Goal: Information Seeking & Learning: Learn about a topic

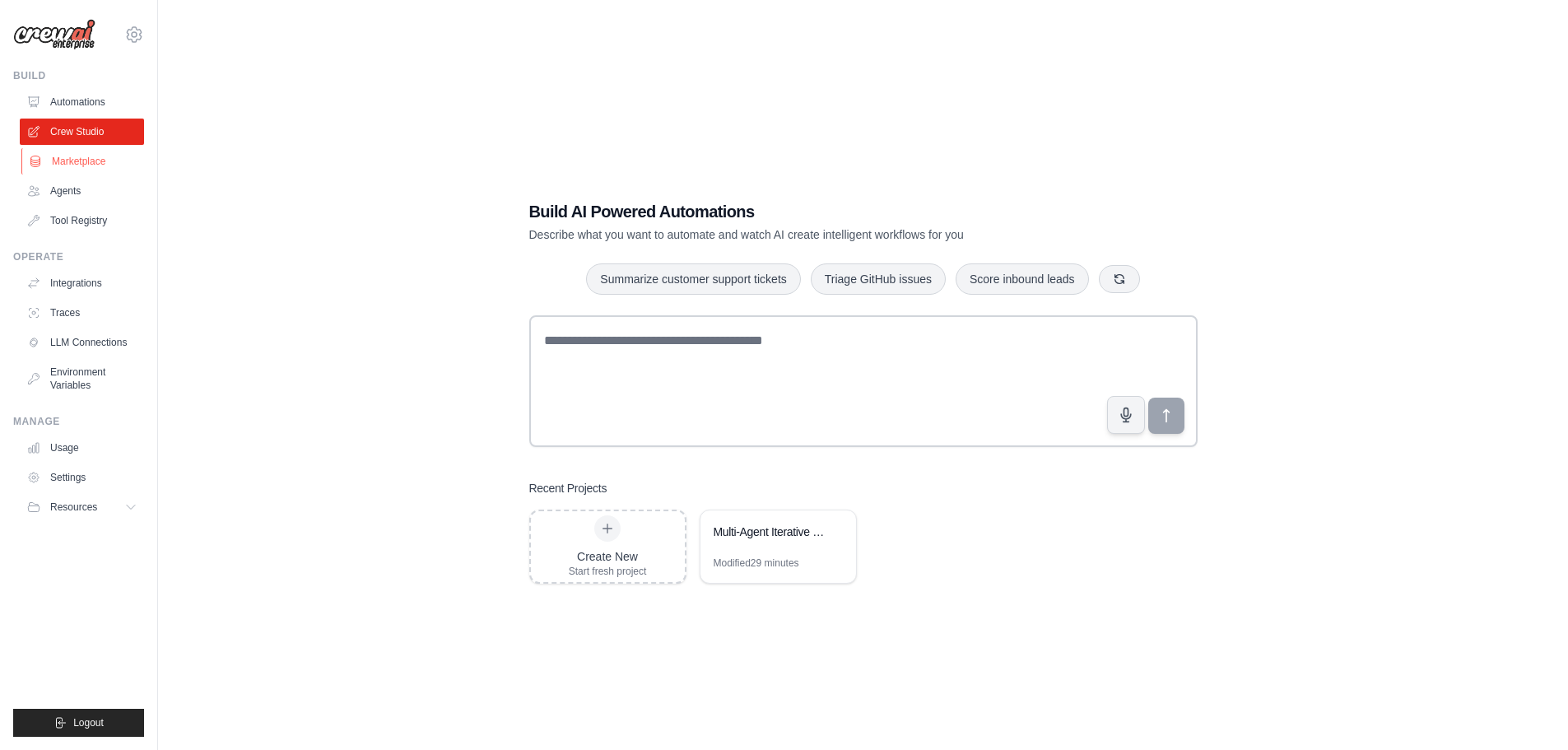
click at [94, 161] on link "Marketplace" at bounding box center [83, 161] width 124 height 26
click at [94, 118] on ul "Automations Crew Studio Marketplace Agents Tool Registry" at bounding box center [82, 161] width 124 height 145
click at [94, 122] on link "Crew Studio" at bounding box center [83, 131] width 124 height 26
click at [789, 558] on div "Modified about 3 hours" at bounding box center [762, 563] width 98 height 14
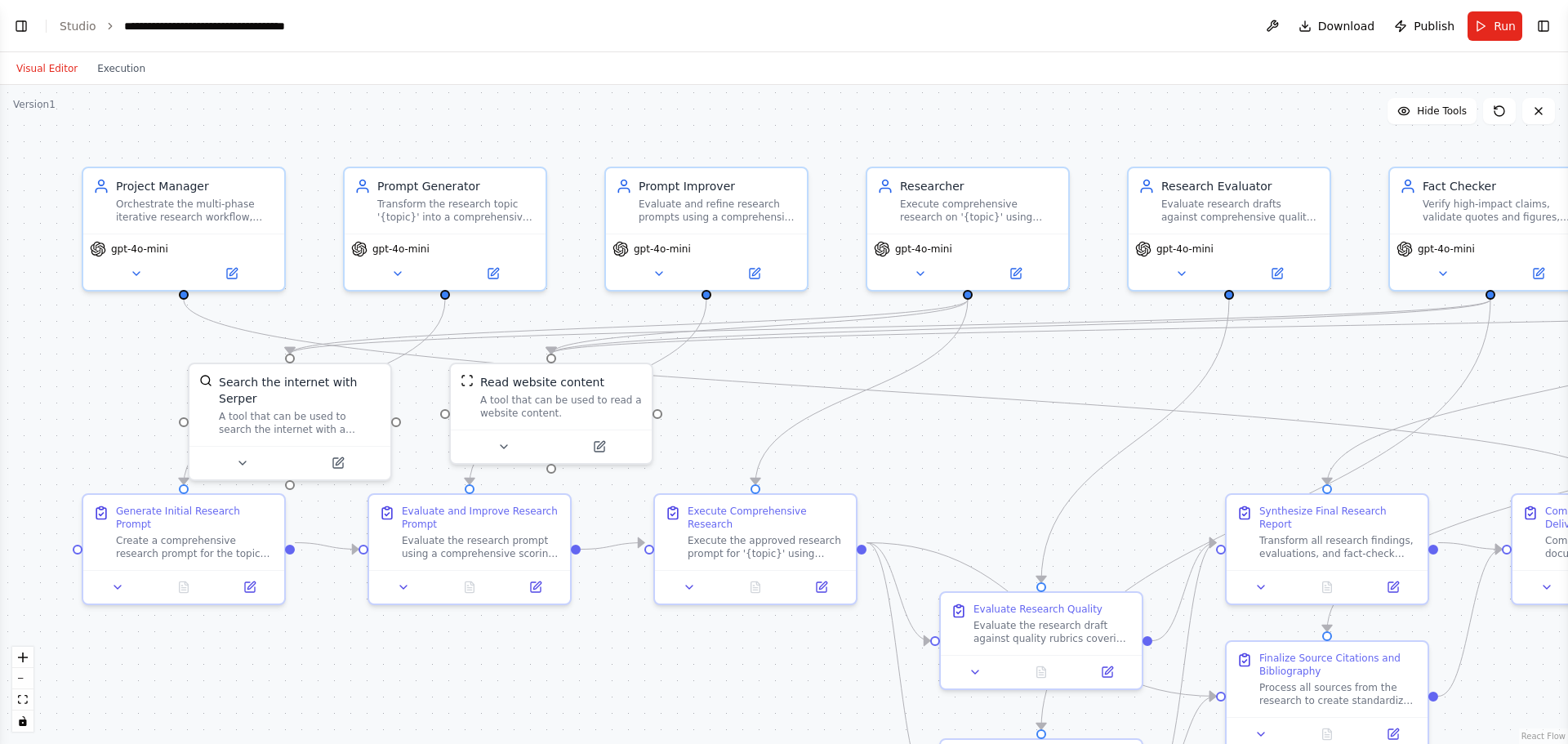
scroll to position [3515, 0]
click at [180, 209] on div "Orchestrate the multi-phase iterative research workflow, enforce loop limits, m…" at bounding box center [195, 207] width 158 height 26
click at [144, 277] on button at bounding box center [136, 271] width 93 height 20
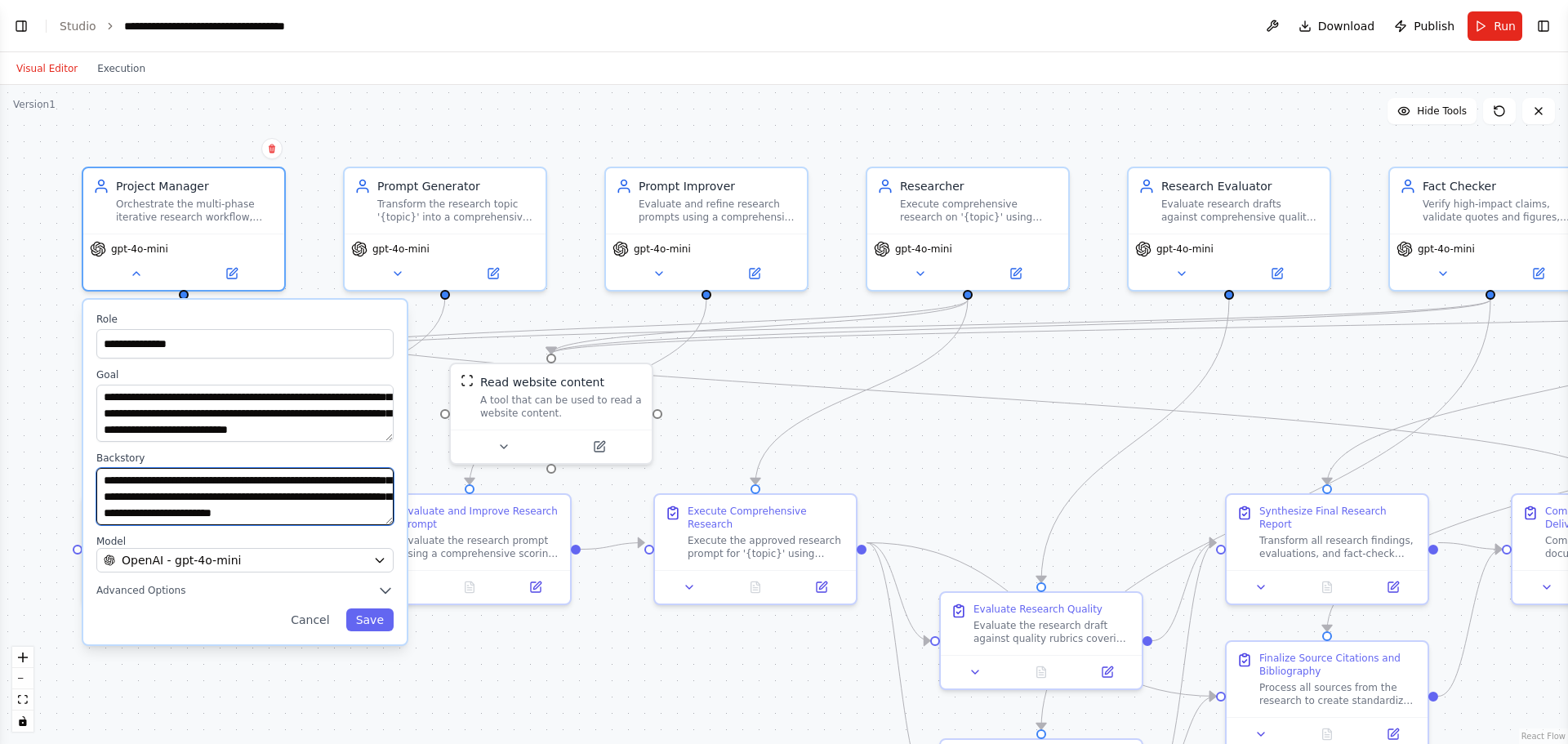
scroll to position [130, 0]
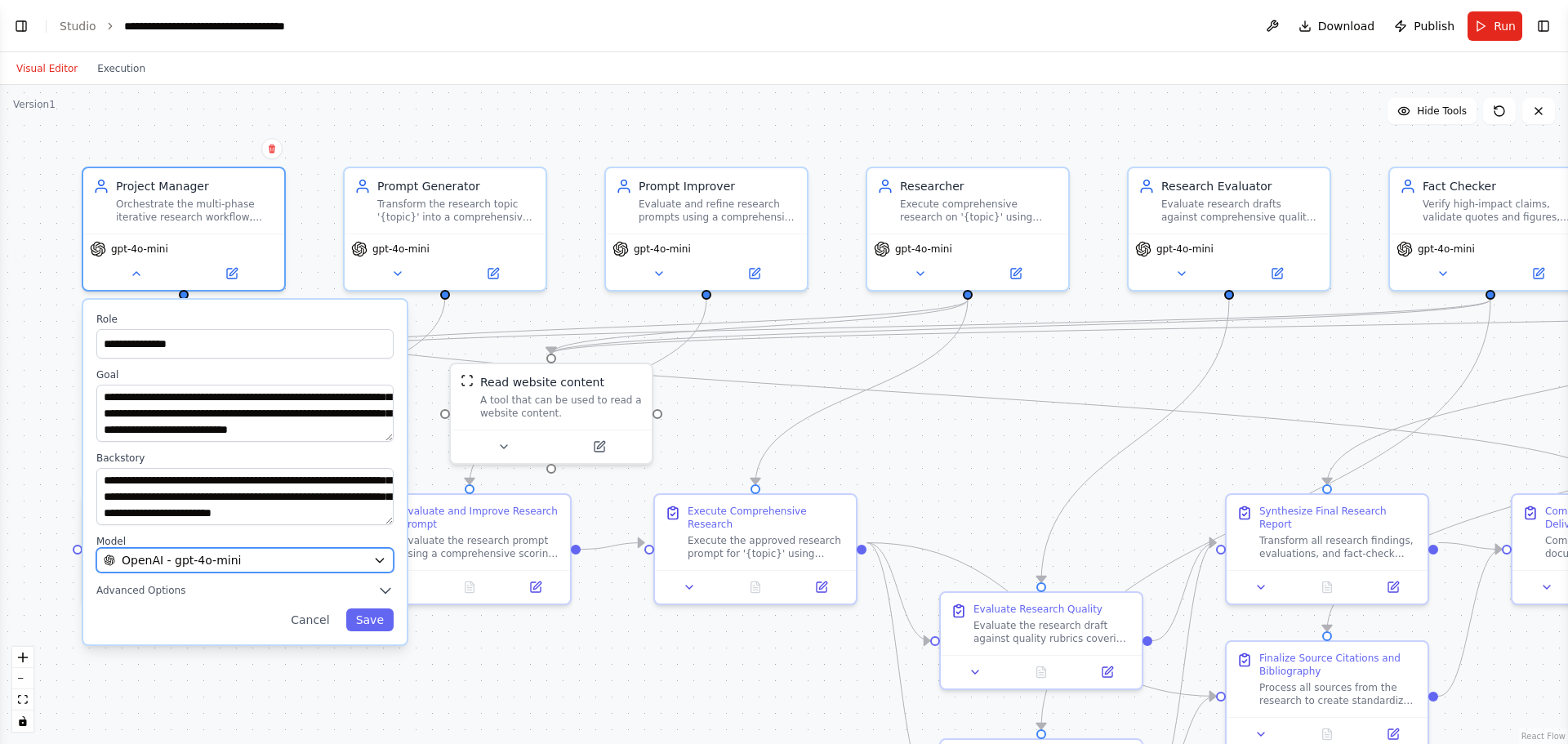
click at [350, 560] on div "OpenAI - gpt-4o-mini" at bounding box center [235, 560] width 263 height 16
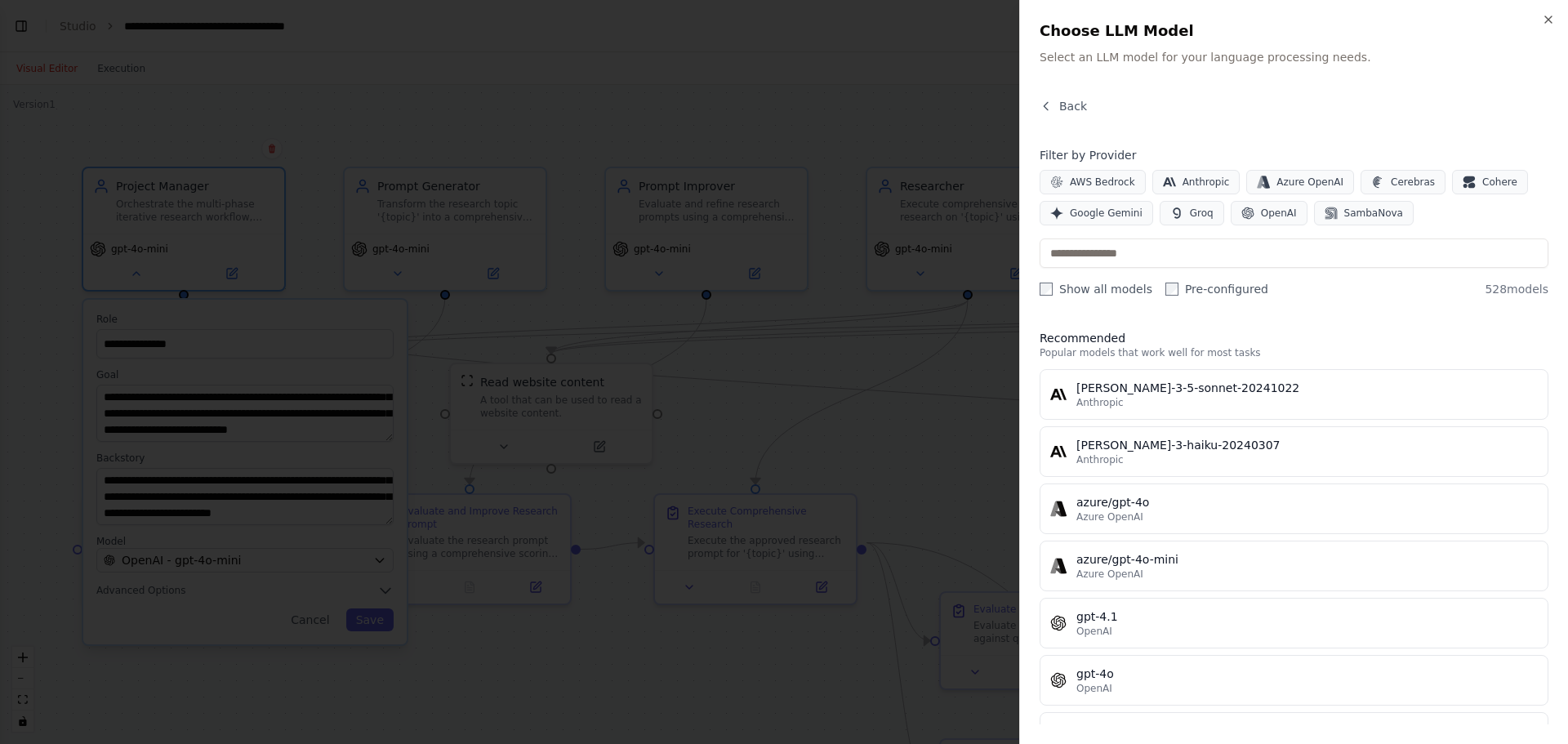
click at [586, 309] on div at bounding box center [784, 372] width 1568 height 744
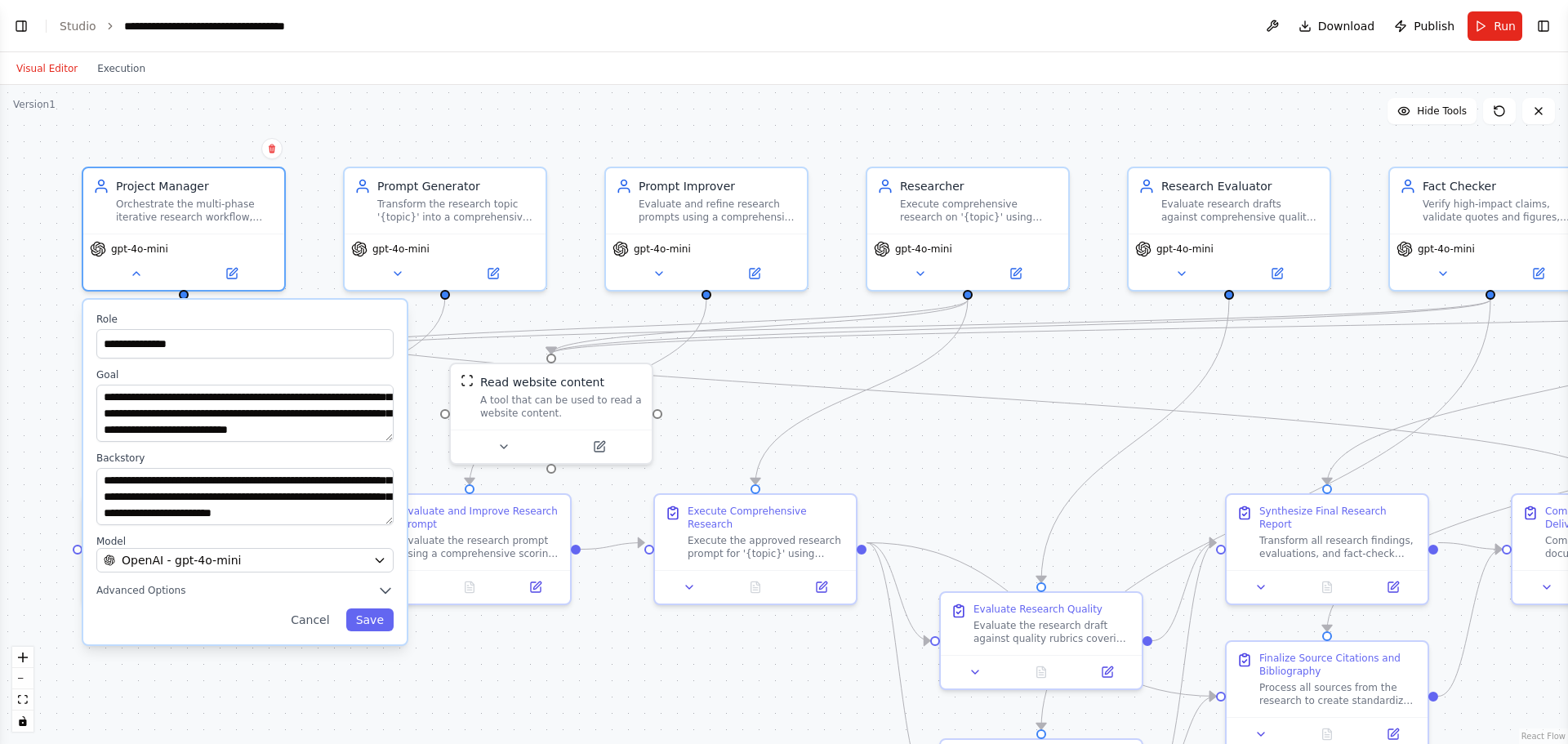
click at [448, 123] on div "**********" at bounding box center [784, 414] width 1568 height 659
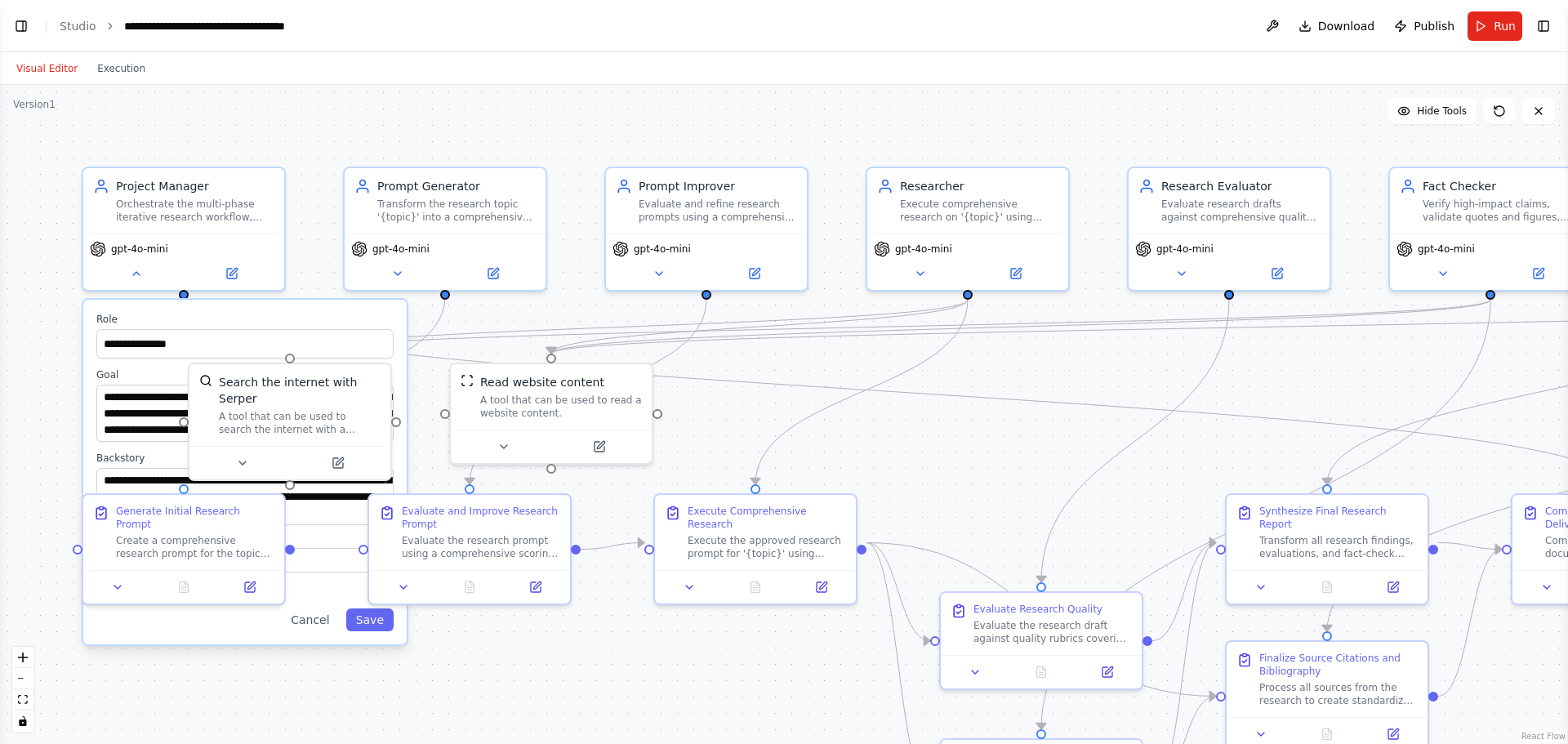
click at [118, 50] on header "**********" at bounding box center [784, 26] width 1568 height 52
click at [118, 60] on button "Execution" at bounding box center [121, 68] width 67 height 20
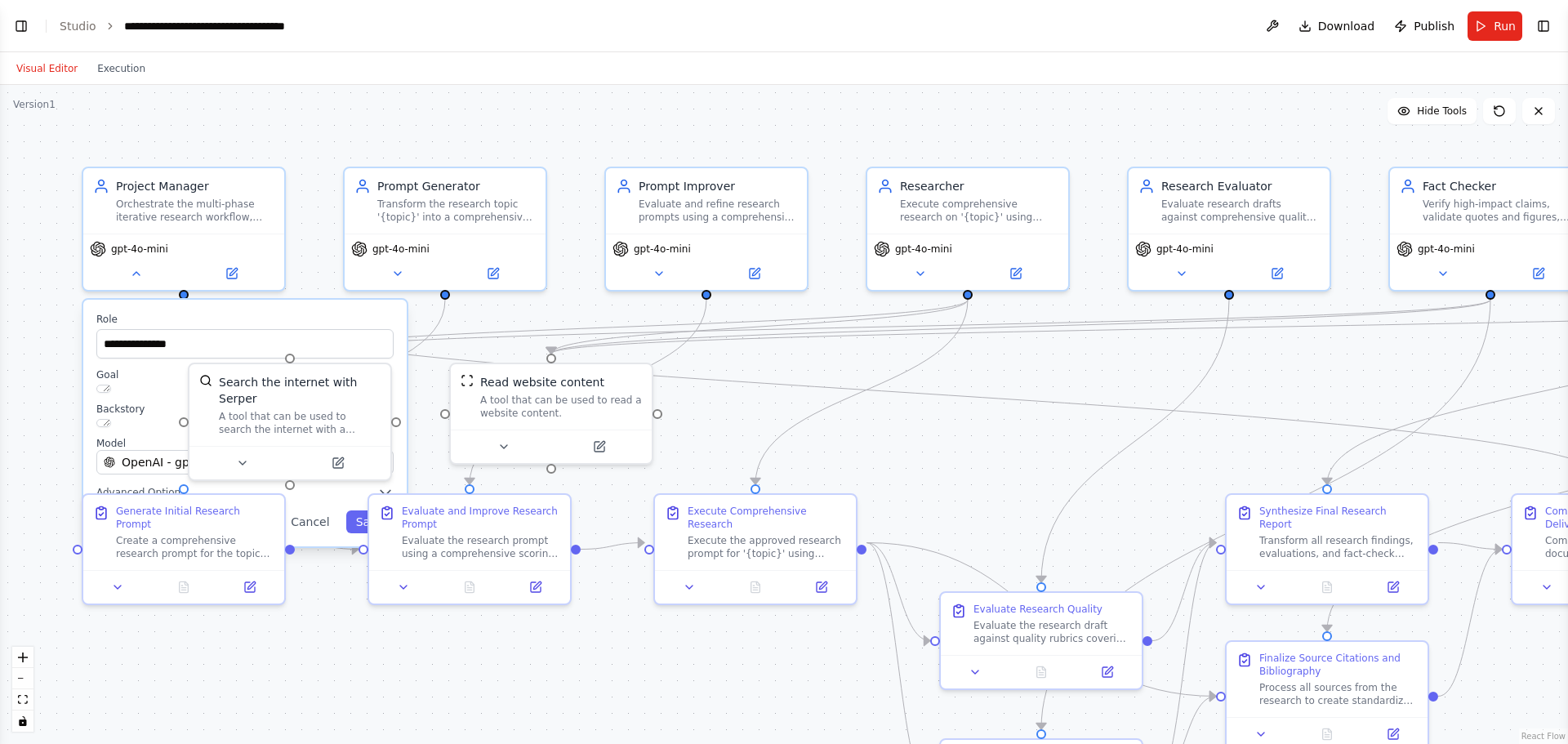
click at [61, 75] on button "Visual Editor" at bounding box center [47, 68] width 81 height 20
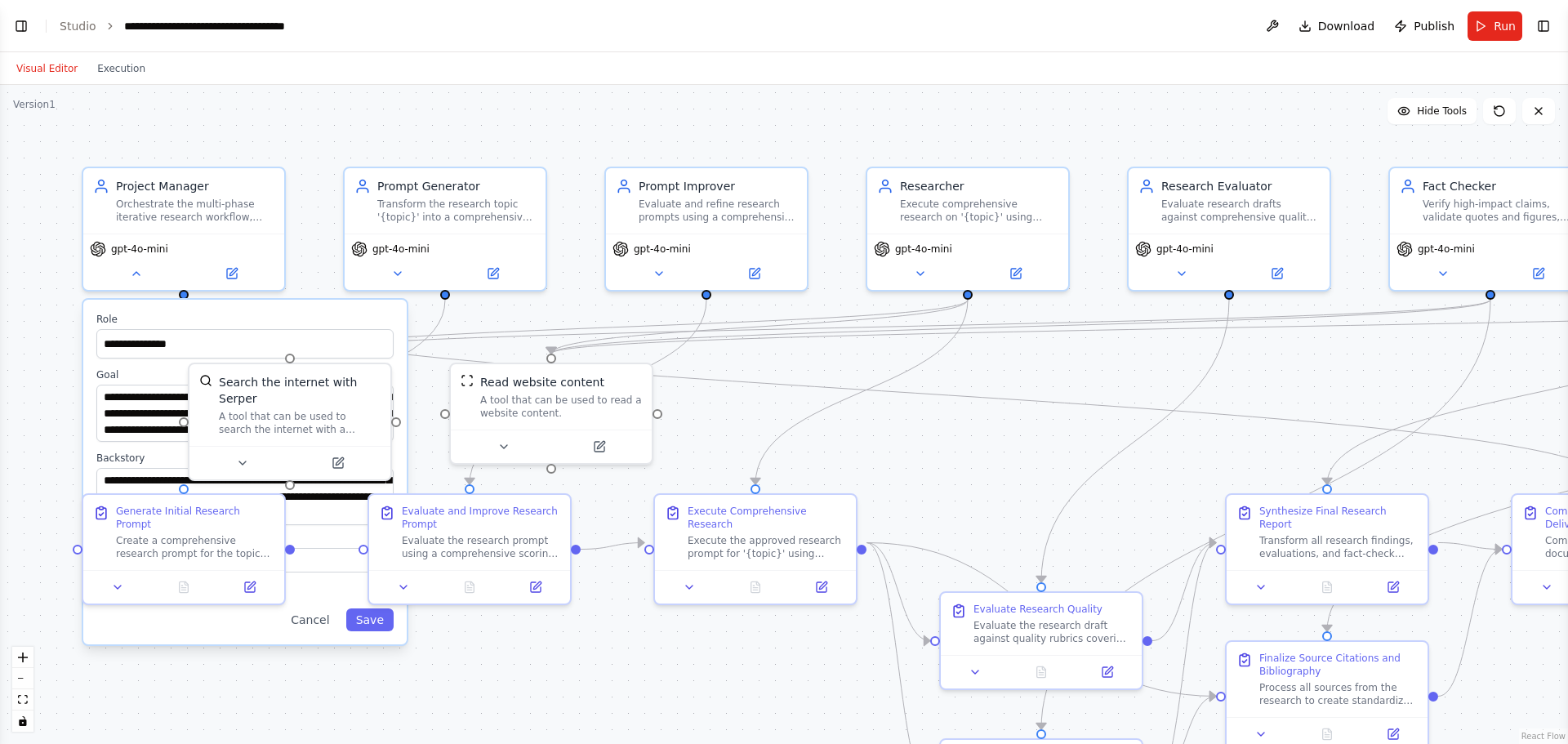
click at [1306, 131] on div "**********" at bounding box center [784, 414] width 1568 height 659
click at [1487, 19] on button "Run" at bounding box center [1495, 26] width 55 height 30
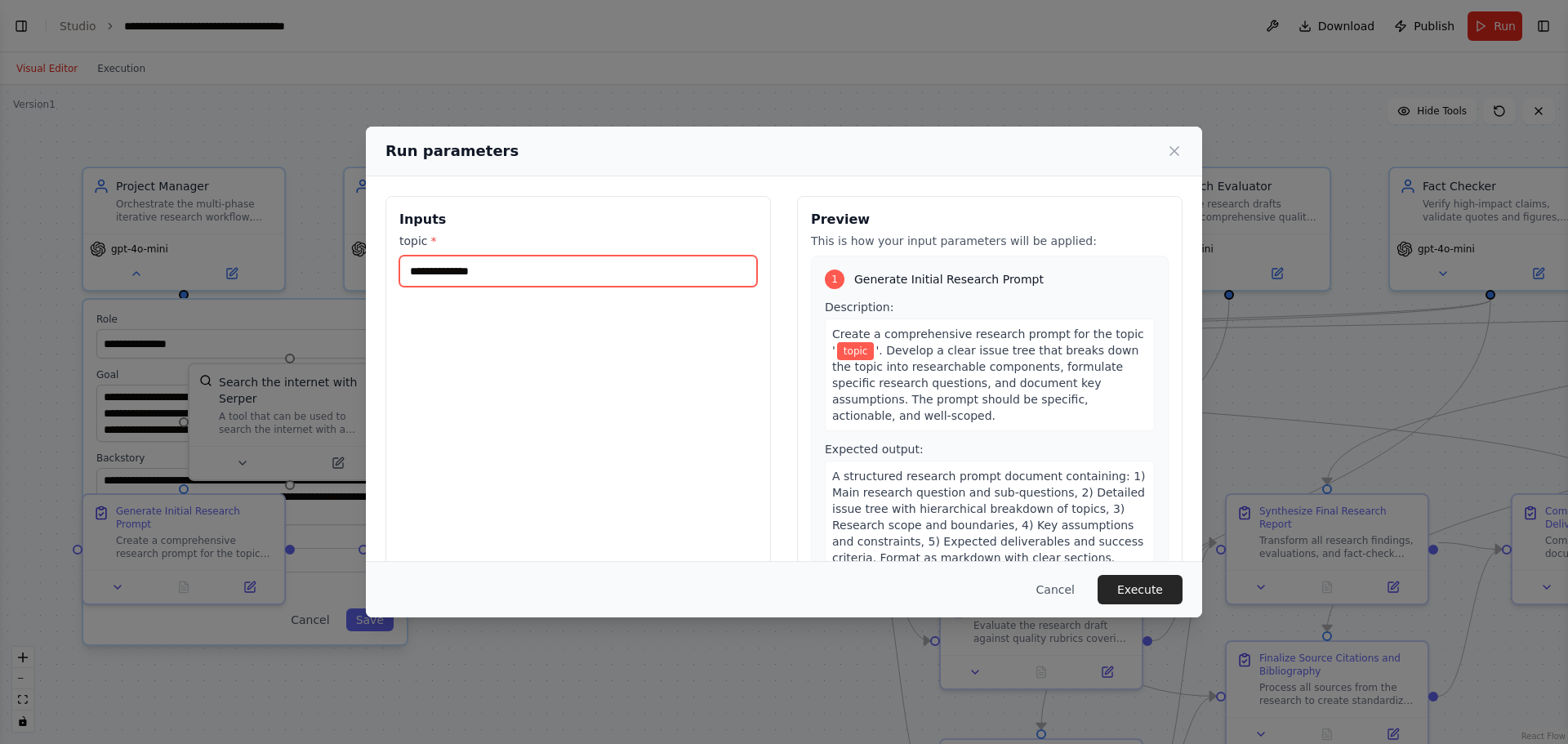
click at [573, 279] on input "topic *" at bounding box center [578, 271] width 358 height 31
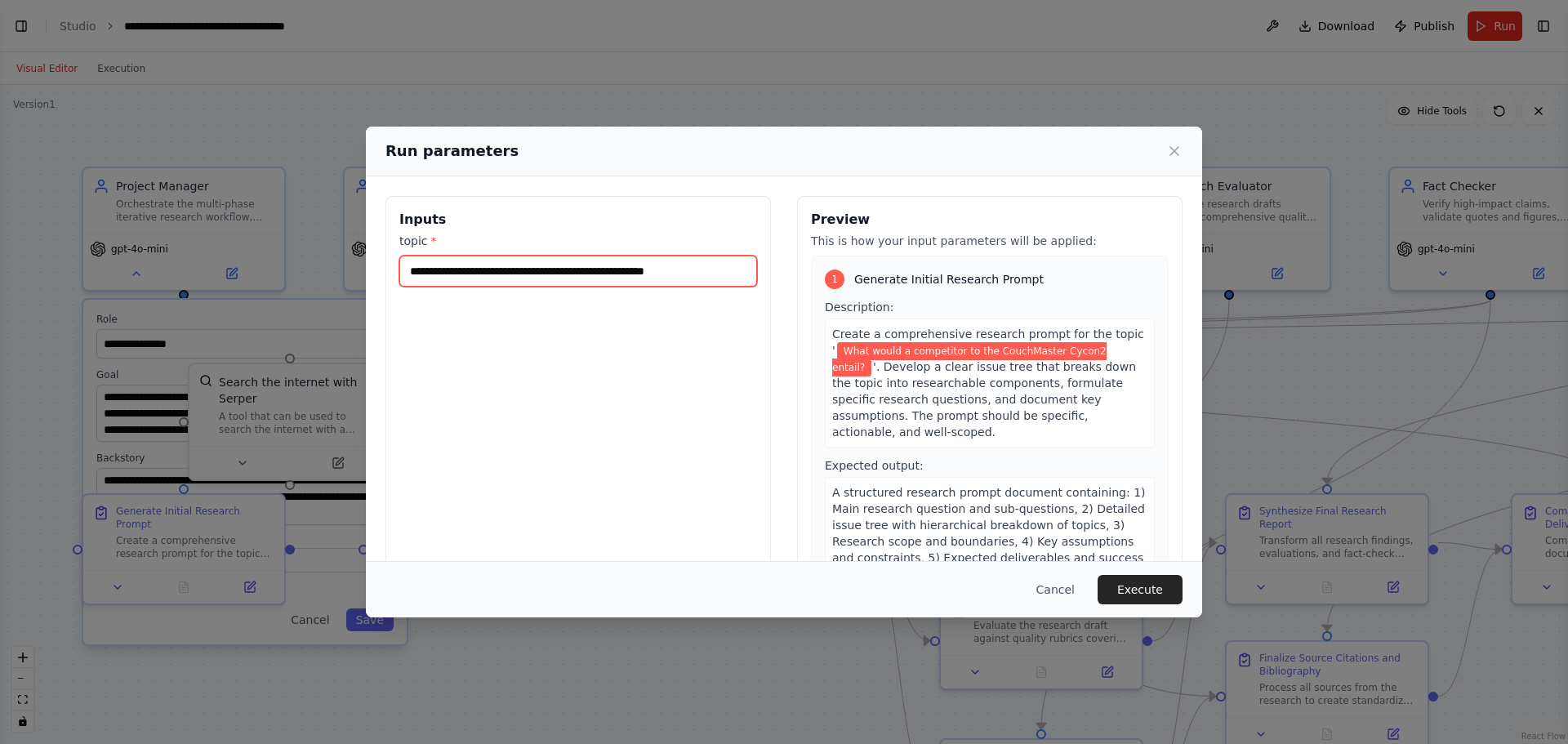
type input "**********"
click at [1141, 574] on div "Cancel Execute" at bounding box center [784, 589] width 837 height 57
click at [1142, 583] on button "Execute" at bounding box center [1140, 589] width 85 height 30
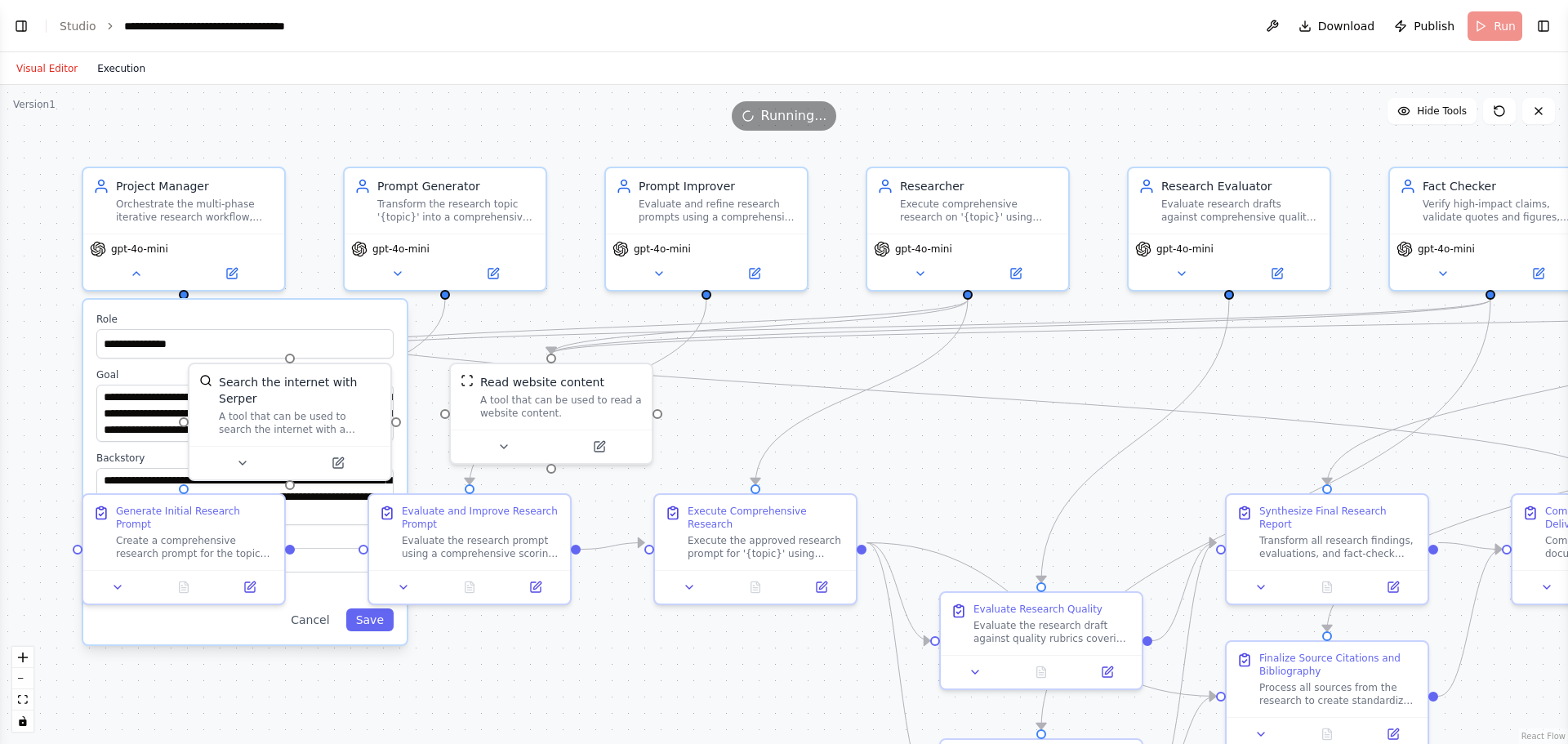
click at [104, 61] on button "Execution" at bounding box center [121, 68] width 67 height 20
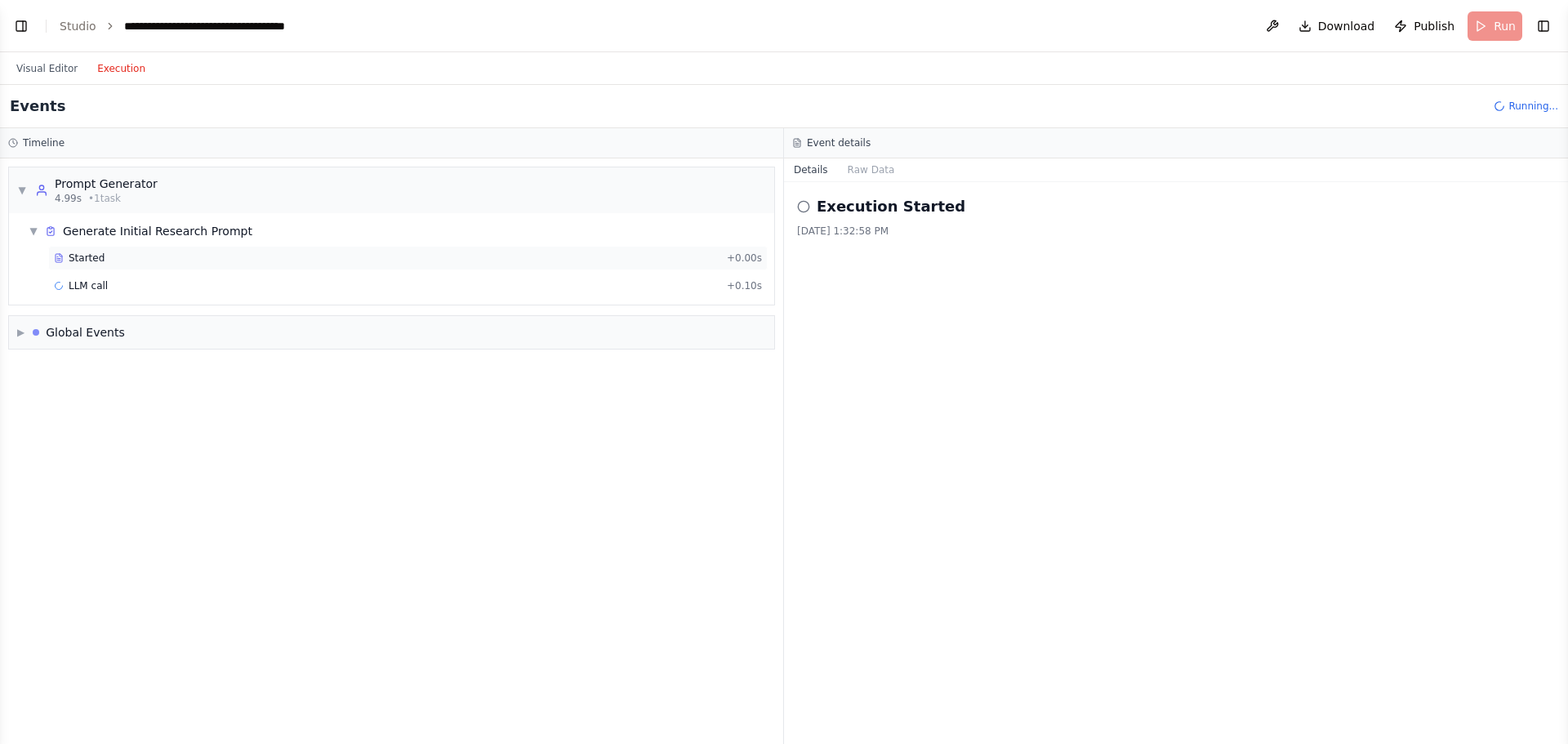
click at [191, 263] on div "Started" at bounding box center [387, 258] width 667 height 13
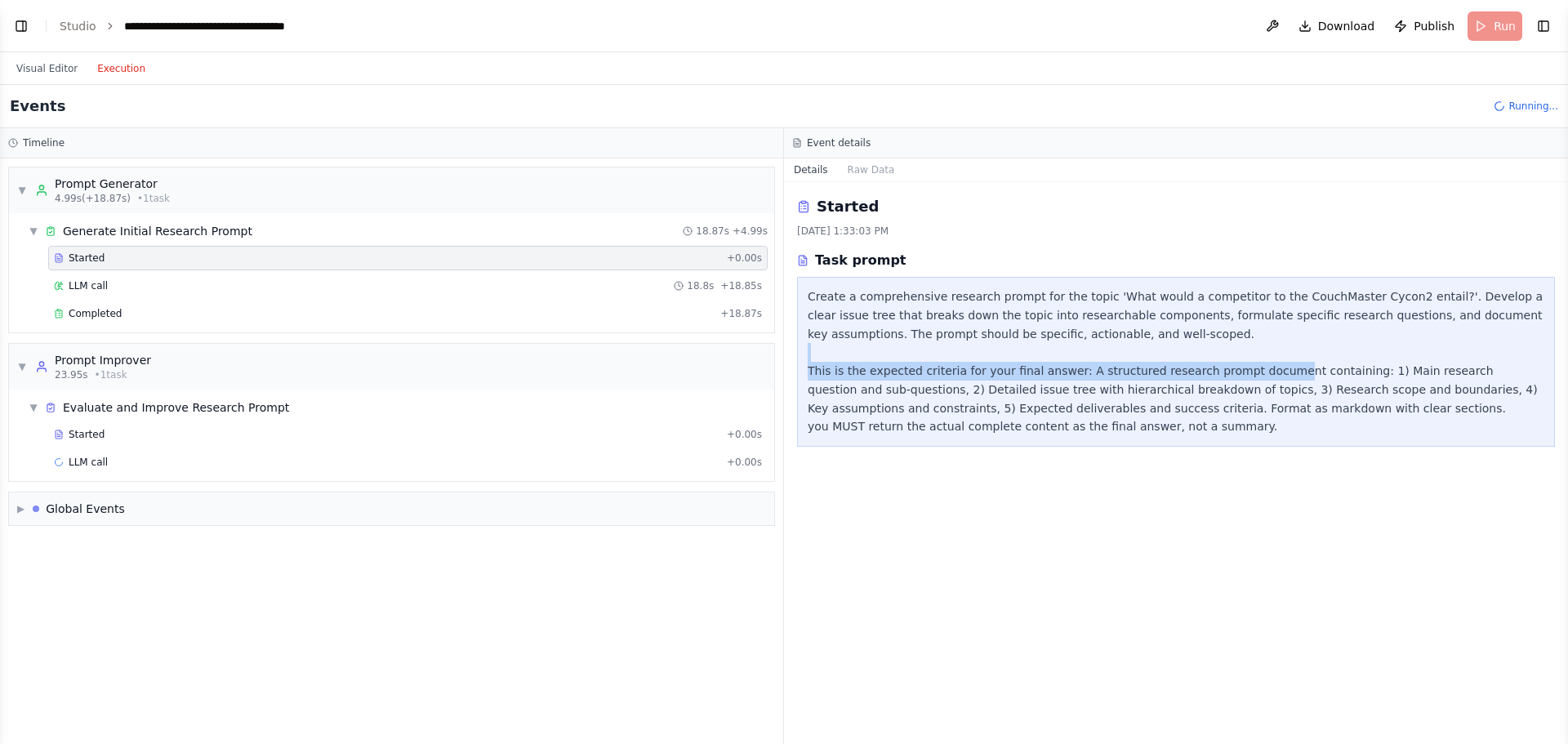
drag, startPoint x: 808, startPoint y: 360, endPoint x: 1259, endPoint y: 381, distance: 451.5
click at [1259, 381] on div "Create a comprehensive research prompt for the topic 'What would a competitor t…" at bounding box center [1176, 362] width 737 height 148
click at [1332, 400] on div "Create a comprehensive research prompt for the topic 'What would a competitor t…" at bounding box center [1176, 362] width 737 height 148
click at [149, 294] on div "LLM call 18.8s + 18.85s" at bounding box center [408, 285] width 720 height 24
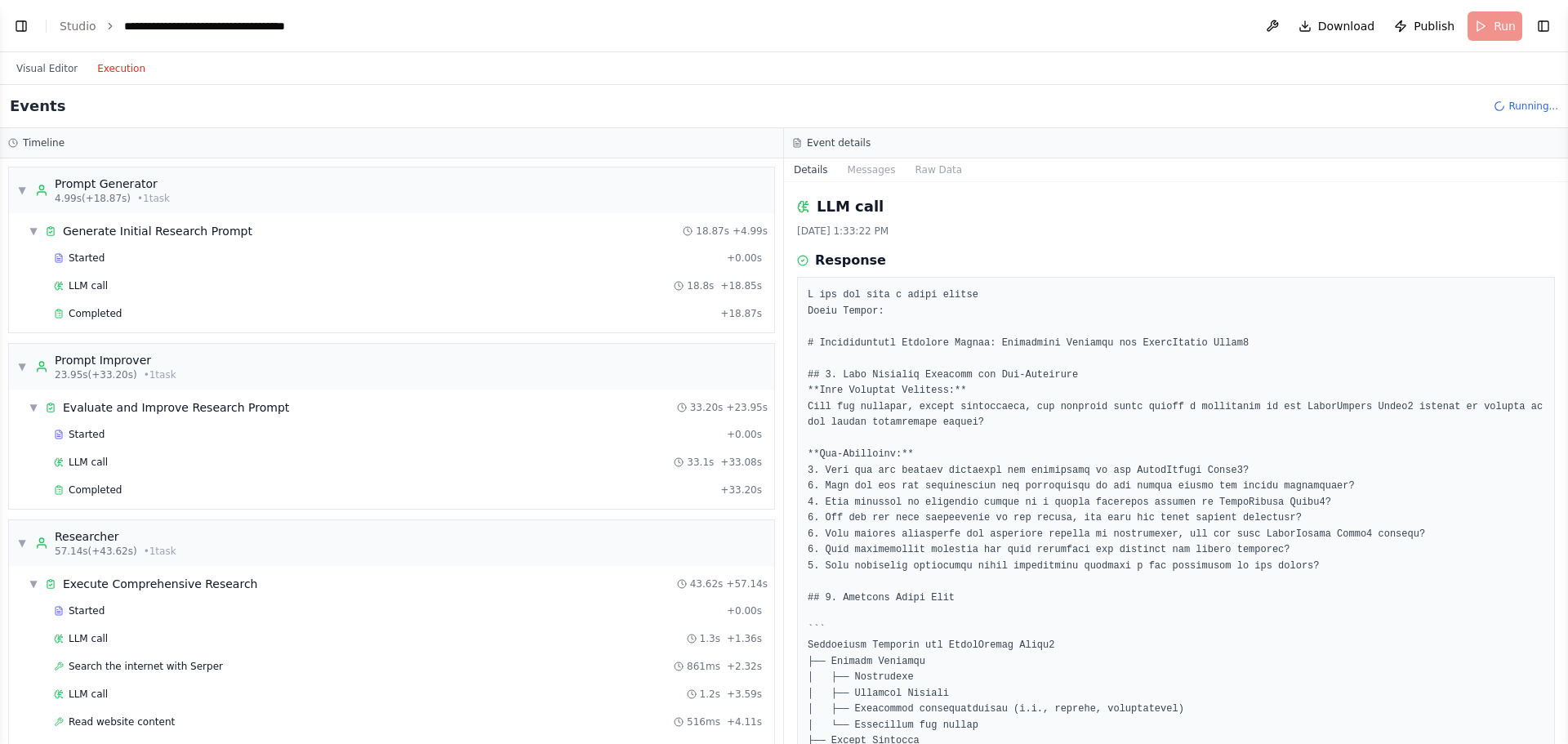
click at [971, 229] on div "8/14/2025, 1:33:22 PM" at bounding box center [1176, 231] width 758 height 13
click at [357, 239] on div "▼ Generate Initial Research Prompt 18.87s + 4.99s" at bounding box center [399, 231] width 752 height 30
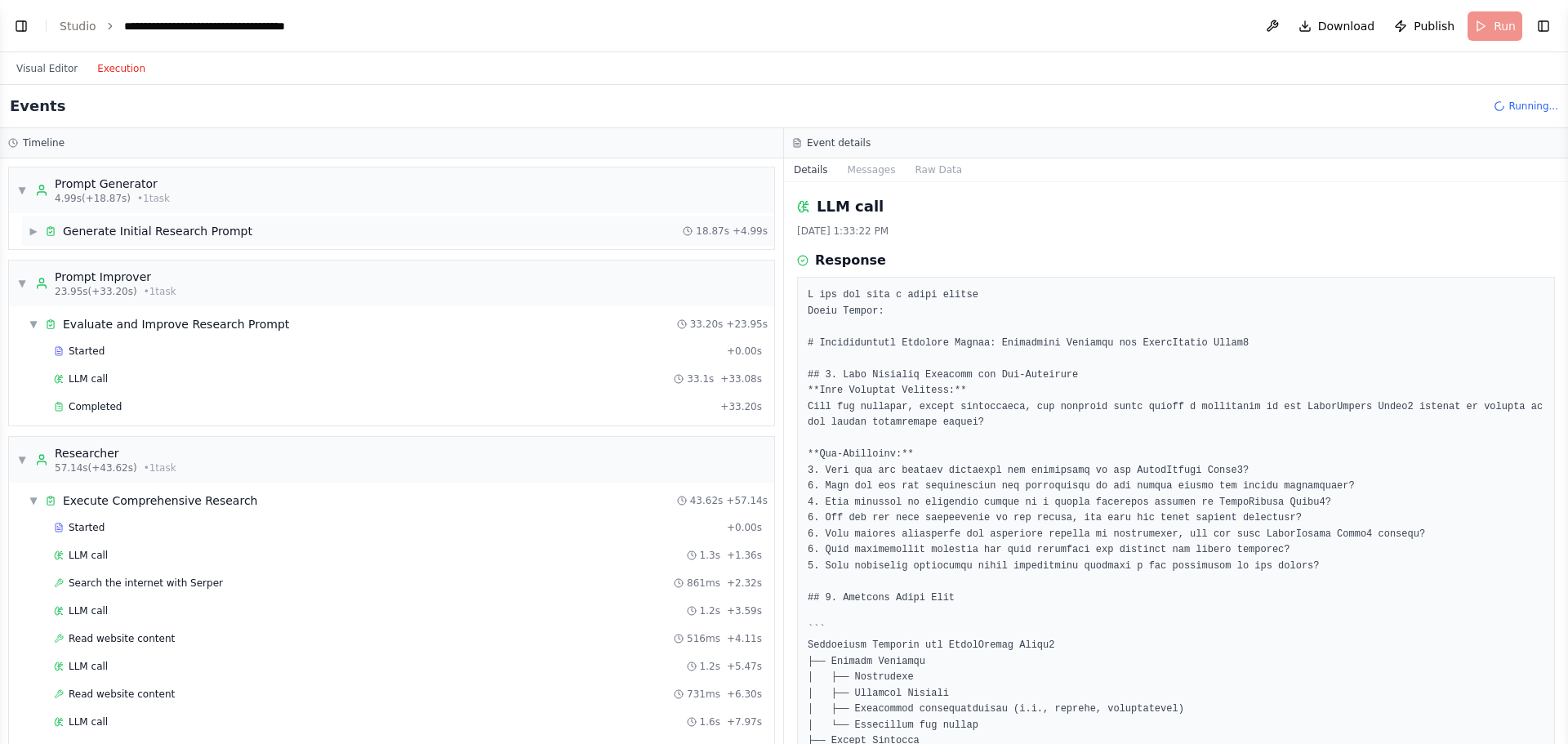
click at [377, 225] on div "▶ Generate Initial Research Prompt 18.87s + 4.99s" at bounding box center [399, 231] width 752 height 30
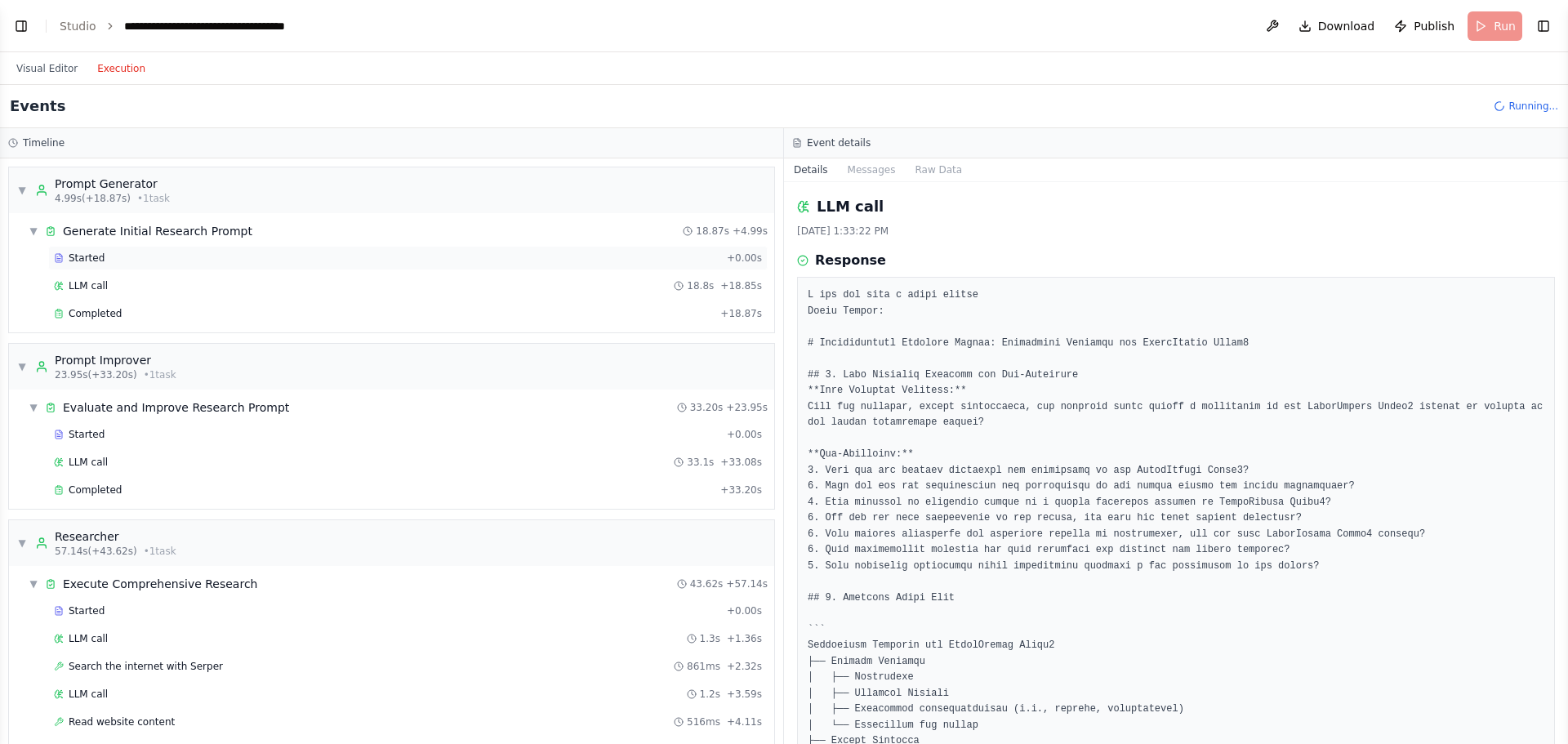
click at [184, 261] on div "Started" at bounding box center [387, 258] width 667 height 13
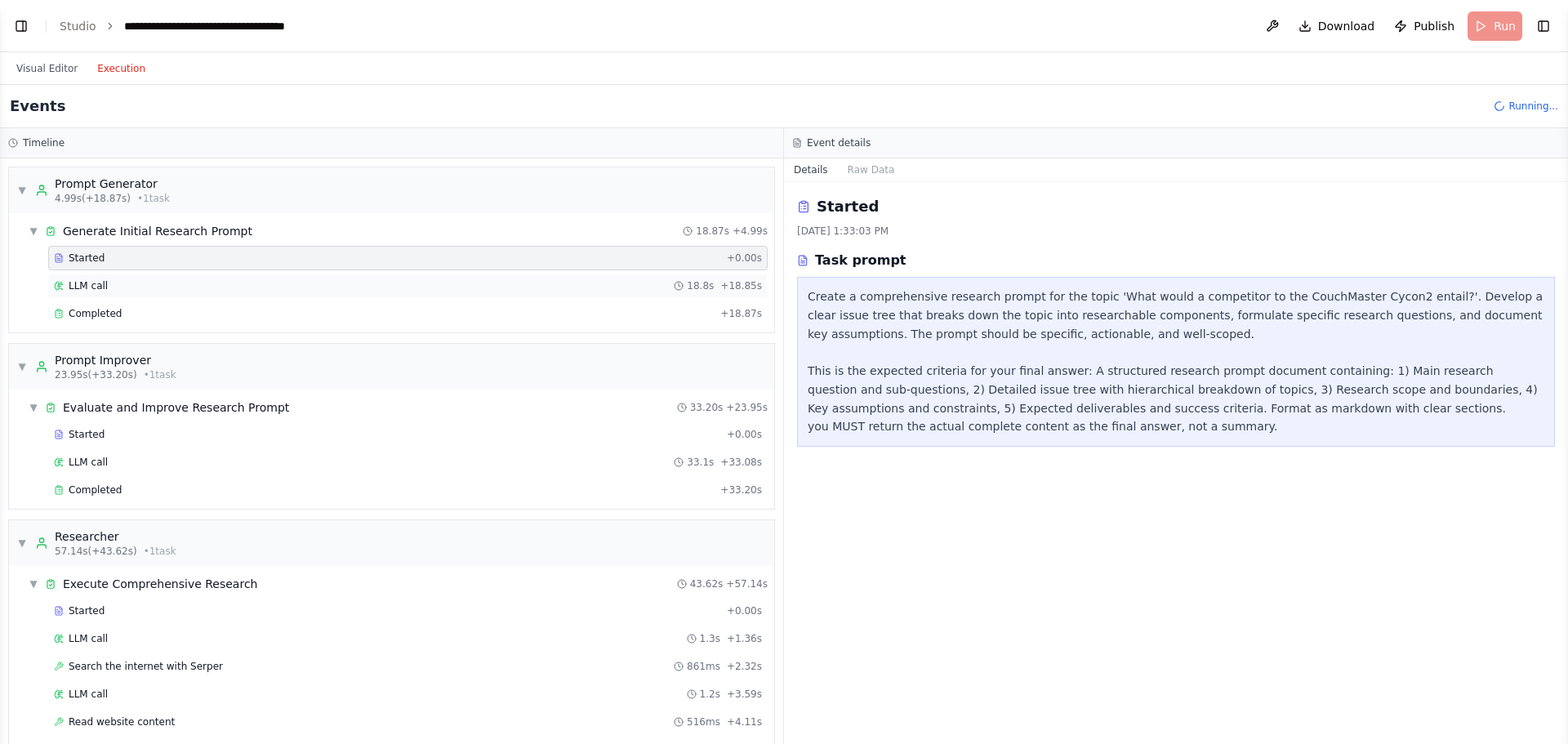
click at [191, 282] on div "LLM call 18.8s + 18.85s" at bounding box center [408, 286] width 708 height 13
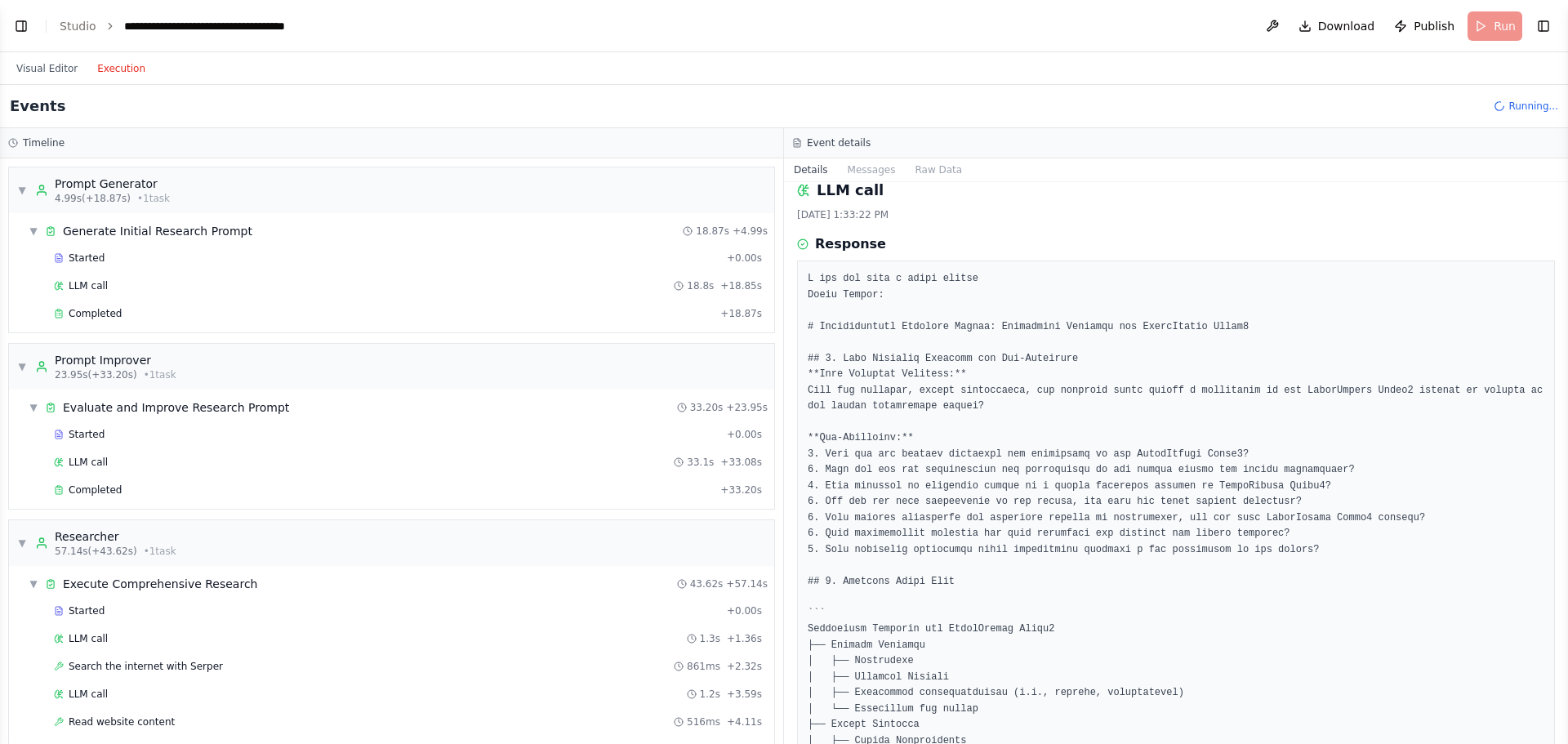
drag, startPoint x: 1055, startPoint y: 214, endPoint x: 1053, endPoint y: 267, distance: 53.0
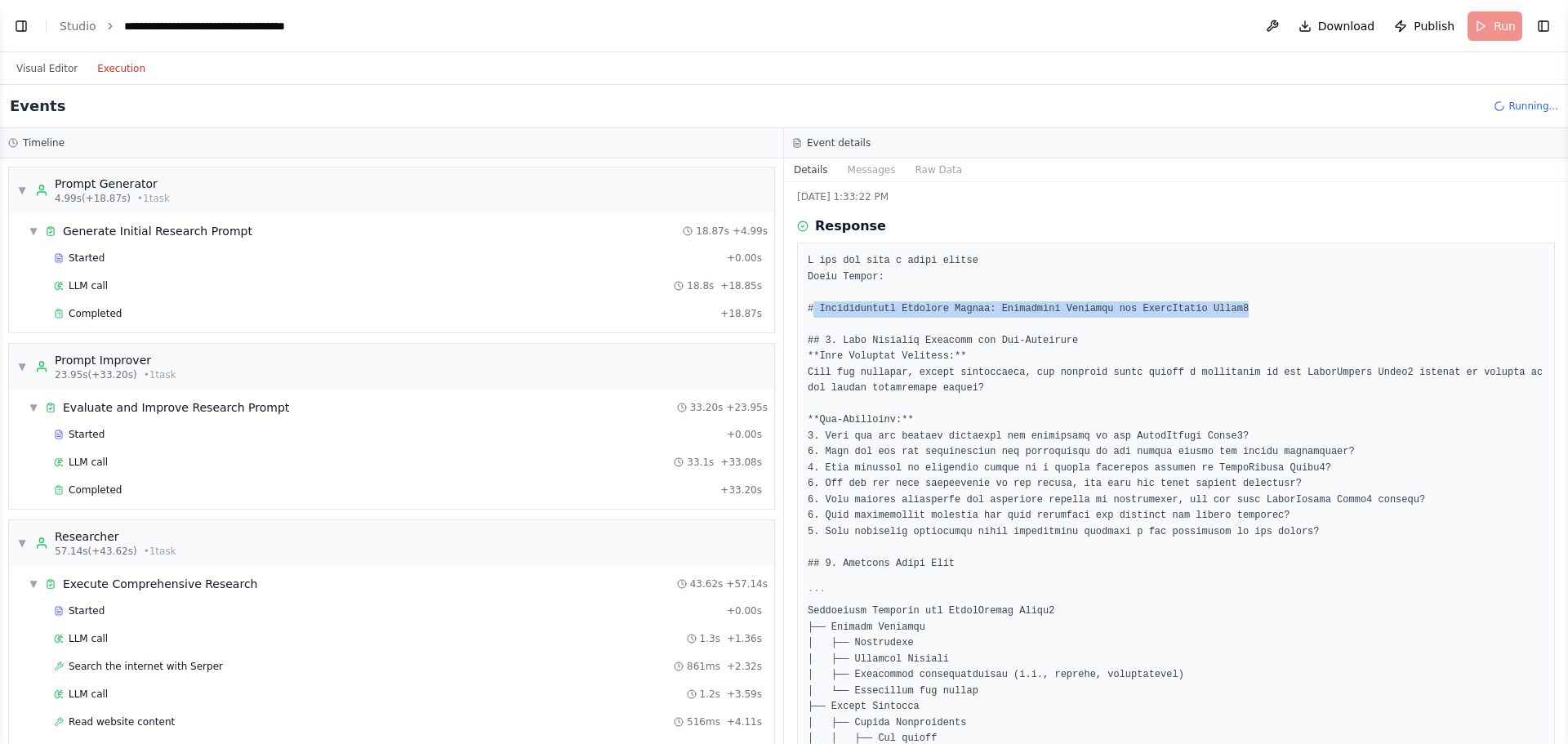
drag, startPoint x: 812, startPoint y: 308, endPoint x: 1264, endPoint y: 315, distance: 452.1
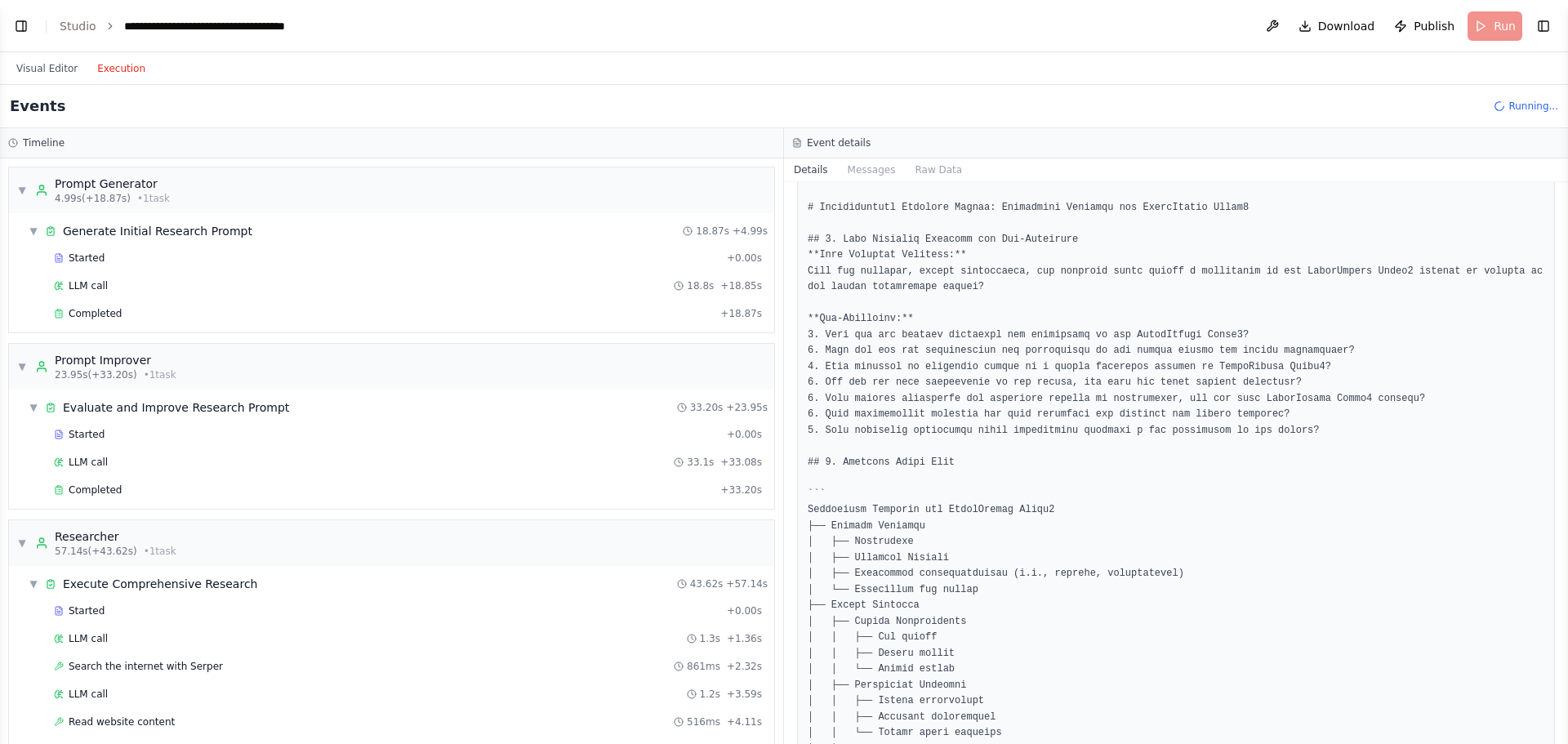
scroll to position [149, 0]
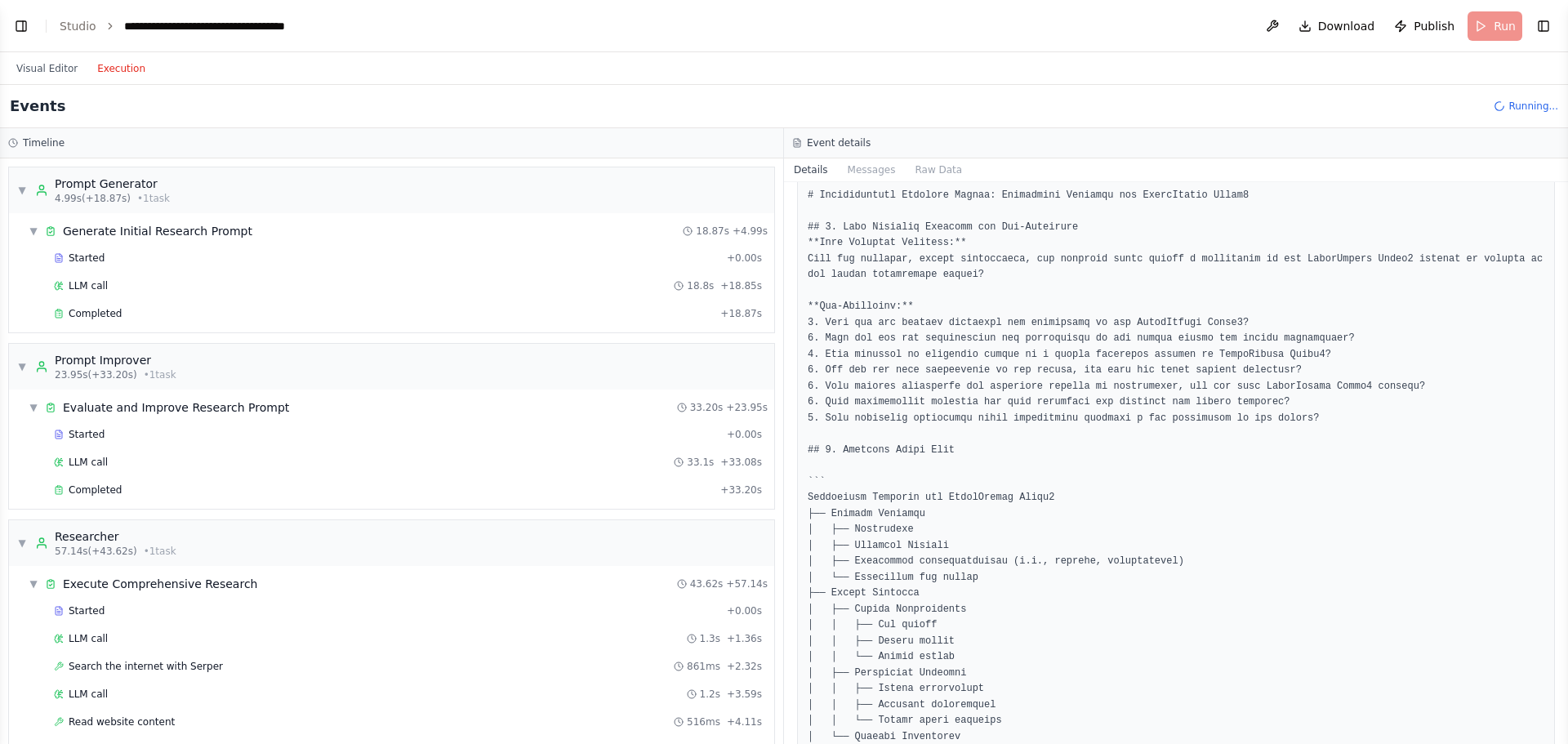
drag, startPoint x: 1004, startPoint y: 427, endPoint x: 990, endPoint y: 453, distance: 29.5
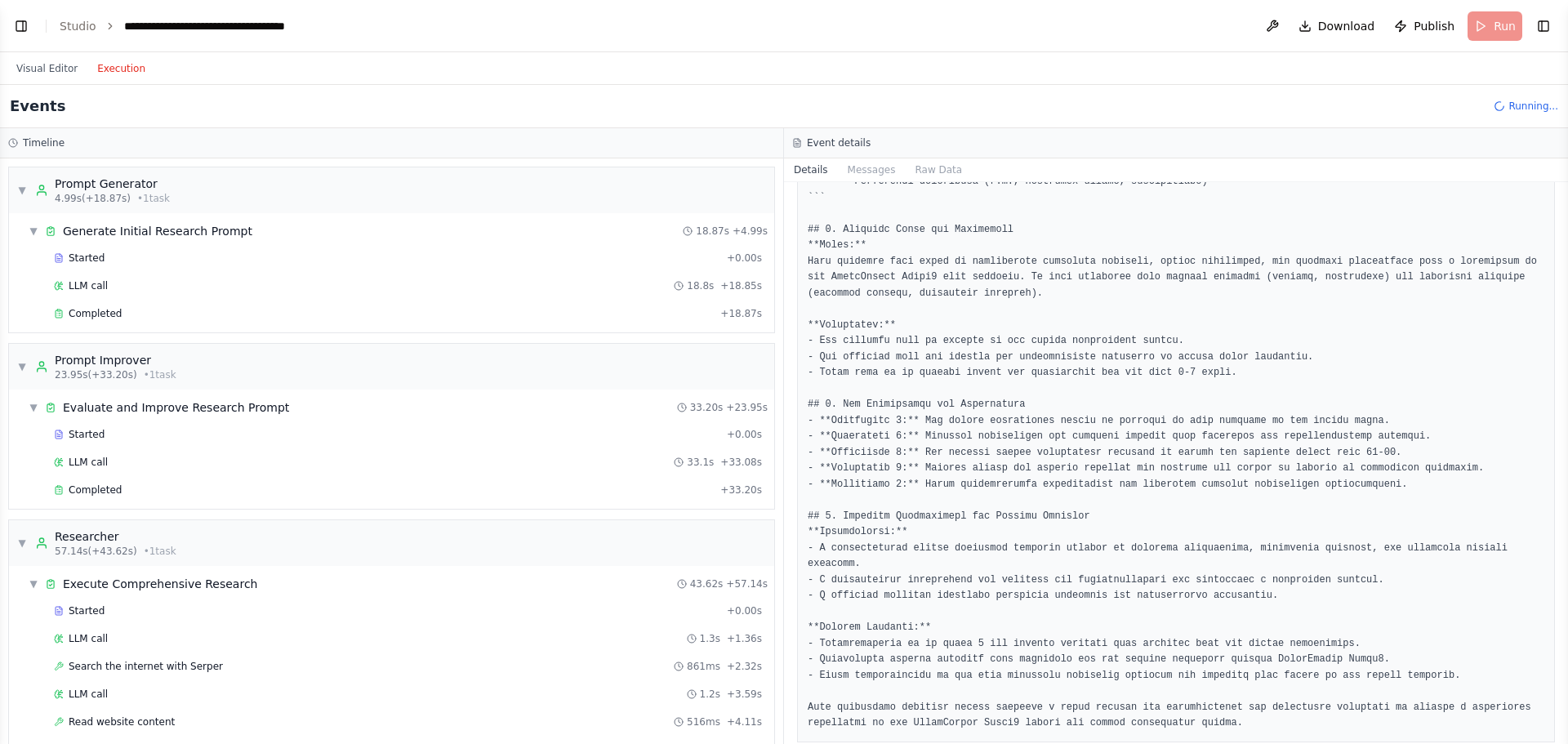
scroll to position [966, 0]
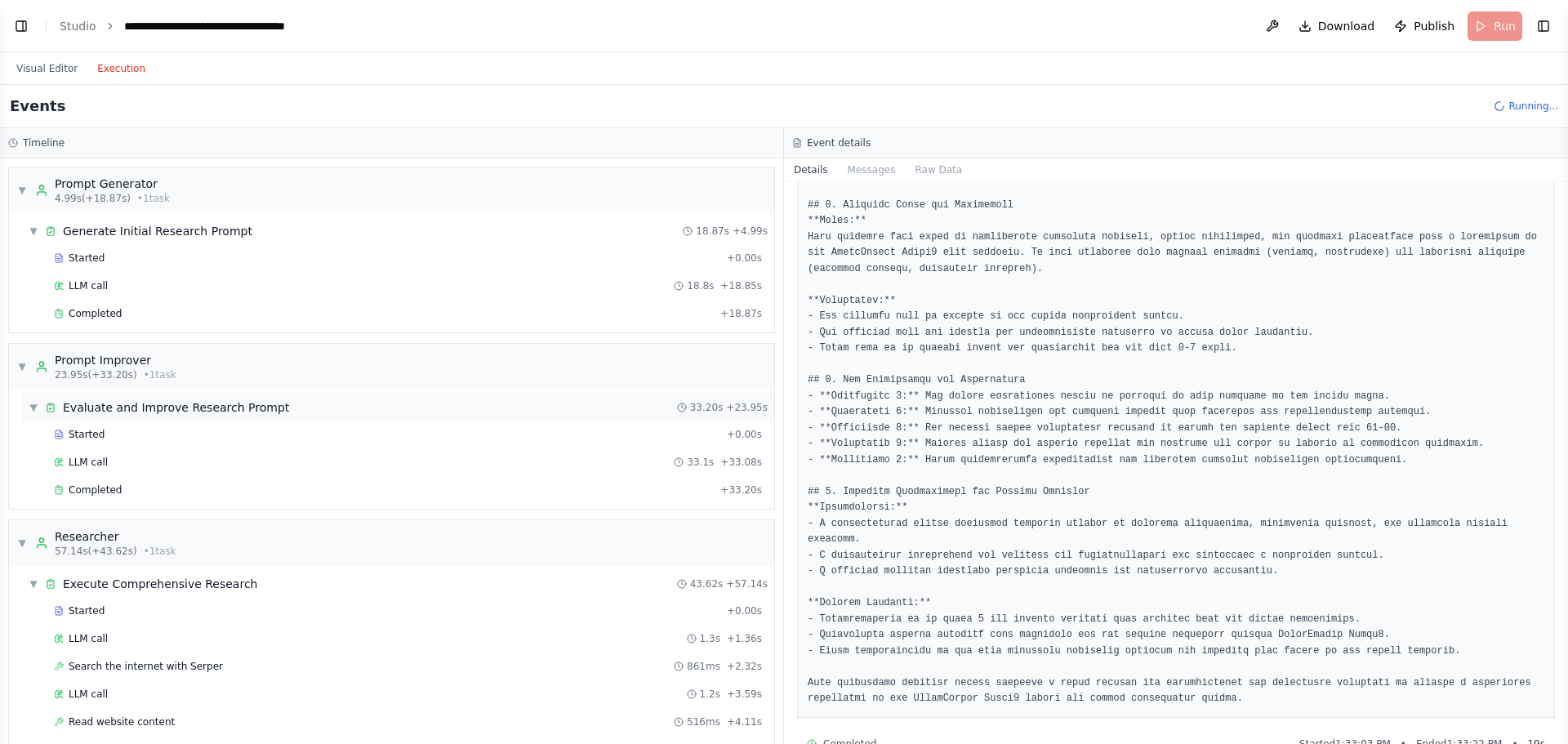
click at [280, 418] on div "▼ Evaluate and Improve Research Prompt 33.20s + 23.95s" at bounding box center [399, 408] width 752 height 30
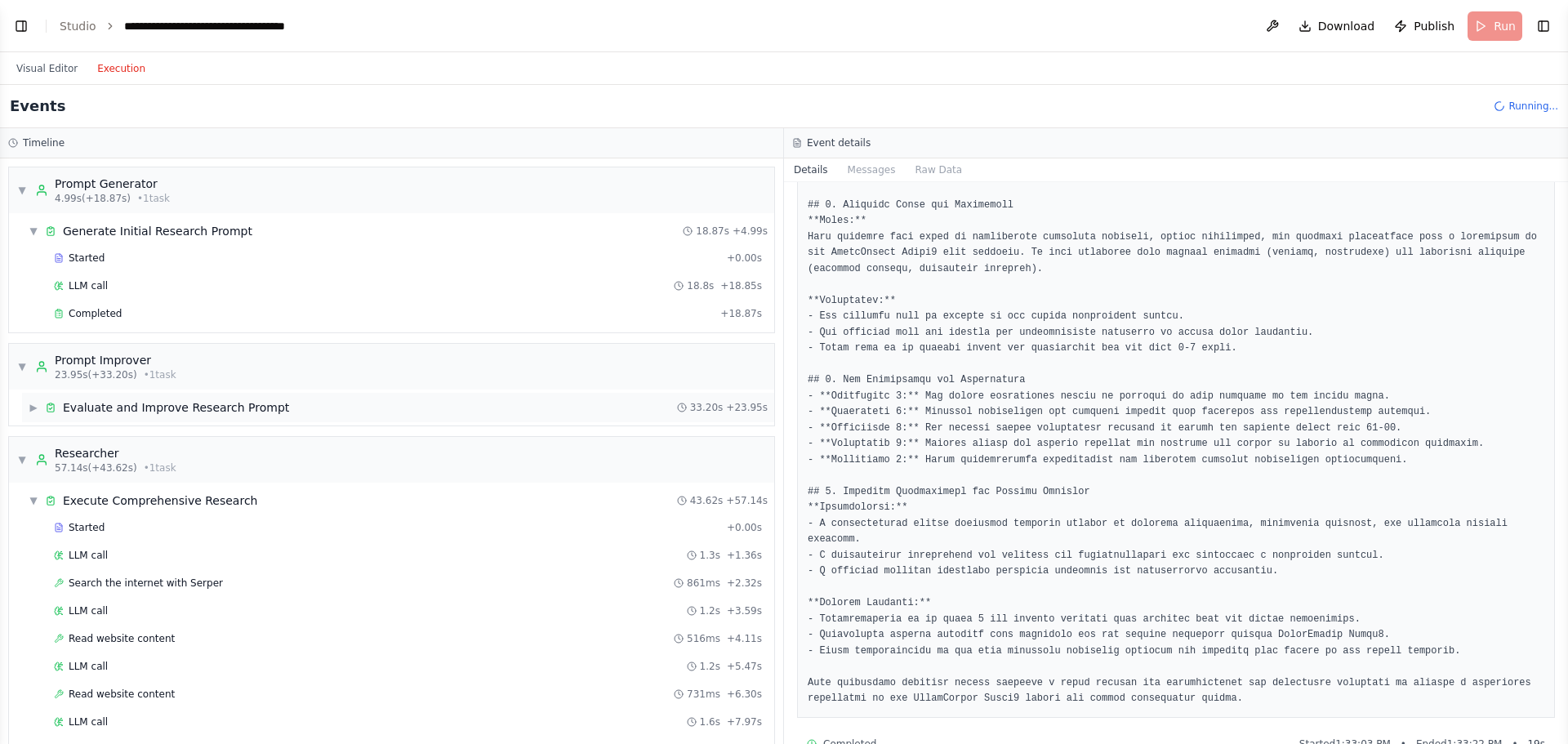
click at [280, 418] on div "▶ Evaluate and Improve Research Prompt 33.20s + 23.95s" at bounding box center [399, 408] width 752 height 30
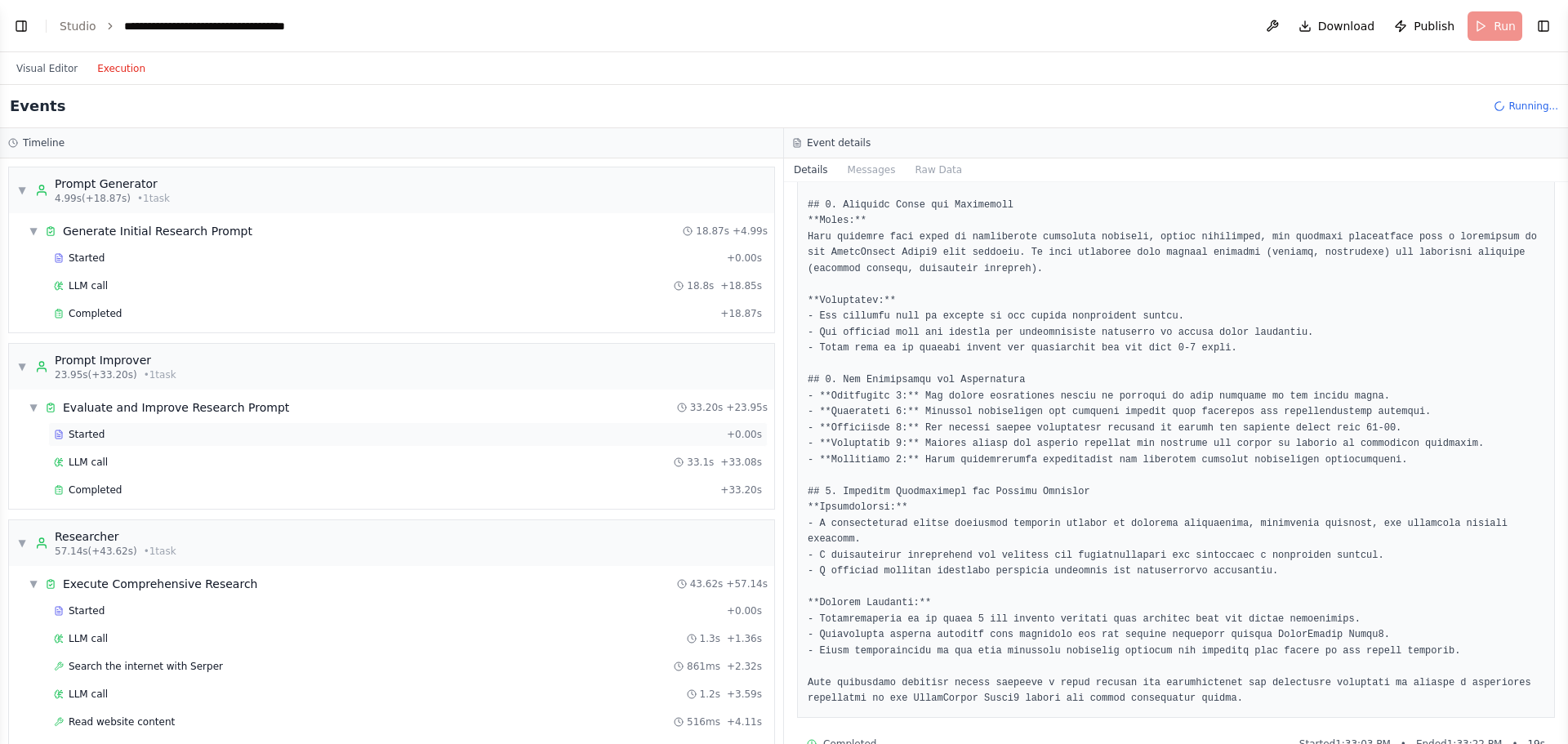
click at [193, 435] on div "Started" at bounding box center [387, 435] width 667 height 13
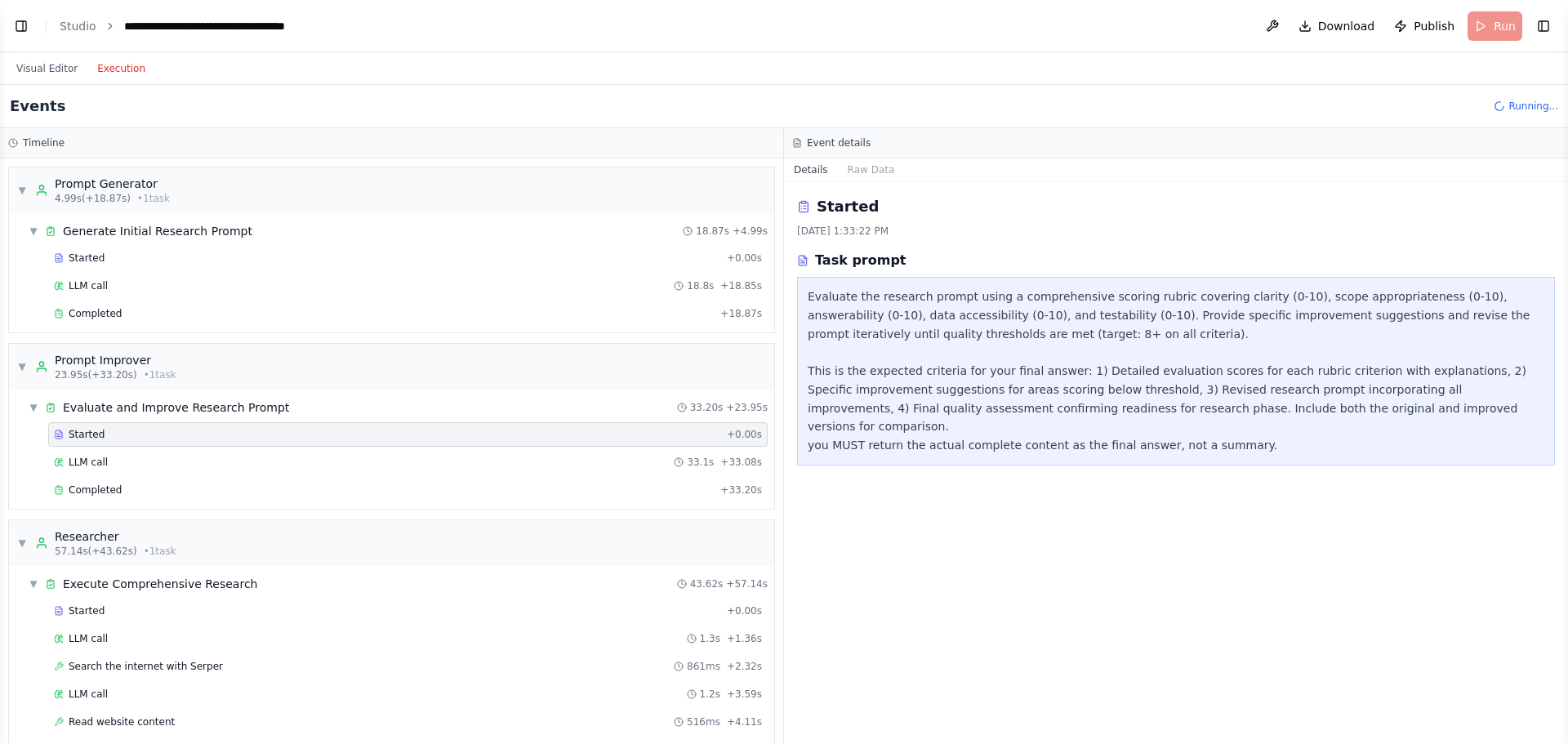
click at [978, 332] on div "Evaluate the research prompt using a comprehensive scoring rubric covering clar…" at bounding box center [1176, 372] width 737 height 167
click at [404, 413] on div "▼ Evaluate and Improve Research Prompt 33.20s + 23.95s" at bounding box center [399, 408] width 752 height 30
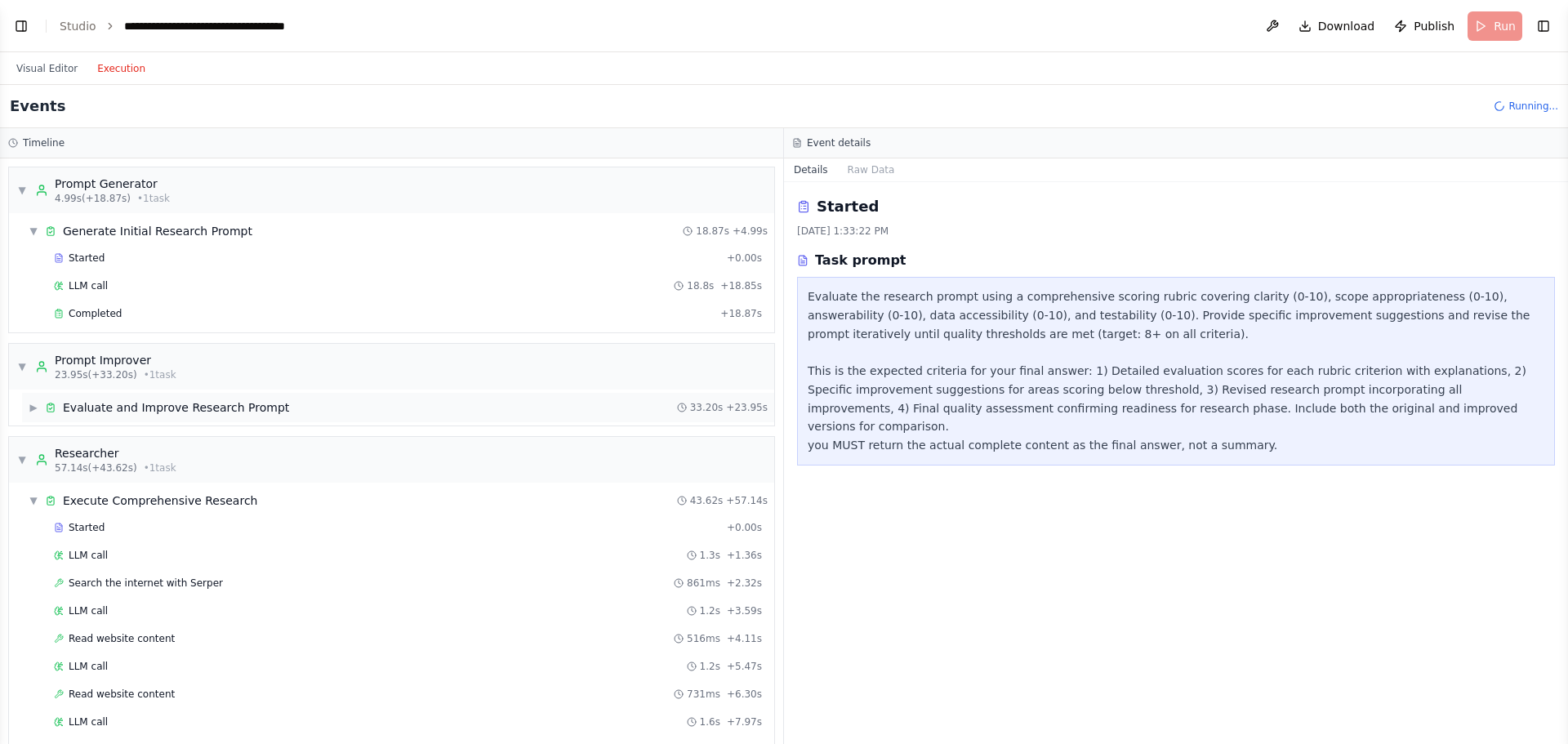
click at [404, 413] on div "▶ Evaluate and Improve Research Prompt 33.20s + 23.95s" at bounding box center [399, 408] width 752 height 30
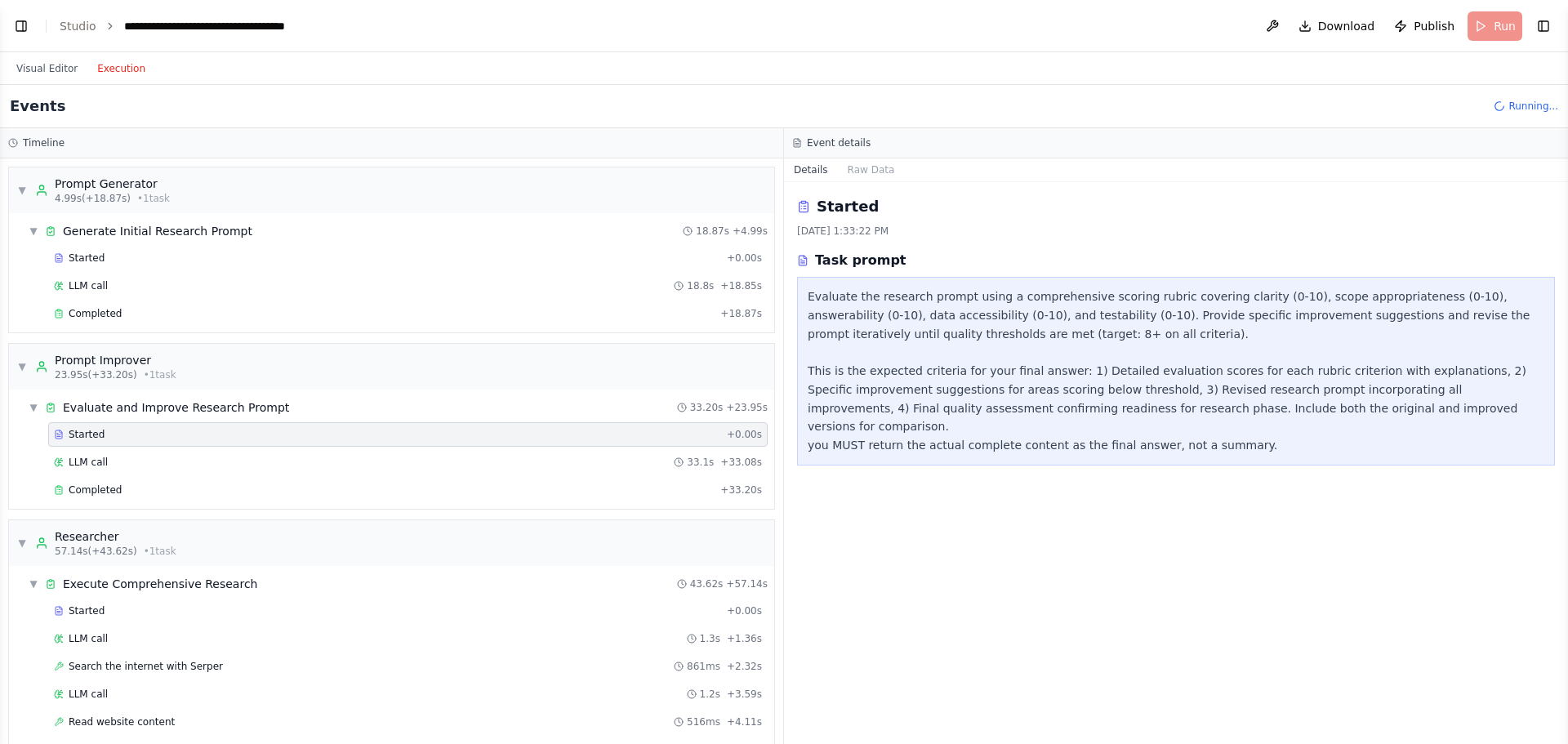
click at [245, 299] on div "Started + 0.00s LLM call 18.8s + 18.85s Completed + 18.87s" at bounding box center [399, 287] width 752 height 84
click at [243, 303] on div "Completed + 18.87s" at bounding box center [408, 313] width 720 height 24
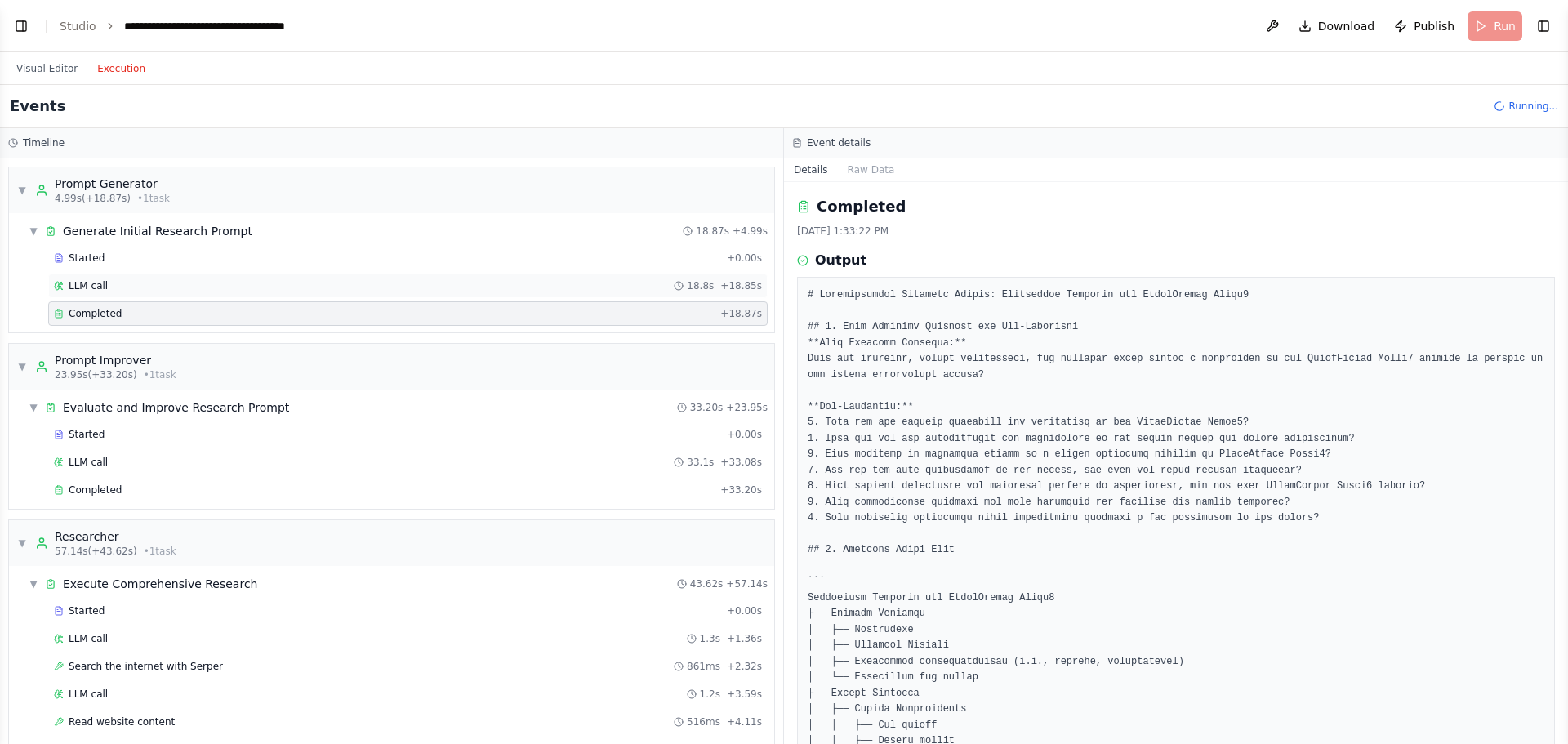
click at [270, 286] on div "LLM call 18.8s + 18.85s" at bounding box center [408, 286] width 708 height 13
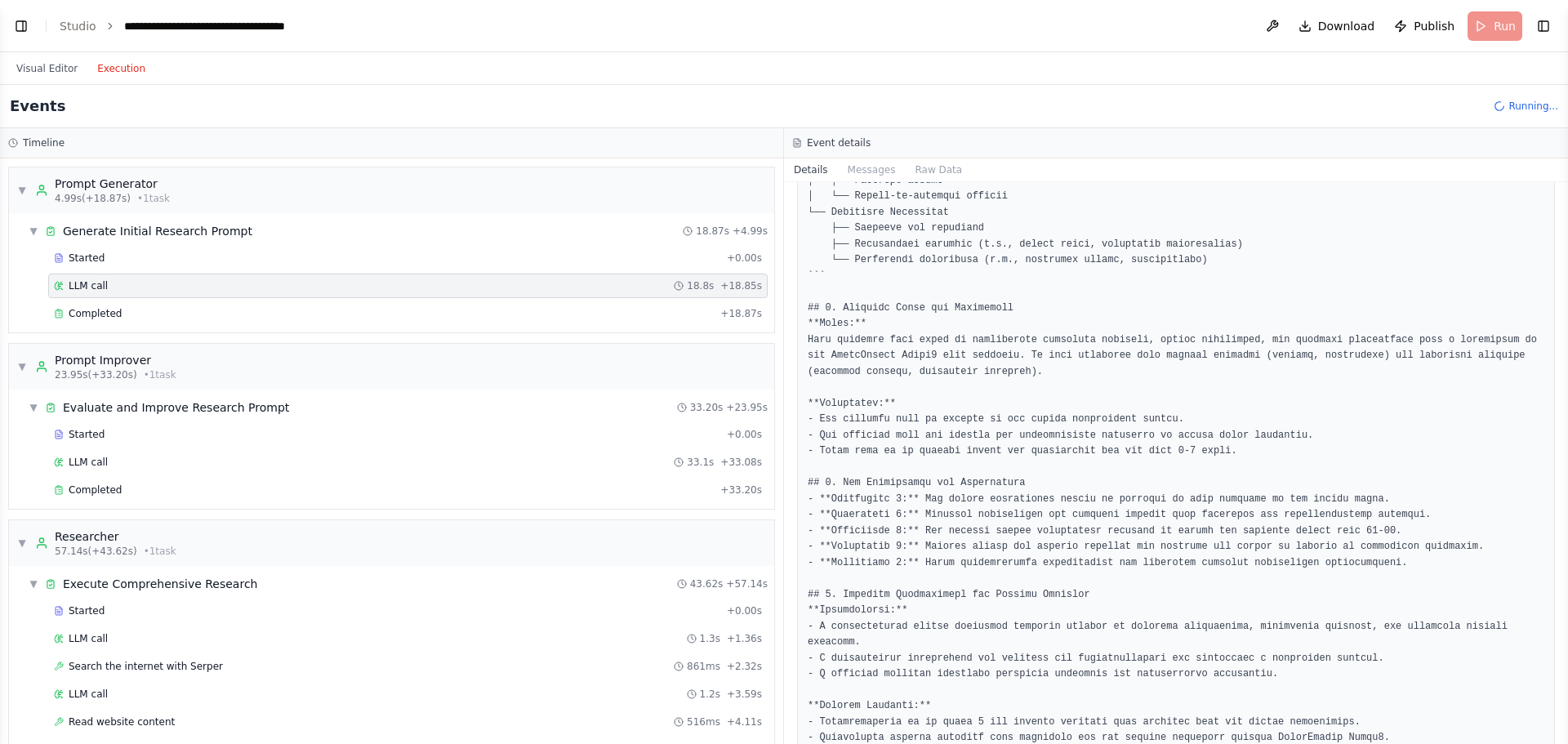
scroll to position [986, 0]
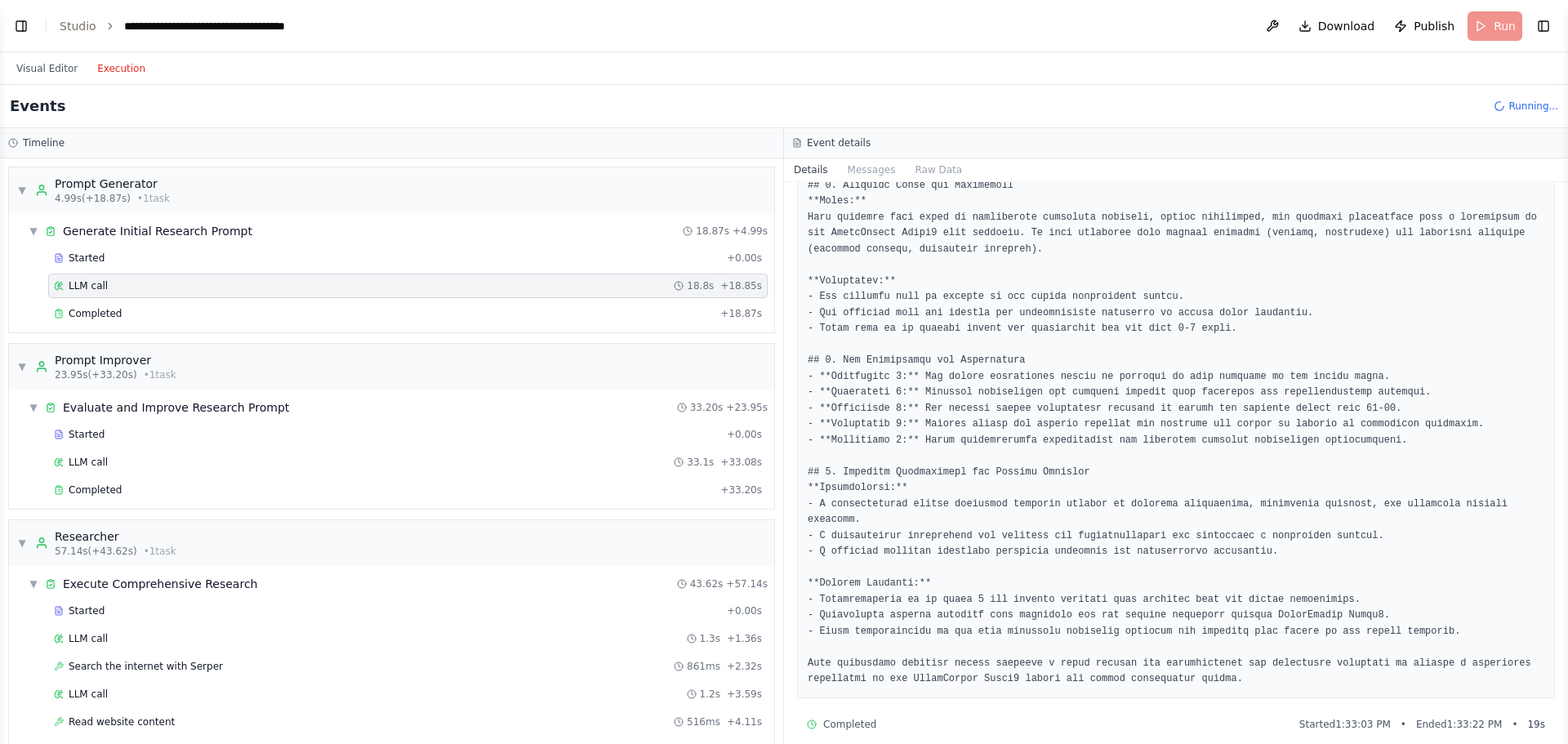
click at [290, 293] on div "LLM call 18.8s + 18.85s" at bounding box center [408, 285] width 720 height 24
click at [283, 308] on div "Completed" at bounding box center [384, 313] width 660 height 13
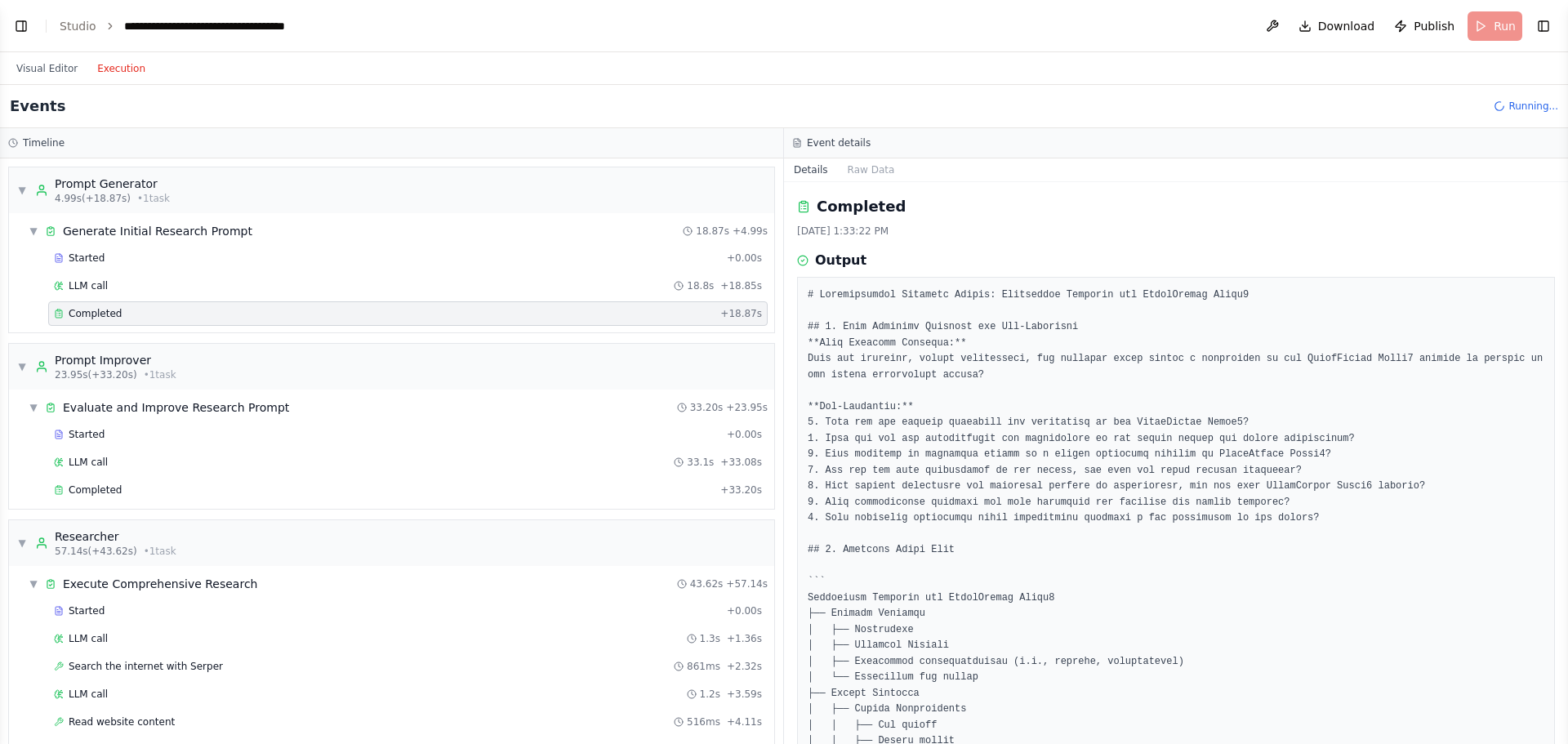
click at [331, 299] on div "Started + 0.00s LLM call 18.8s + 18.85s Completed + 18.87s" at bounding box center [399, 287] width 752 height 84
click at [666, 280] on div "LLM call 18.8s + 18.85s" at bounding box center [408, 286] width 708 height 13
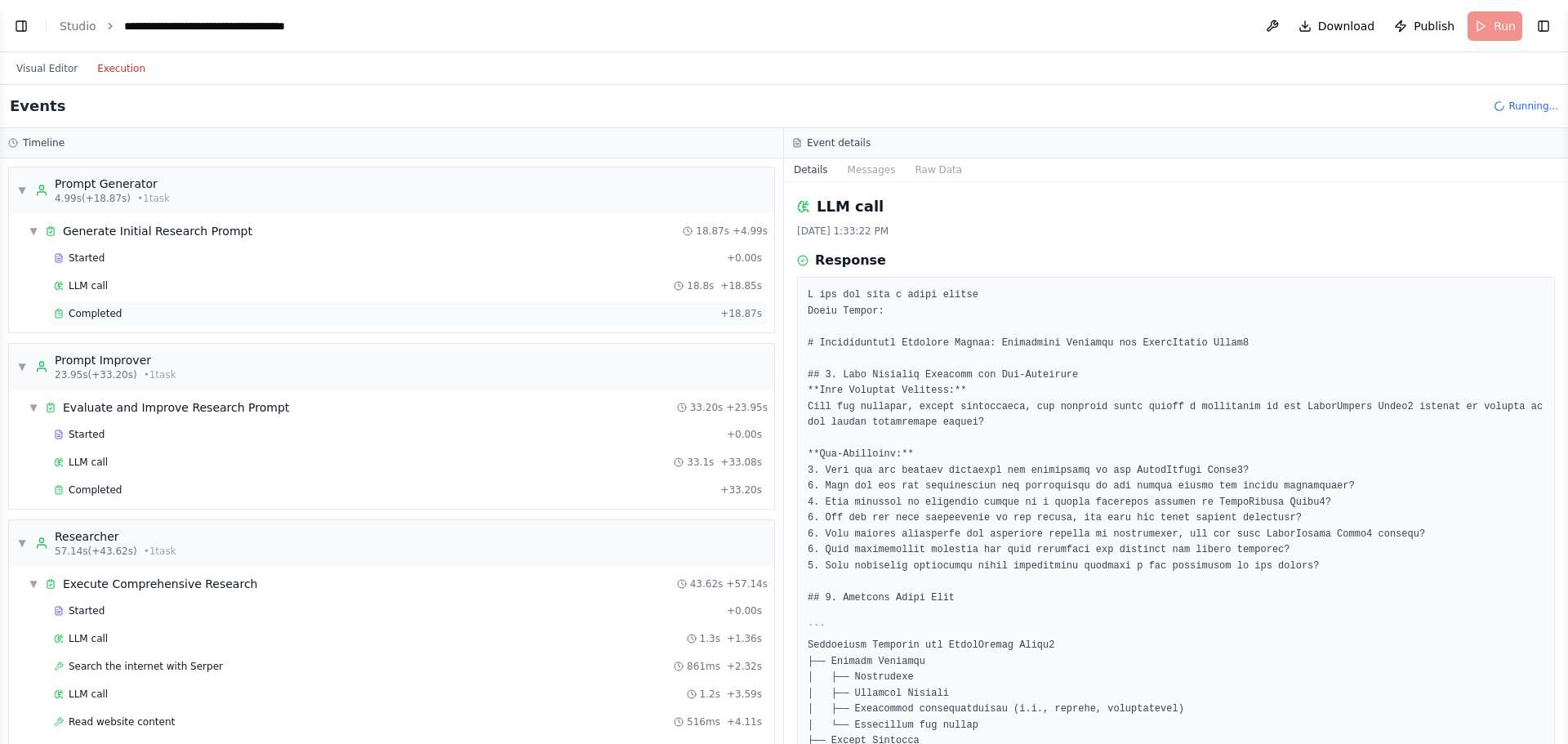
click at [490, 301] on div "Completed + 18.87s" at bounding box center [408, 313] width 720 height 24
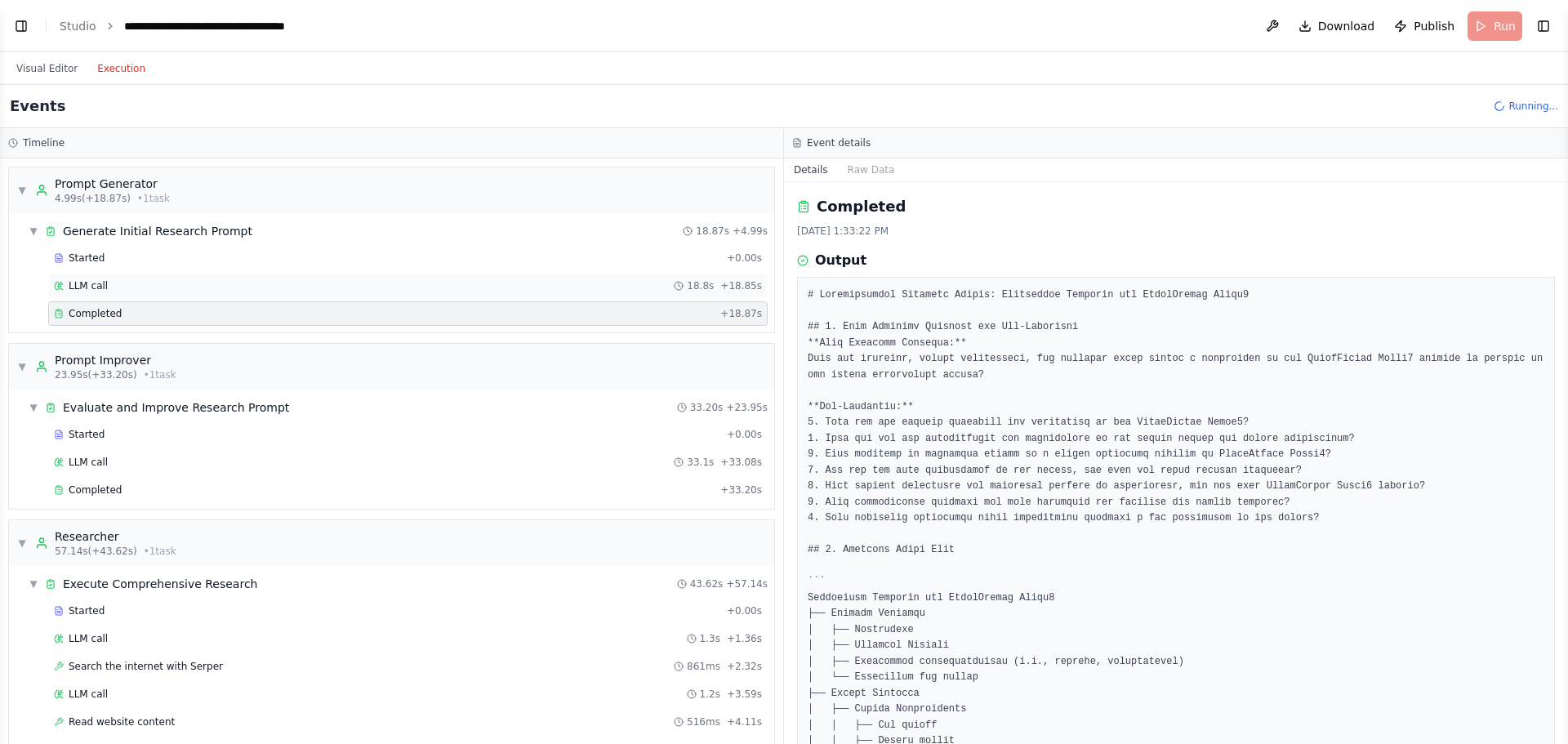
click at [517, 289] on div "LLM call 18.8s + 18.85s" at bounding box center [408, 286] width 708 height 13
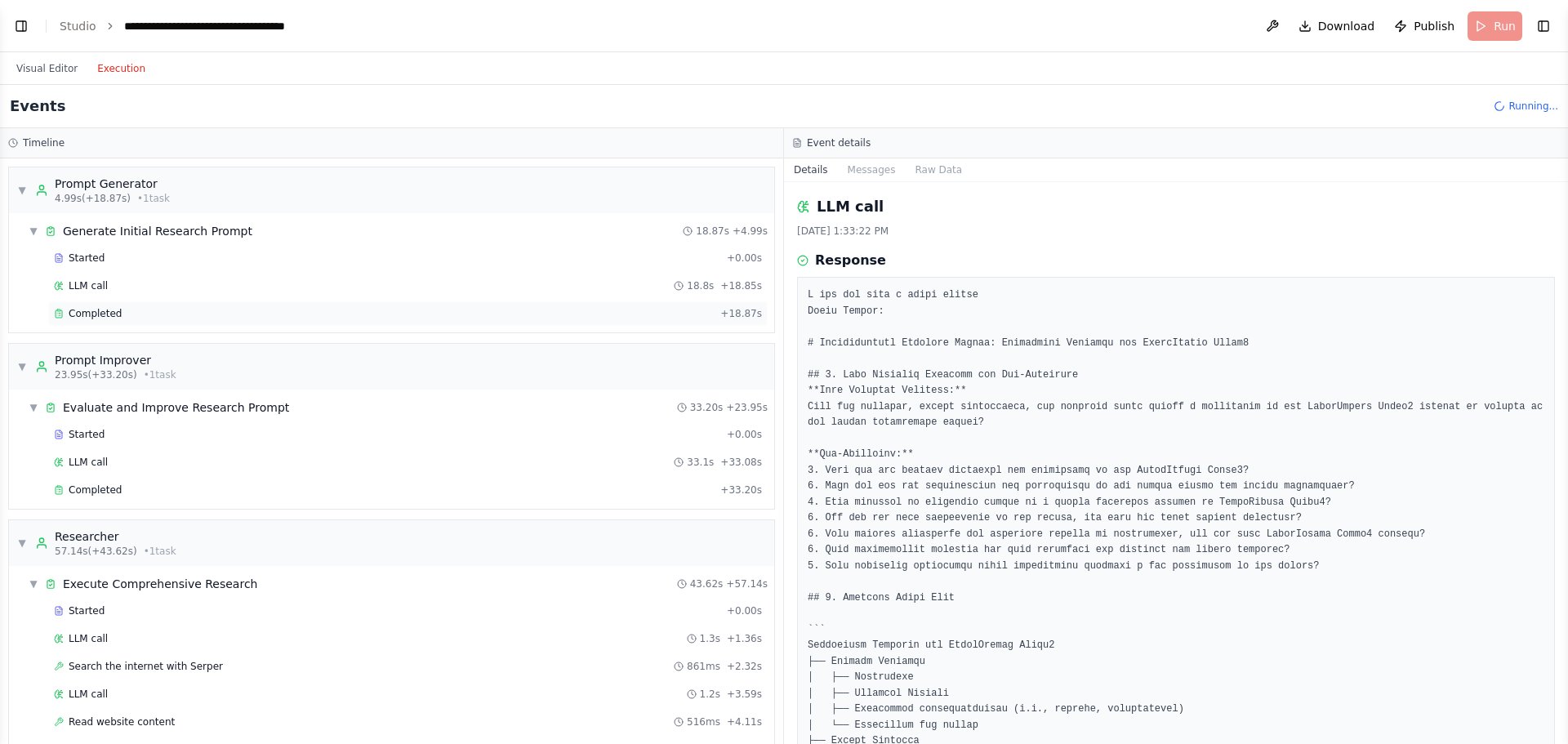
click at [504, 309] on div "Completed" at bounding box center [384, 313] width 660 height 13
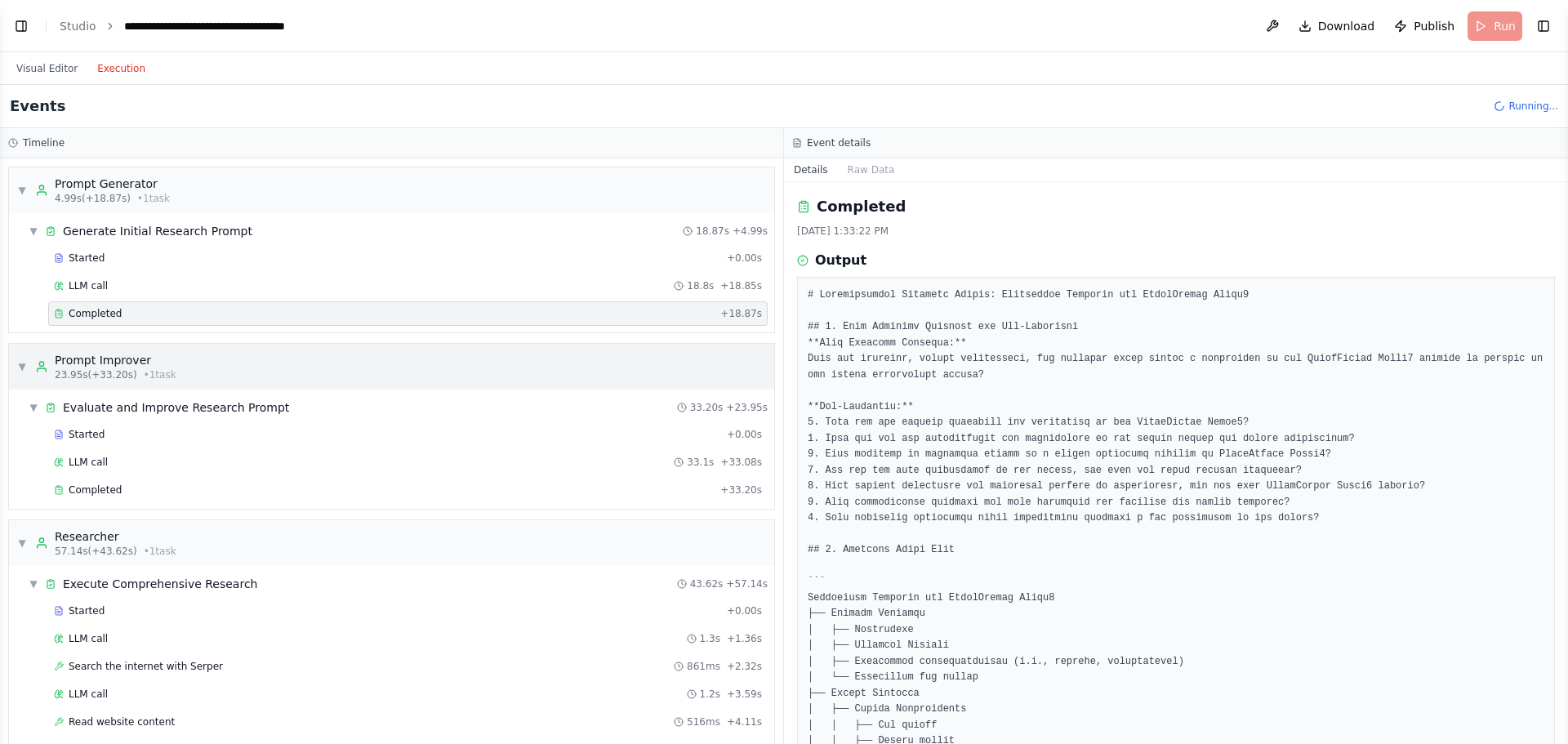
click at [144, 375] on span "• 1 task" at bounding box center [160, 375] width 32 height 13
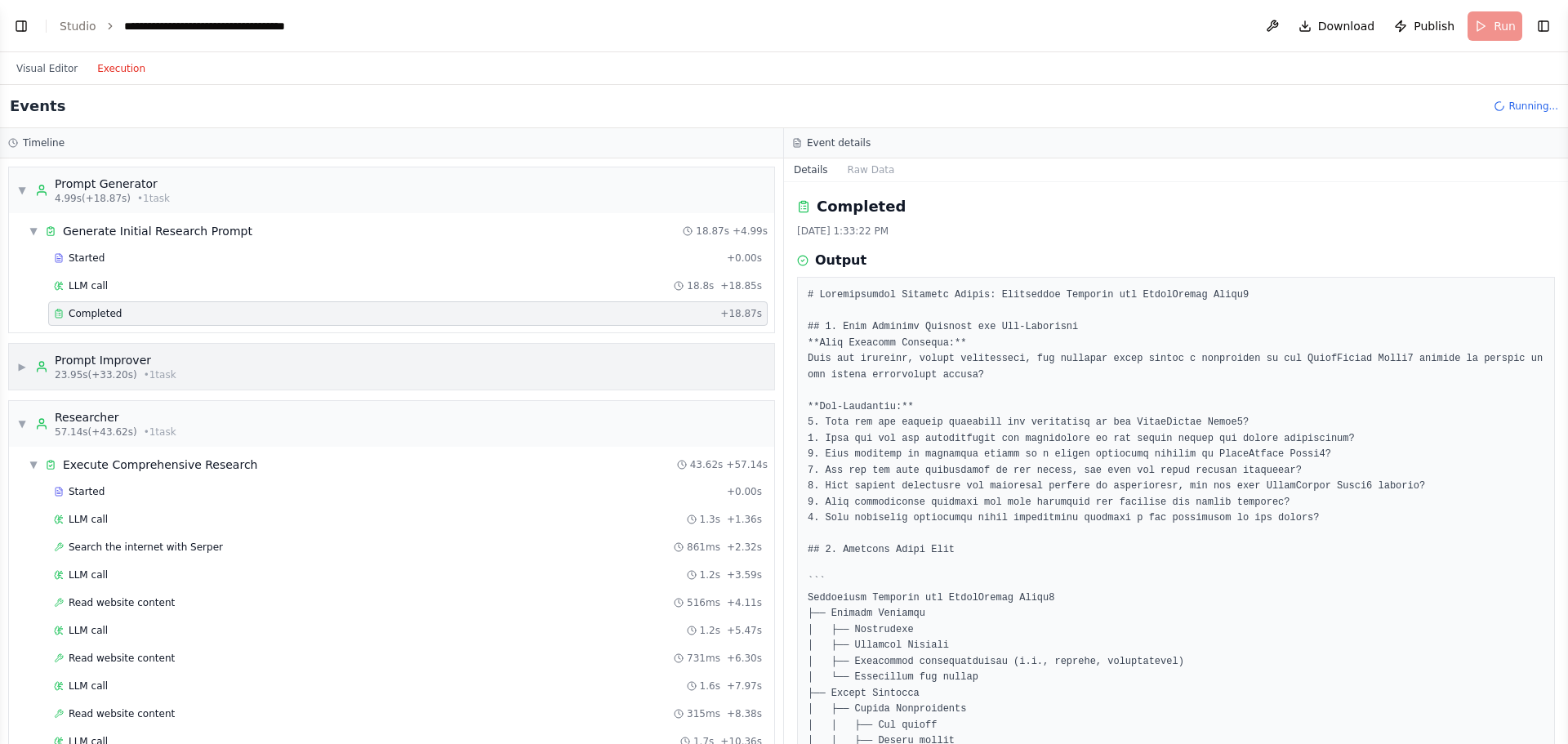
click at [144, 375] on span "• 1 task" at bounding box center [160, 375] width 32 height 13
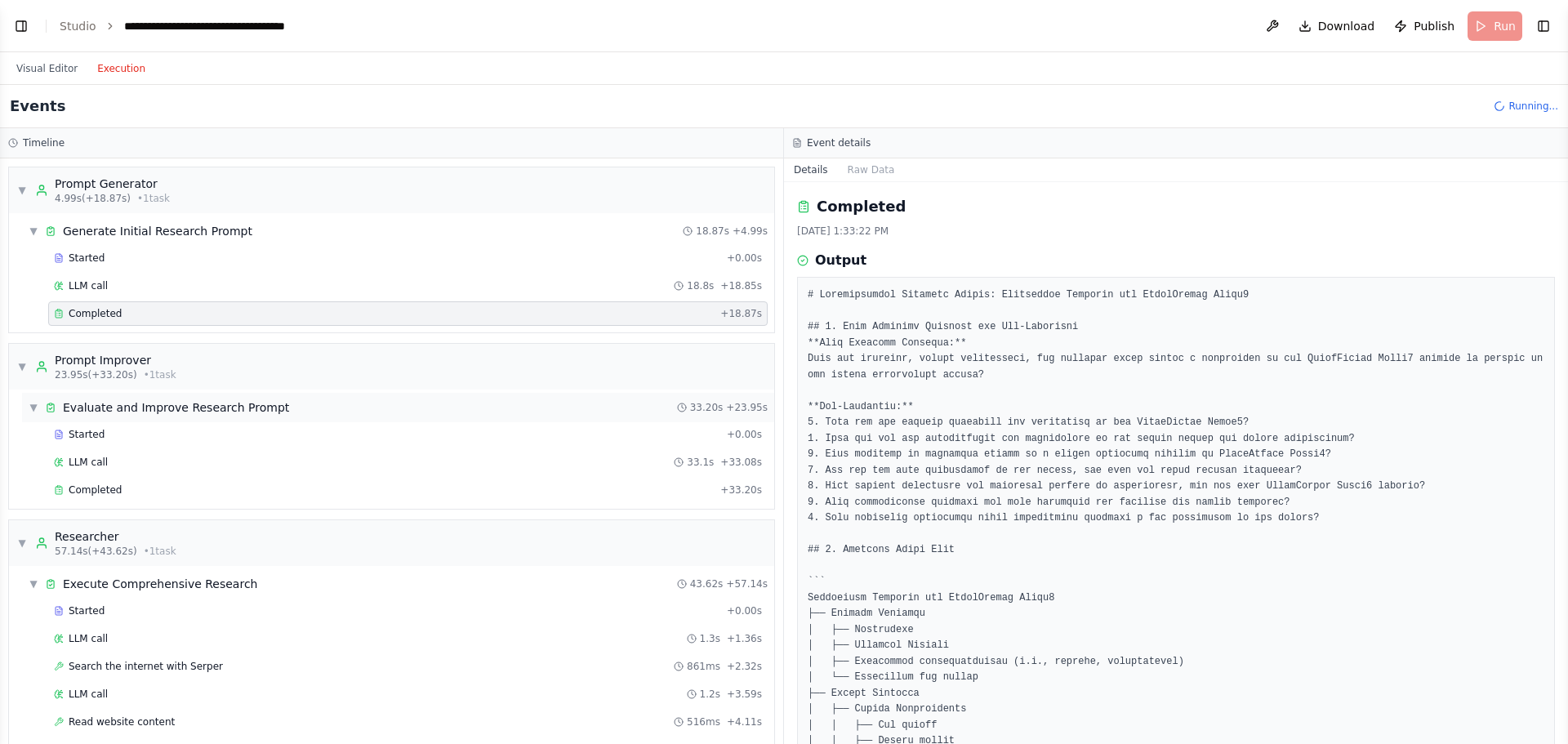
click at [139, 393] on div "▼ Evaluate and Improve Research Prompt 33.20s + 23.95s" at bounding box center [399, 408] width 752 height 30
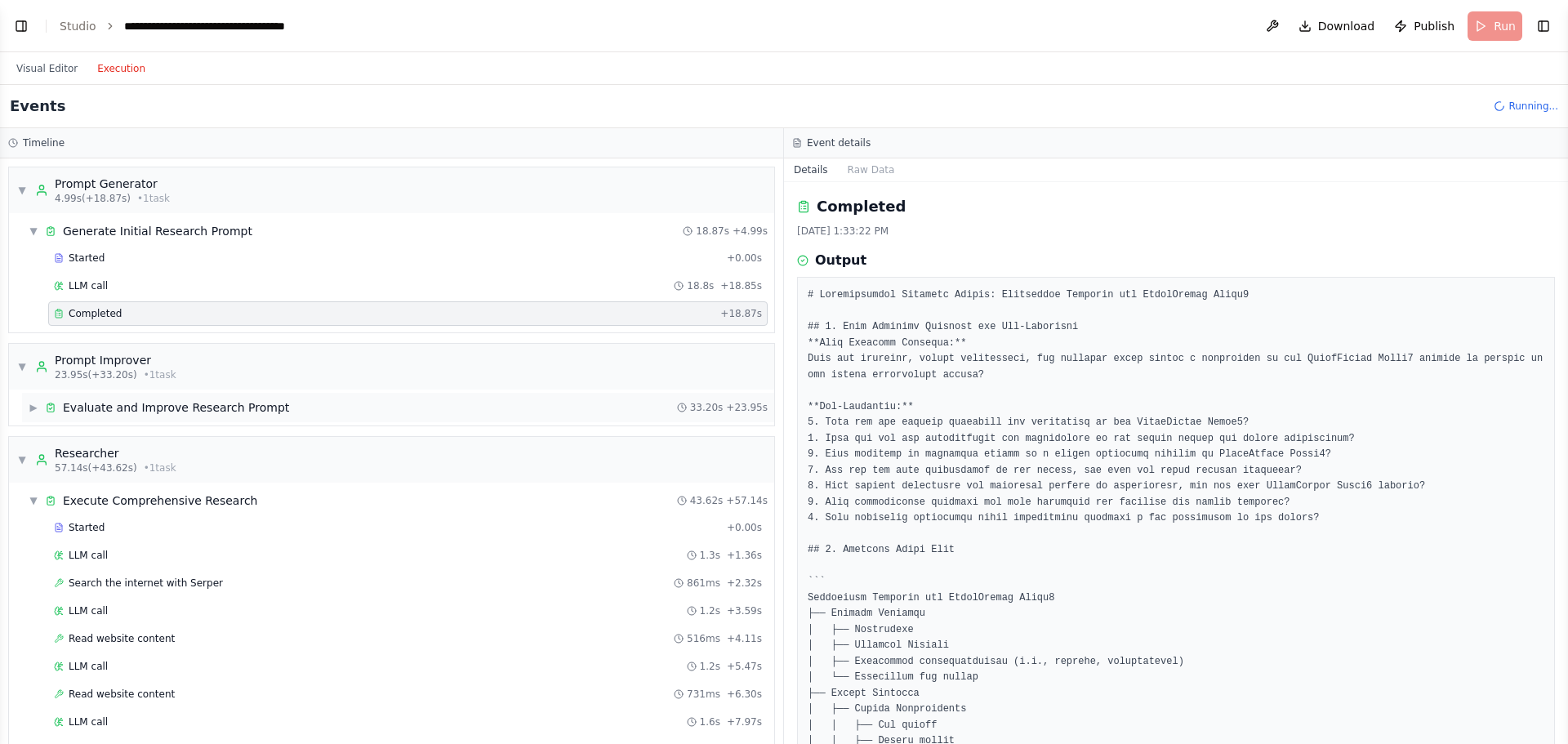
click at [140, 405] on div "Evaluate and Improve Research Prompt" at bounding box center [176, 408] width 227 height 16
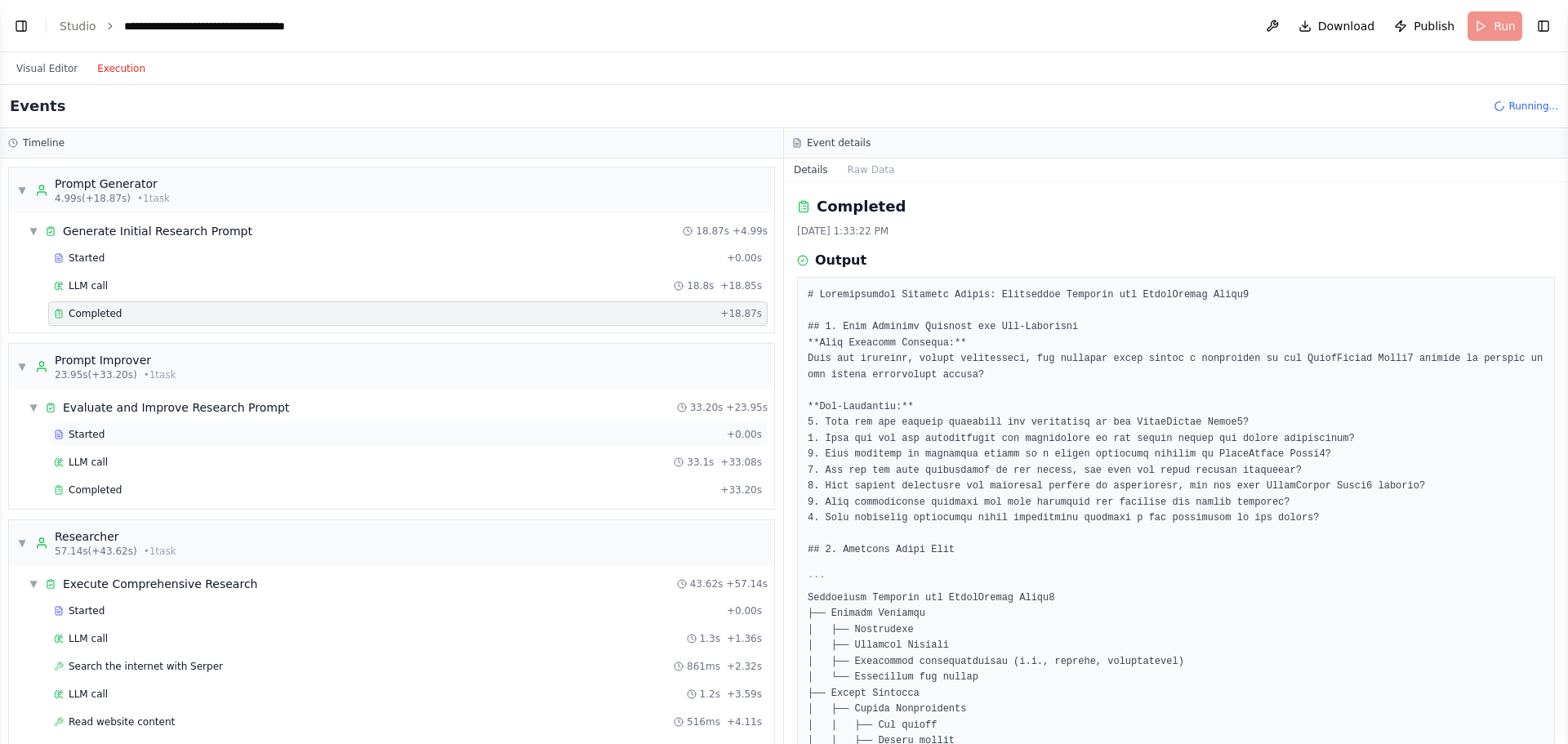
click at [125, 433] on div "Started" at bounding box center [387, 435] width 667 height 13
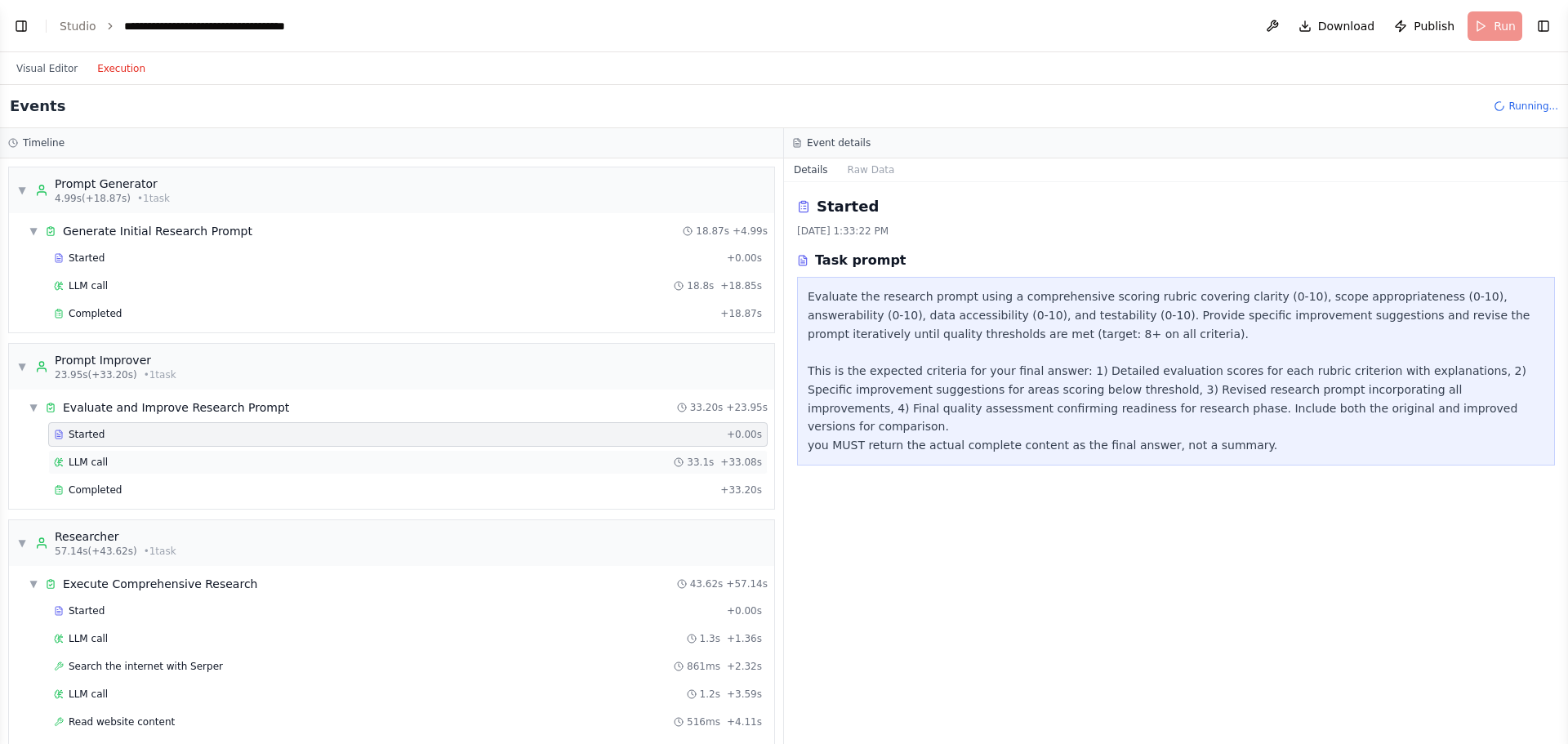
click at [158, 467] on div "LLM call 33.1s + 33.08s" at bounding box center [408, 462] width 708 height 13
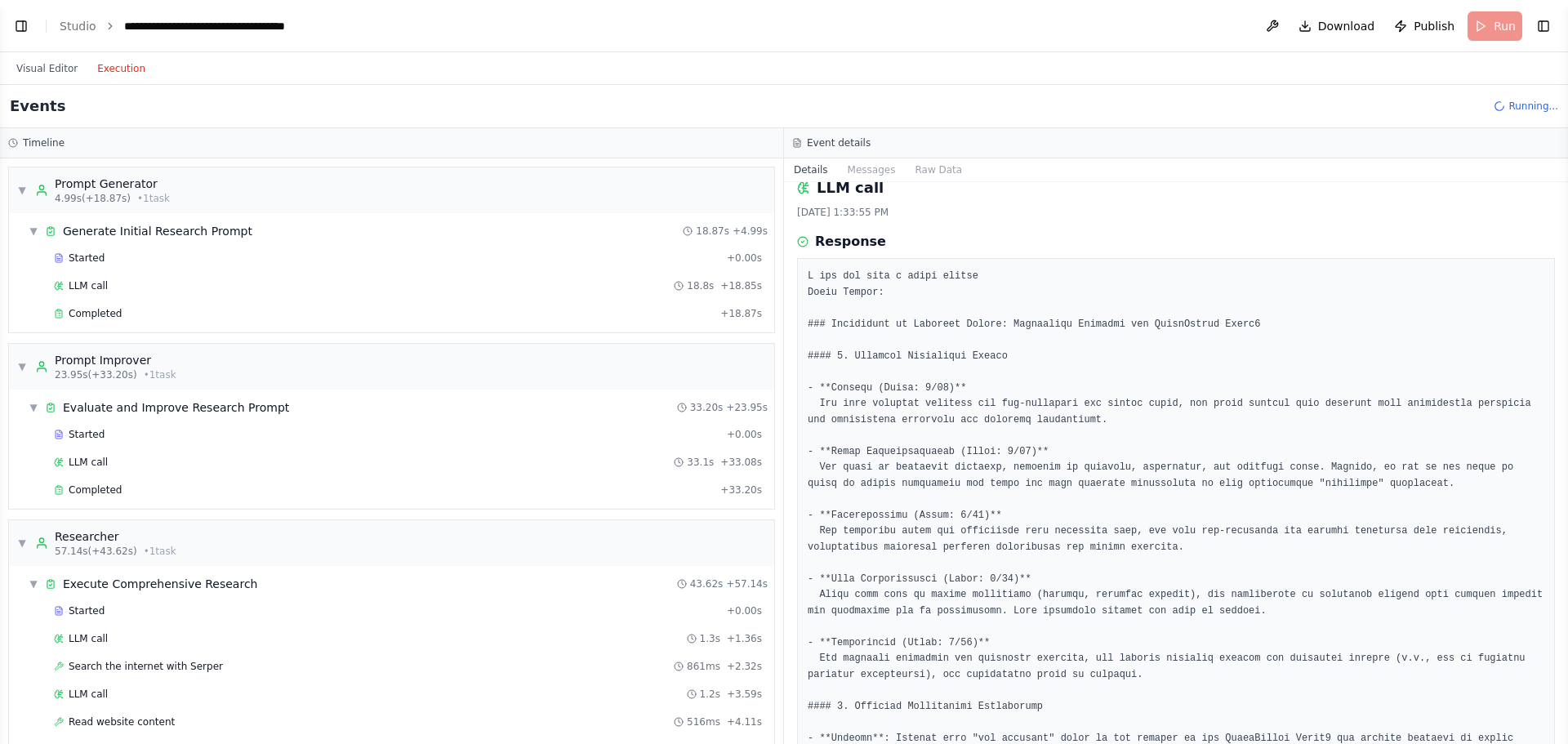
drag, startPoint x: 1182, startPoint y: 238, endPoint x: 1180, endPoint y: 254, distance: 16.1
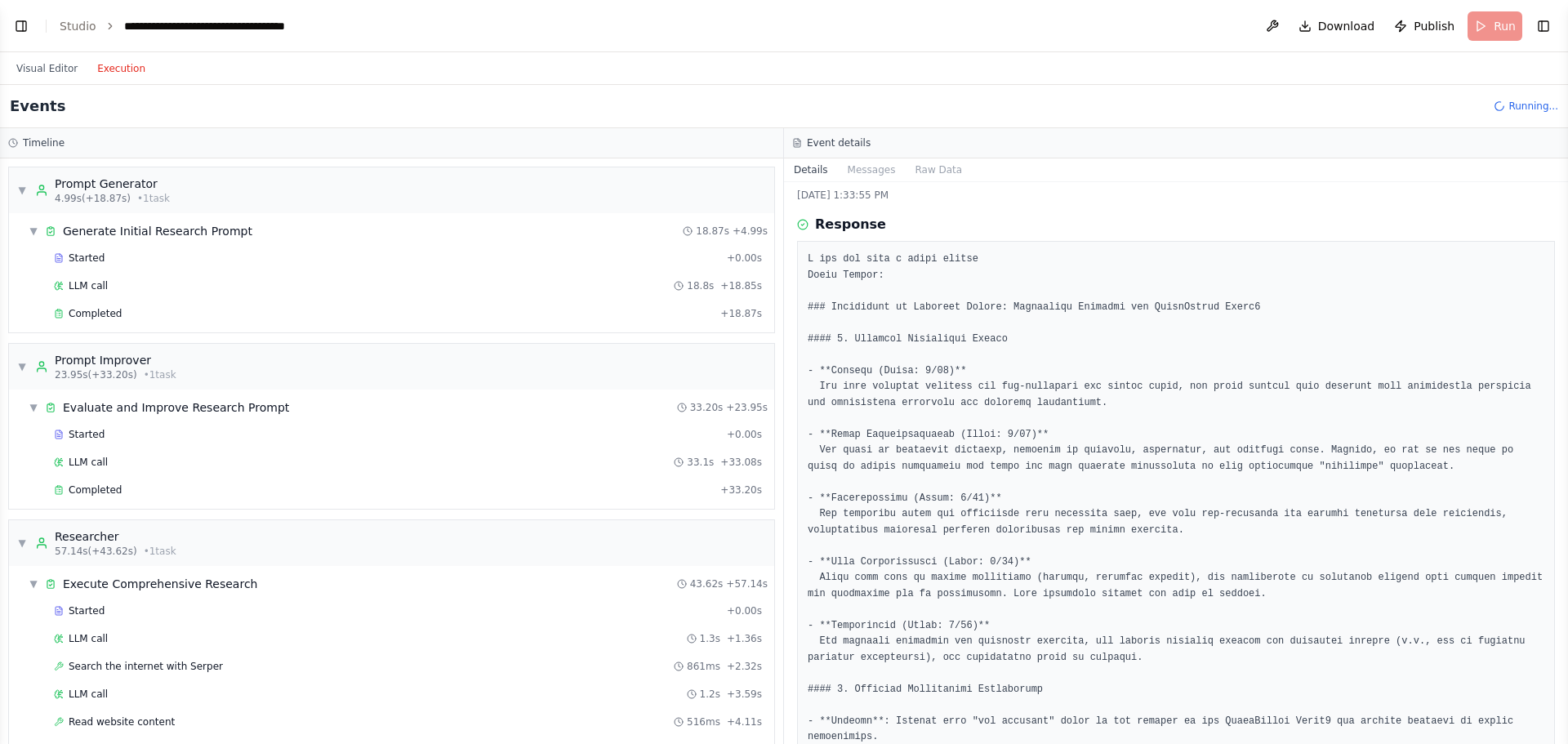
drag, startPoint x: 1195, startPoint y: 244, endPoint x: 1192, endPoint y: 260, distance: 16.3
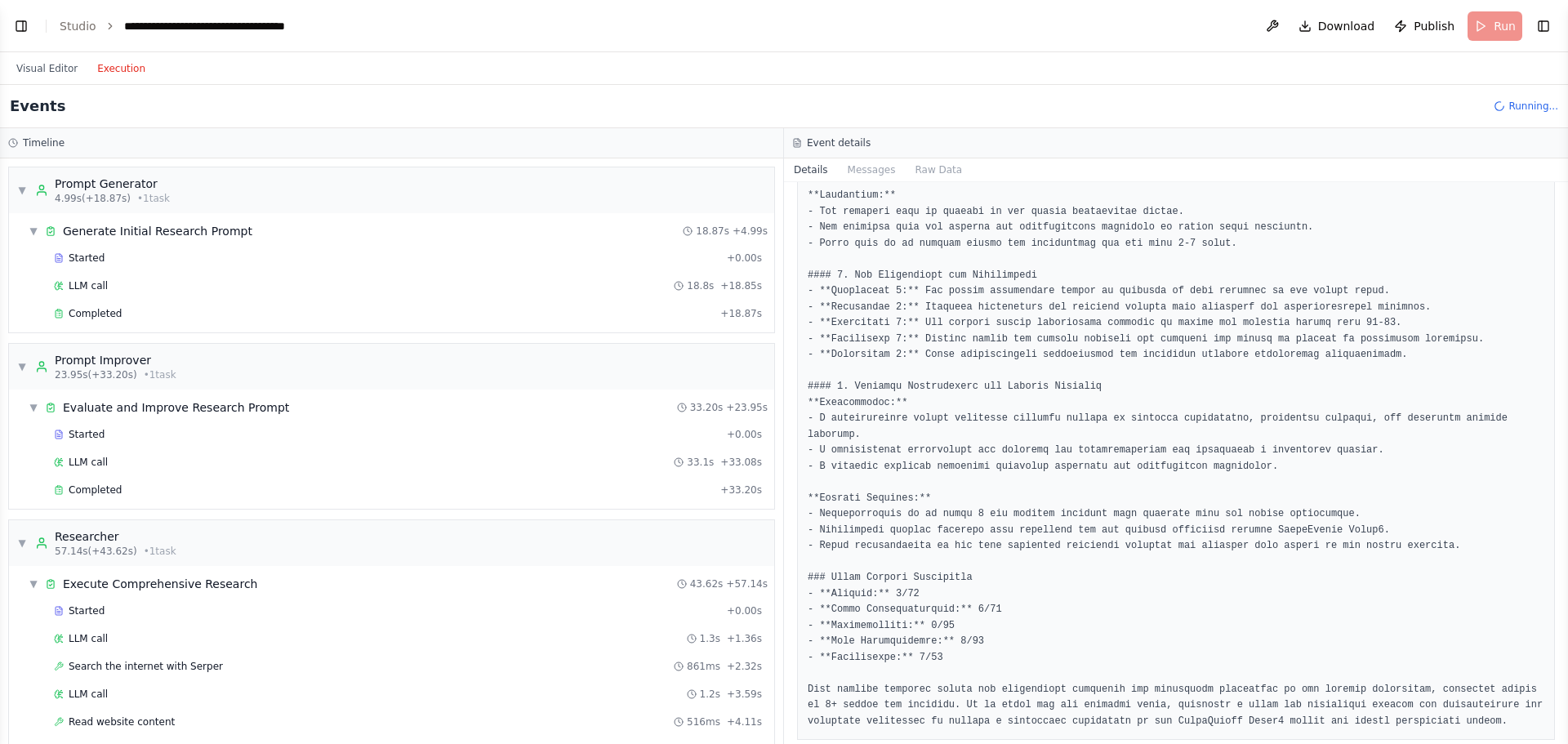
scroll to position [1703, 0]
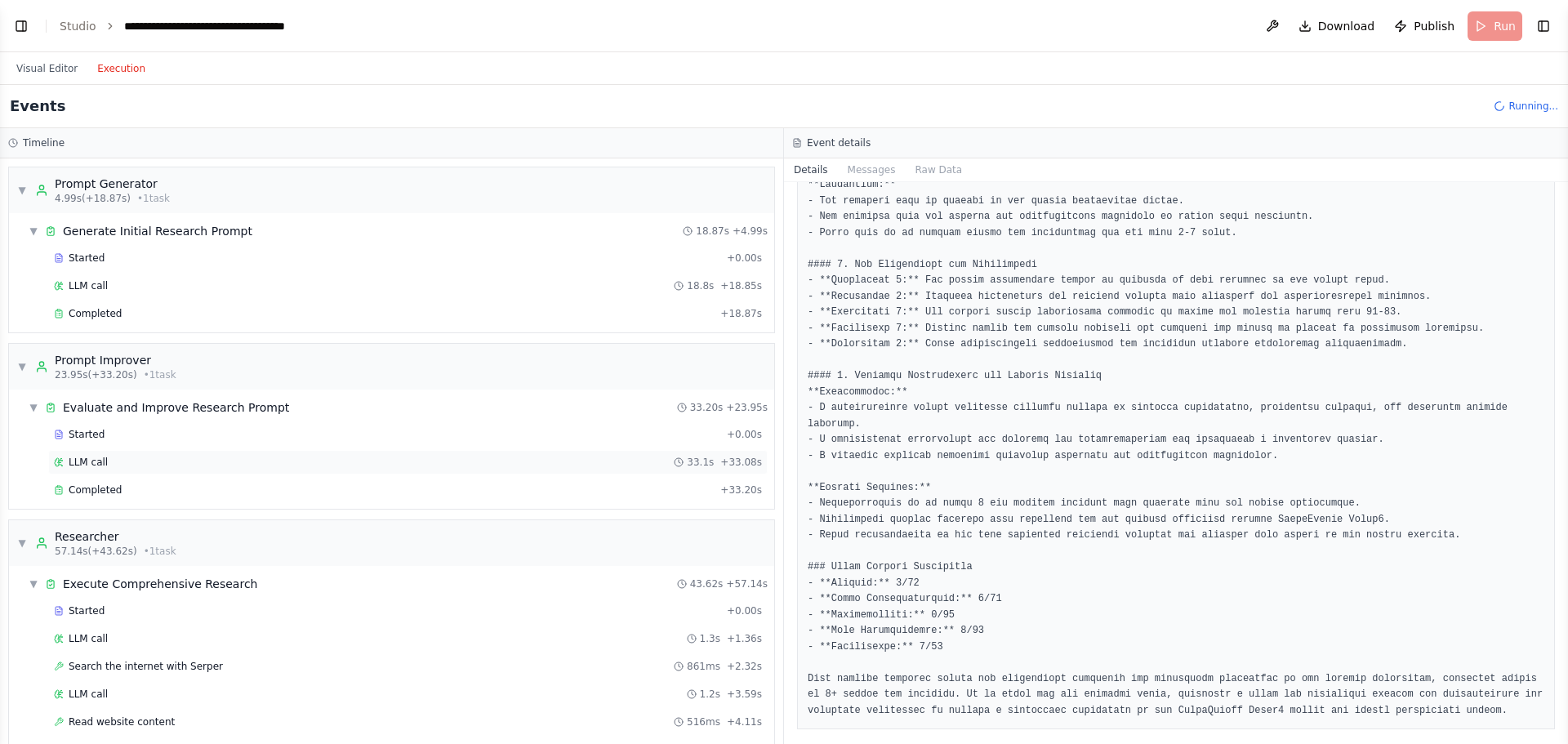
click at [108, 460] on div "LLM call 33.1s + 33.08s" at bounding box center [408, 462] width 708 height 13
click at [99, 493] on span "Completed" at bounding box center [94, 490] width 53 height 13
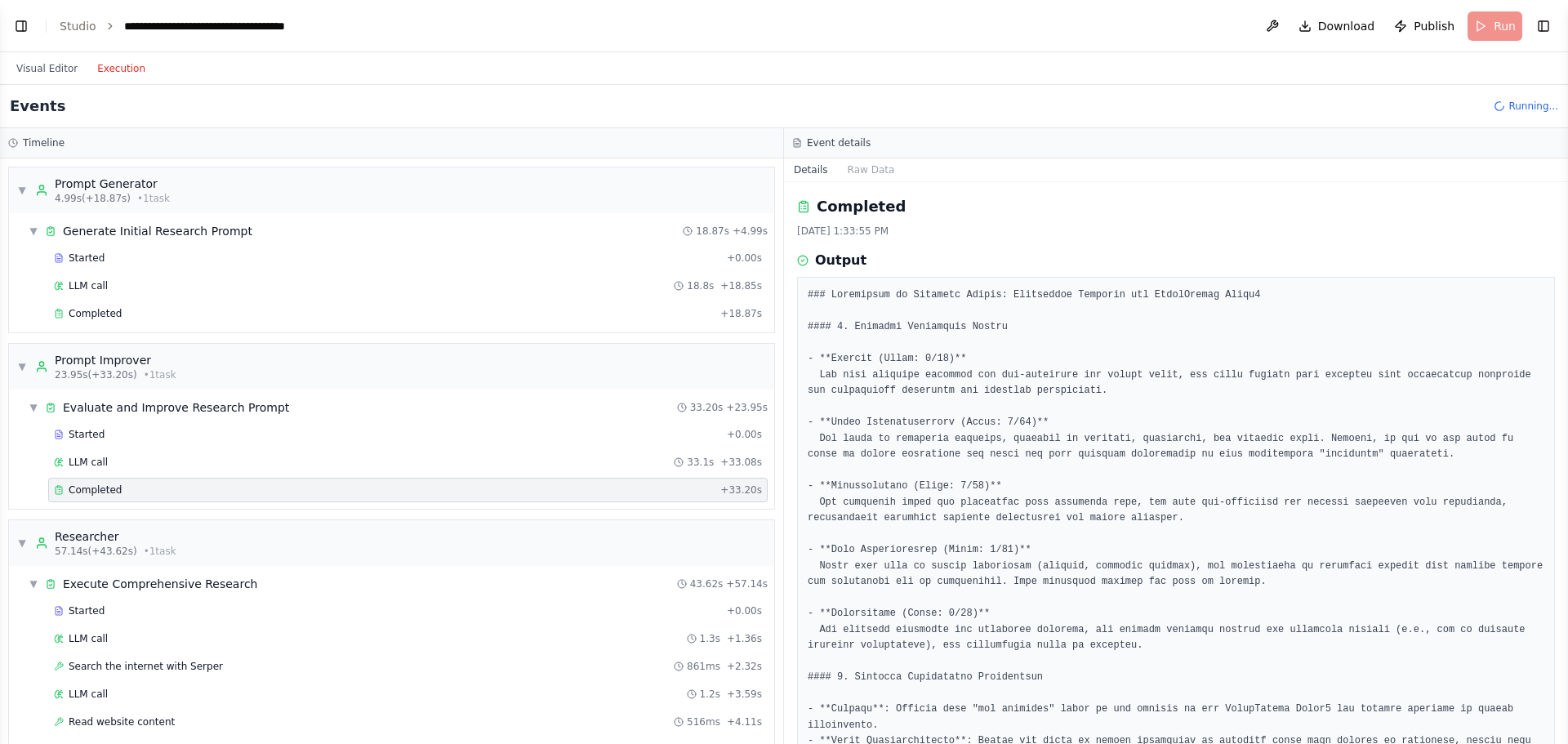
click at [105, 482] on div "Completed + 33.20s" at bounding box center [408, 489] width 720 height 24
click at [112, 472] on div "LLM call 33.1s + 33.08s" at bounding box center [408, 462] width 720 height 24
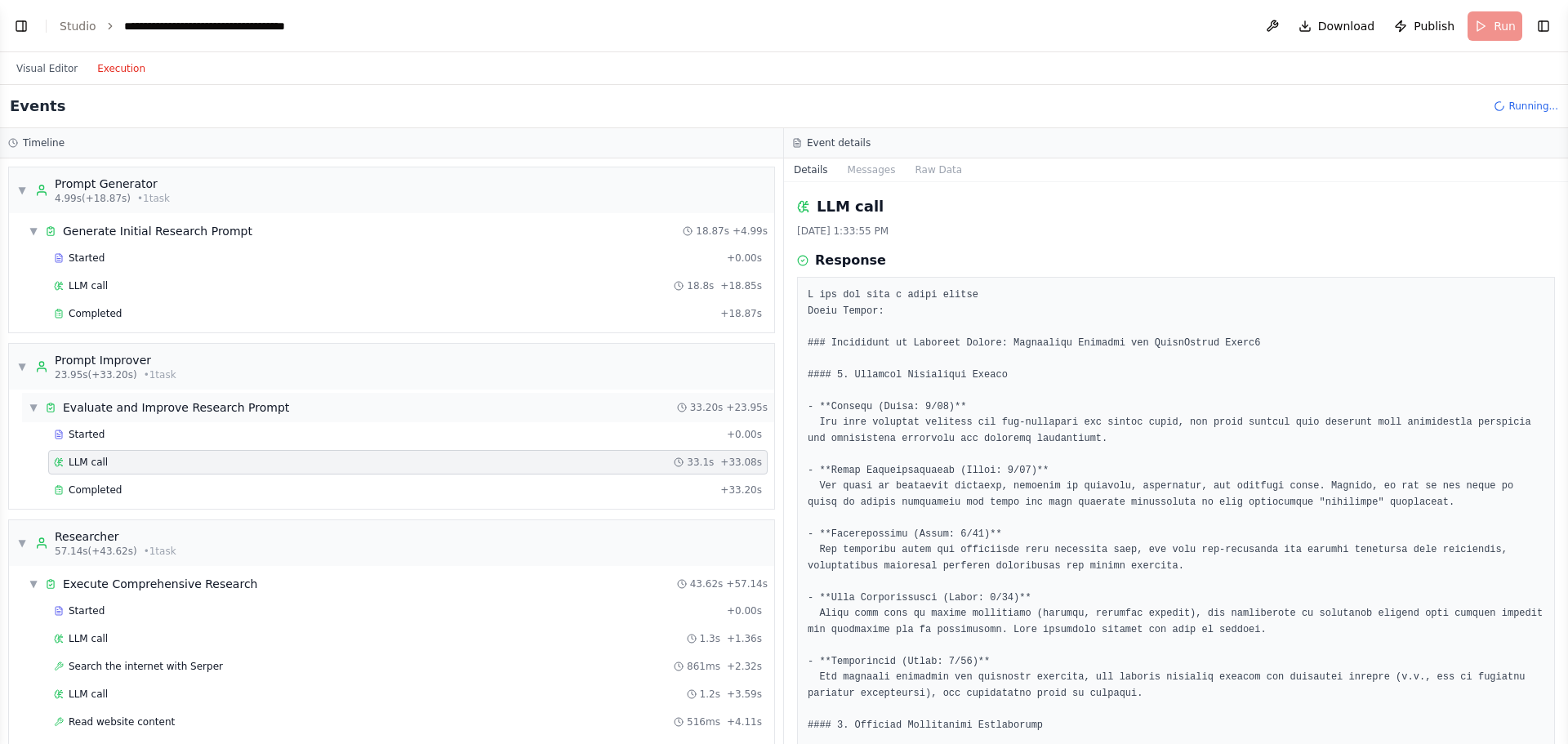
scroll to position [82, 0]
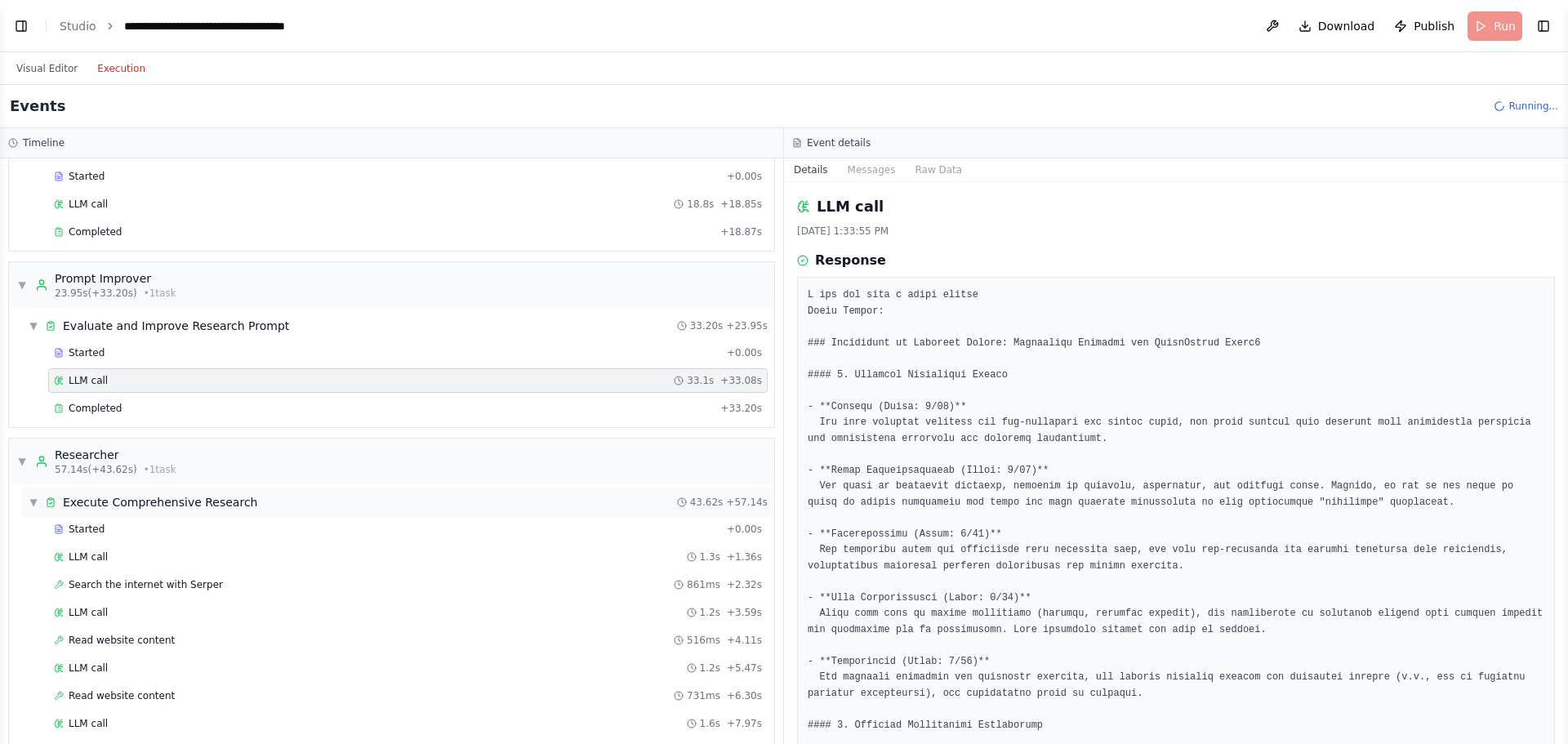
click at [194, 502] on div "Execute Comprehensive Research" at bounding box center [160, 502] width 194 height 16
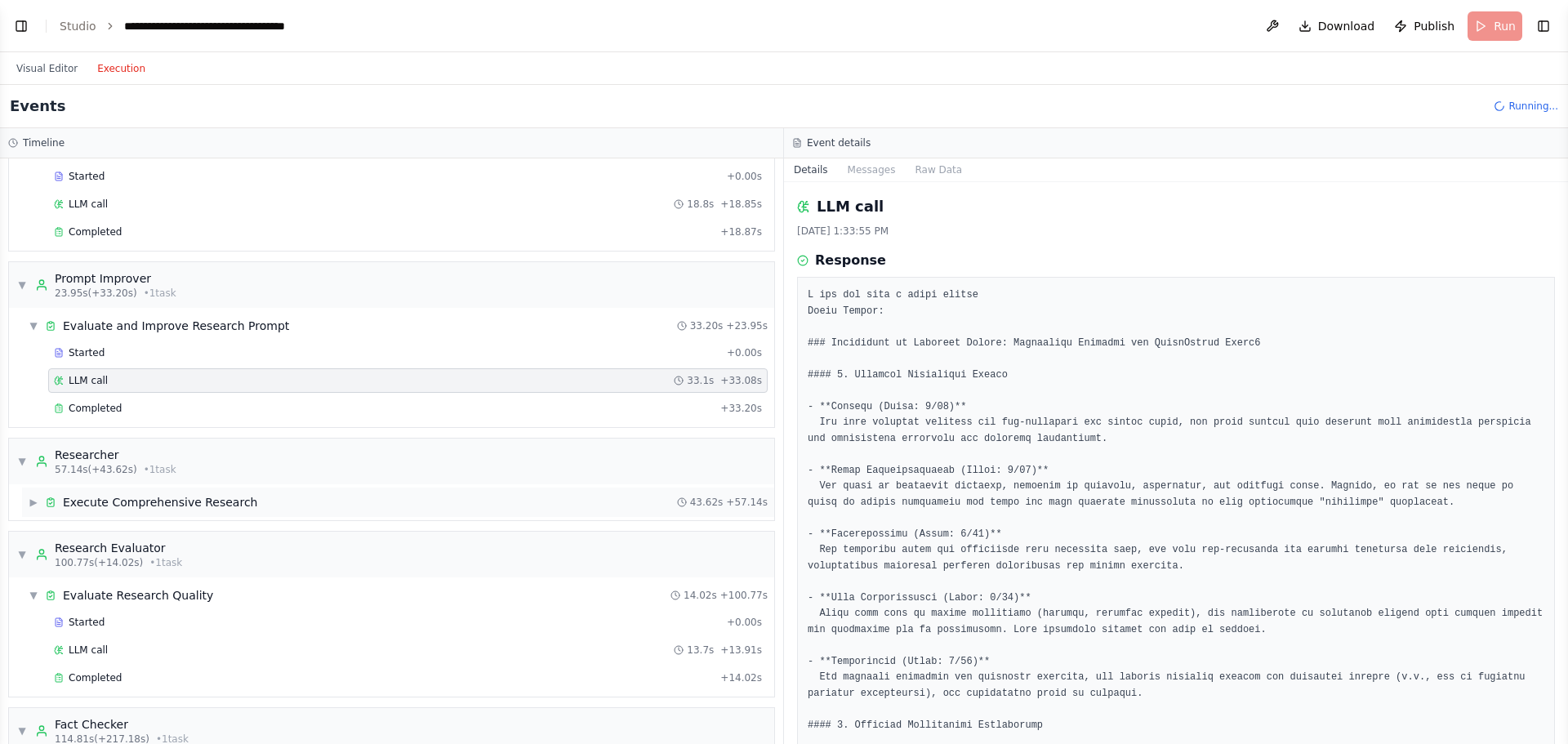
click at [203, 503] on div "Execute Comprehensive Research" at bounding box center [160, 502] width 194 height 16
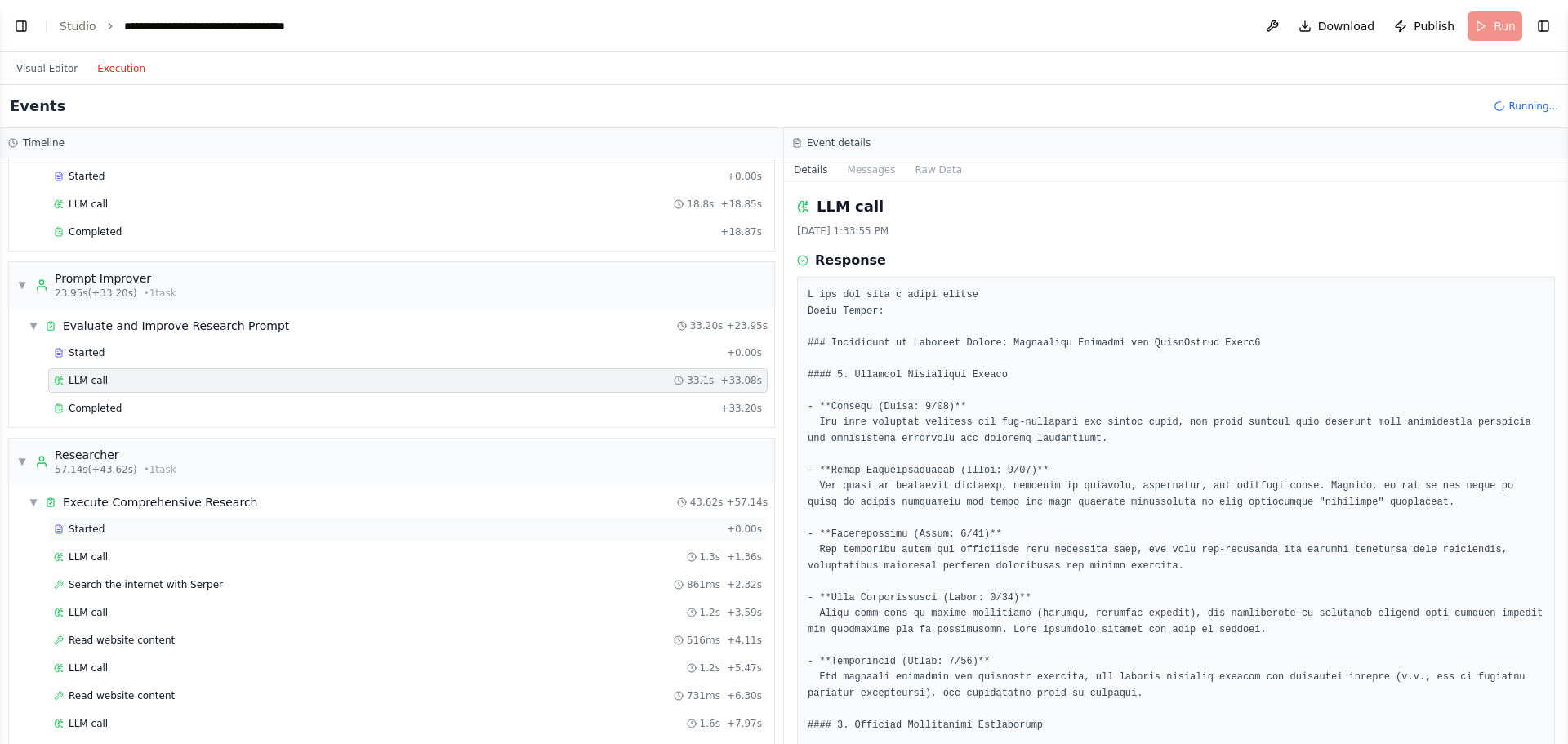
click at [113, 524] on div "Started" at bounding box center [387, 529] width 667 height 13
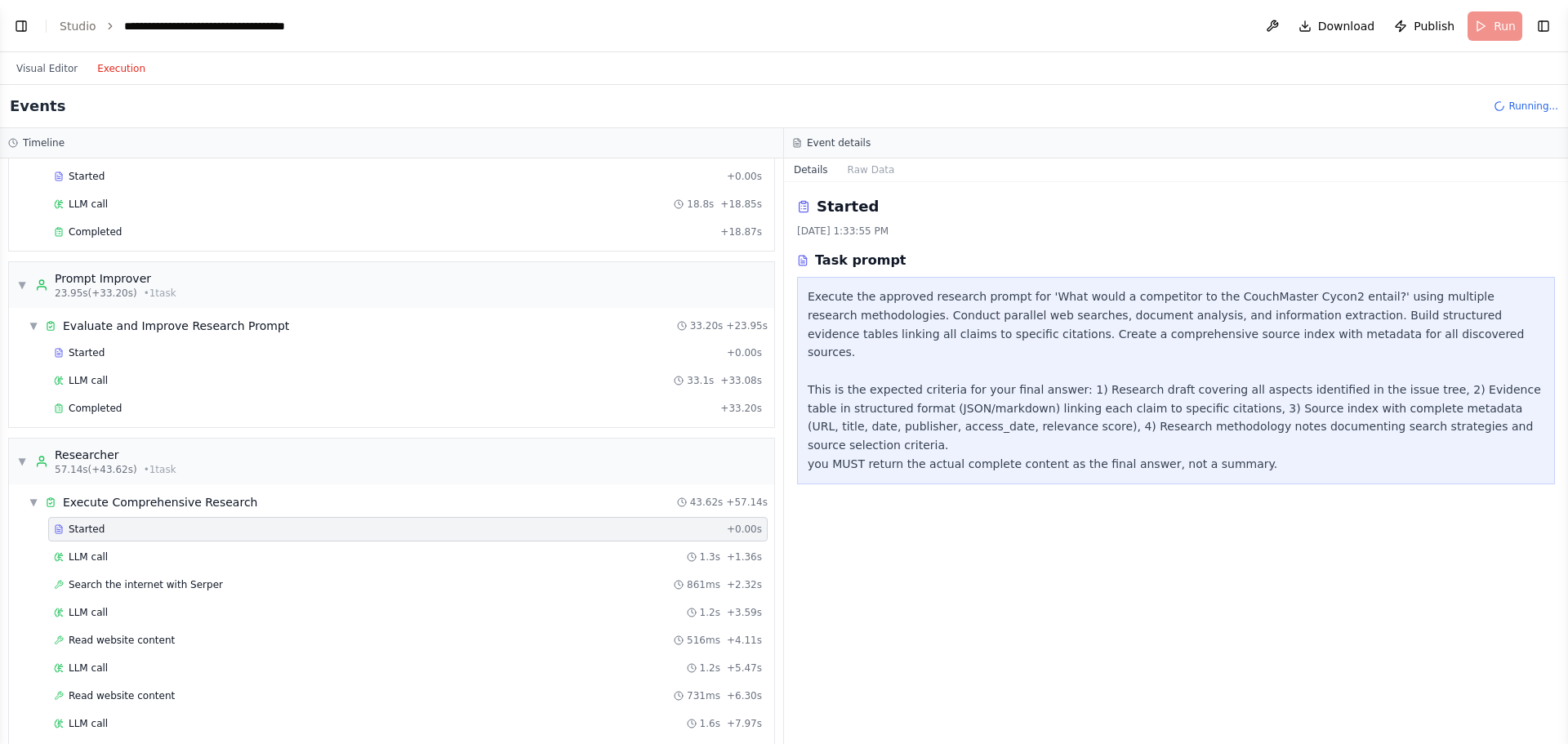
drag, startPoint x: 1304, startPoint y: 336, endPoint x: 1277, endPoint y: 333, distance: 27.2
click at [1277, 333] on div "Execute the approved research prompt for 'What would a competitor to the CouchM…" at bounding box center [1176, 381] width 737 height 186
click at [1254, 420] on div "Execute the approved research prompt for 'What would a competitor to the CouchM…" at bounding box center [1176, 381] width 737 height 186
click at [1252, 422] on div "Execute the approved research prompt for 'What would a competitor to the CouchM…" at bounding box center [1176, 381] width 737 height 186
click at [307, 555] on div "LLM call 1.3s + 1.36s" at bounding box center [408, 557] width 708 height 13
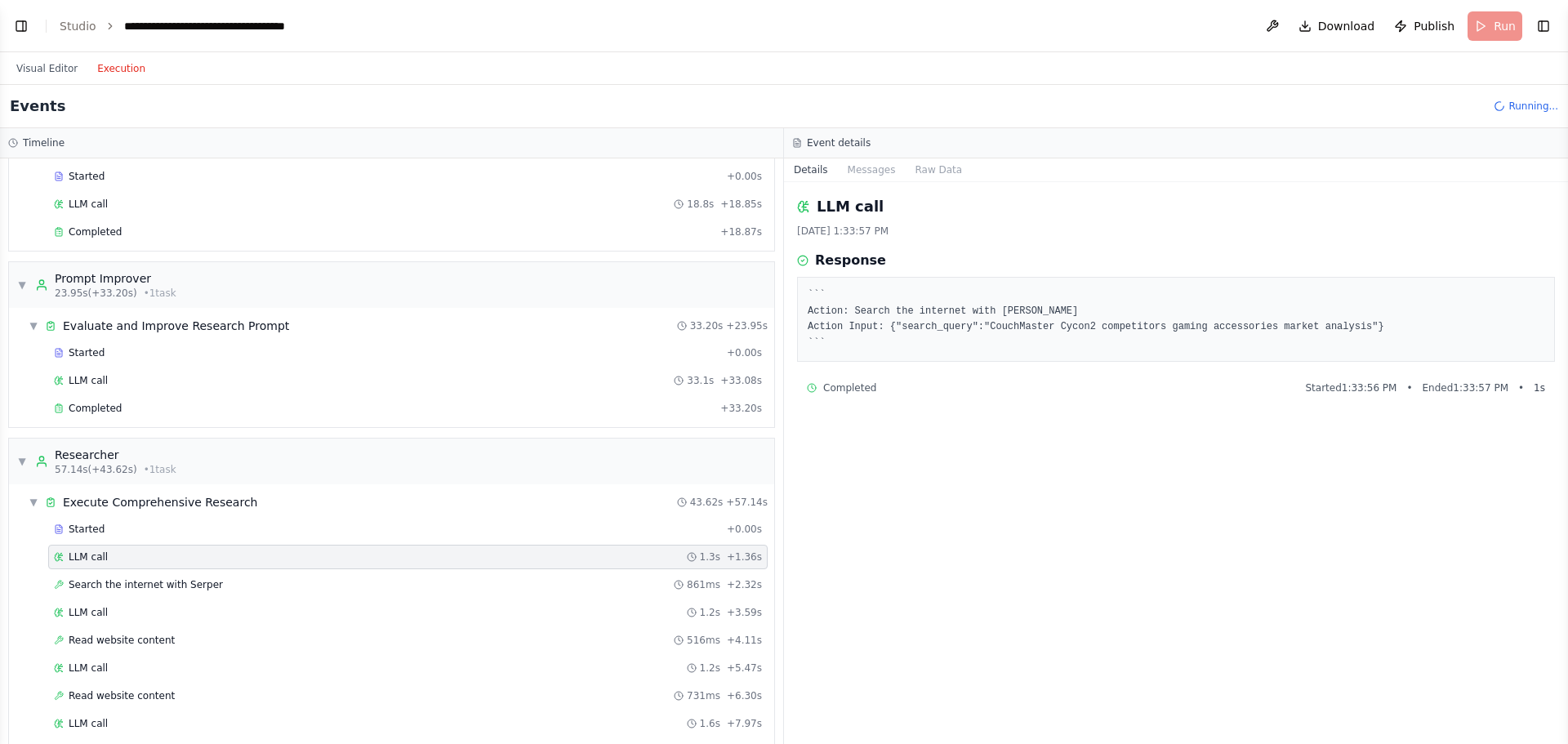
click at [850, 348] on pre "``` Action: Search the internet with Serper Action Input: {"search_query":"Couc…" at bounding box center [1176, 319] width 737 height 64
click at [153, 582] on span "Search the internet with Serper" at bounding box center [146, 585] width 155 height 13
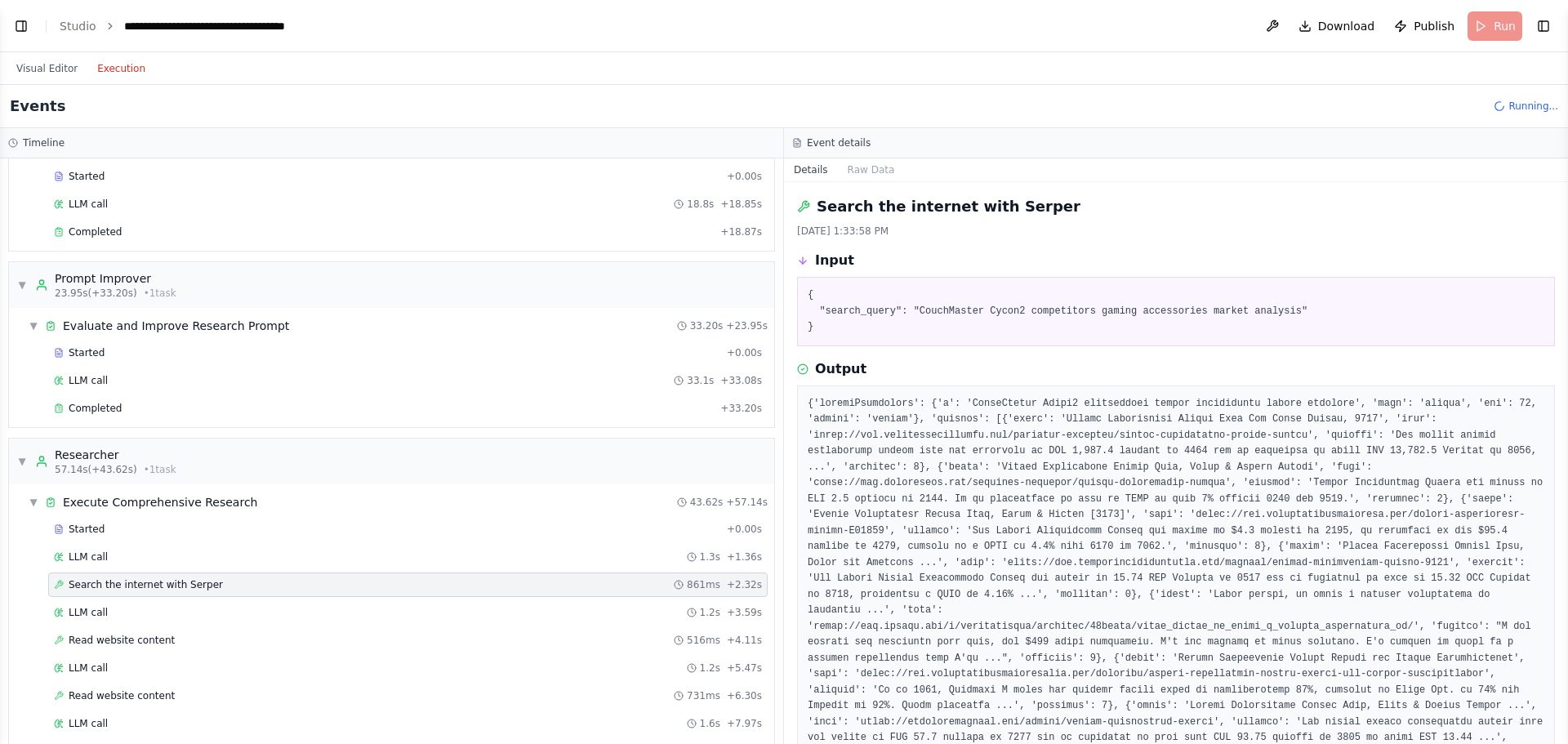
click at [1133, 257] on div "Input" at bounding box center [1176, 261] width 758 height 20
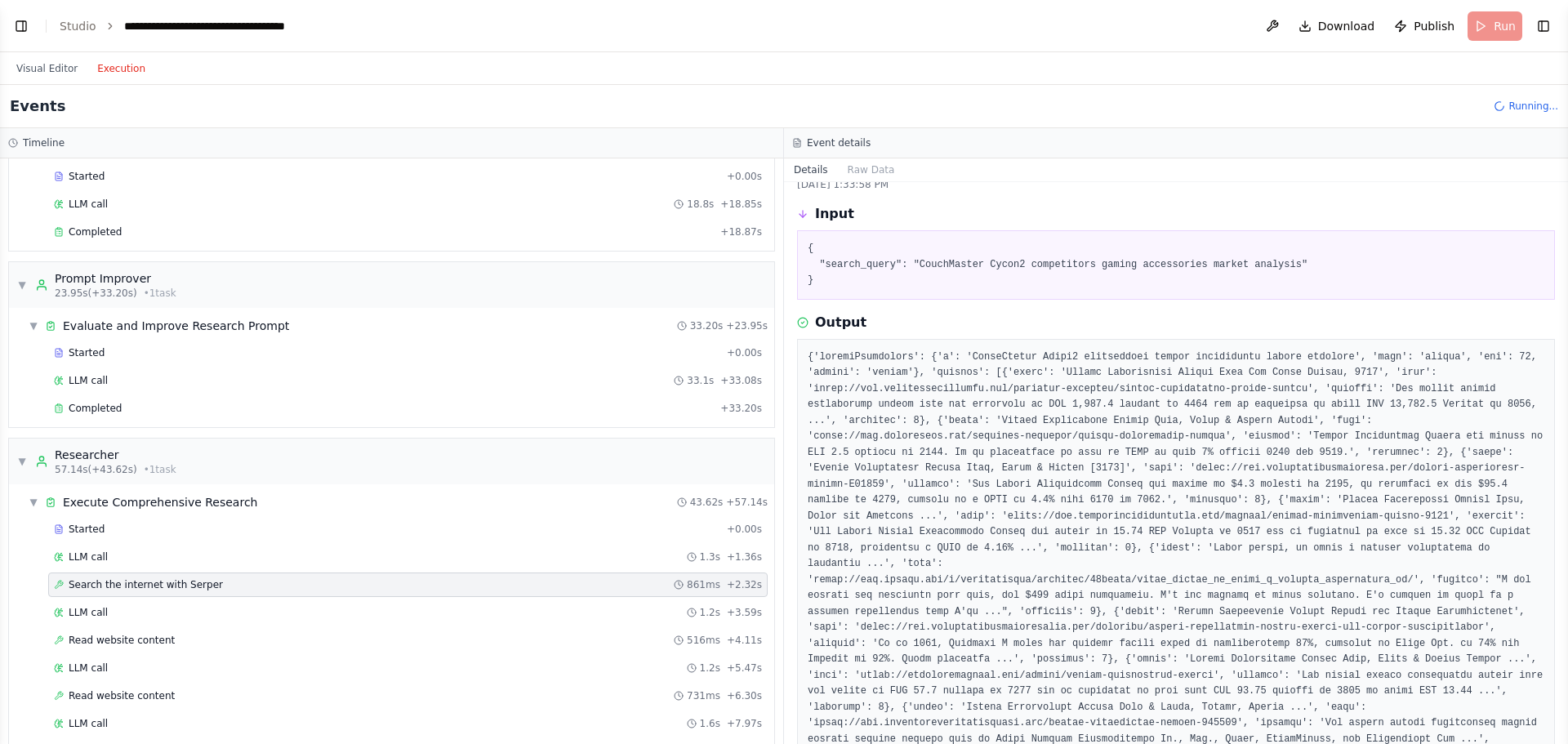
scroll to position [91, 0]
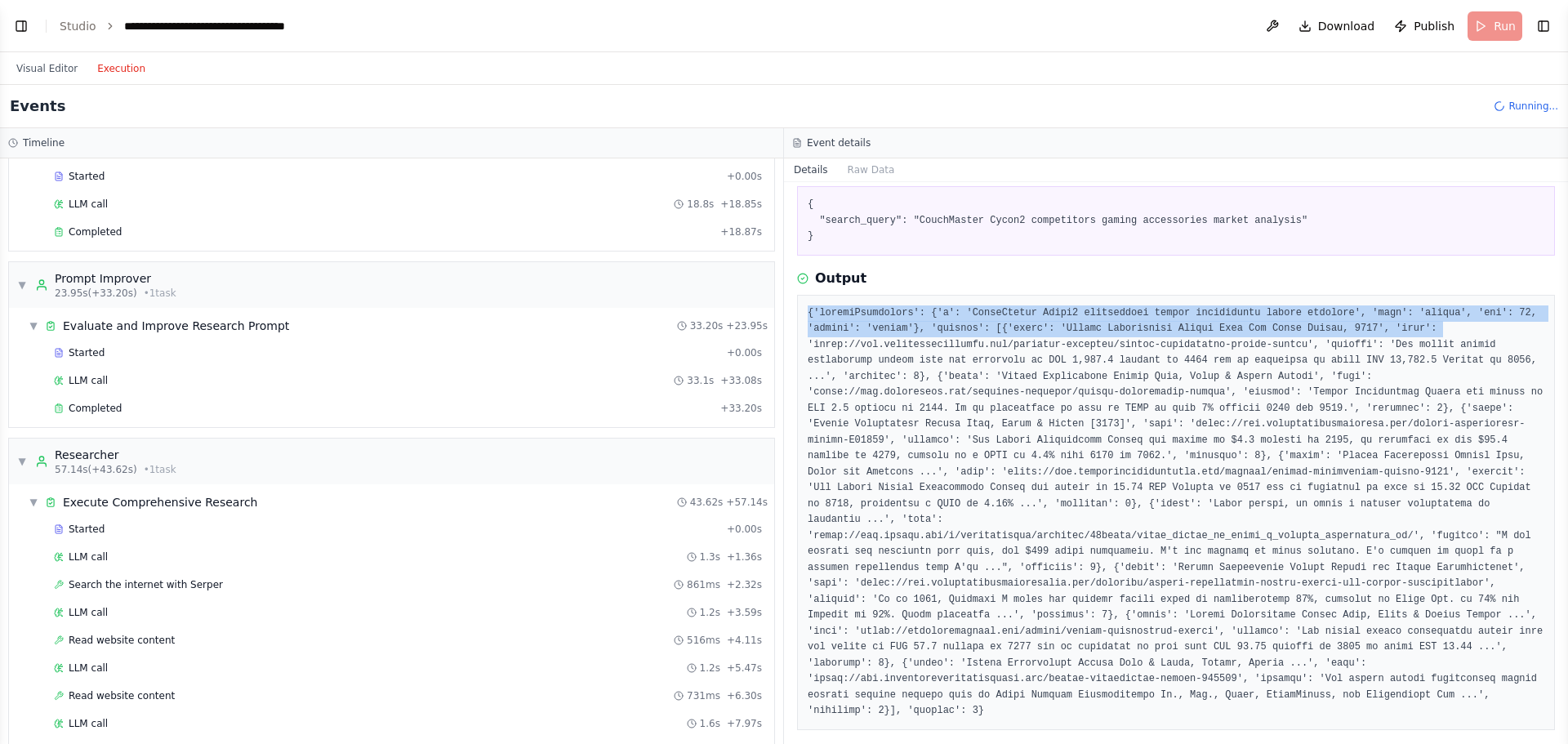
drag, startPoint x: 808, startPoint y: 316, endPoint x: 1386, endPoint y: 327, distance: 578.1
click at [1386, 327] on pre at bounding box center [1176, 513] width 737 height 414
click at [1386, 325] on pre at bounding box center [1176, 513] width 737 height 414
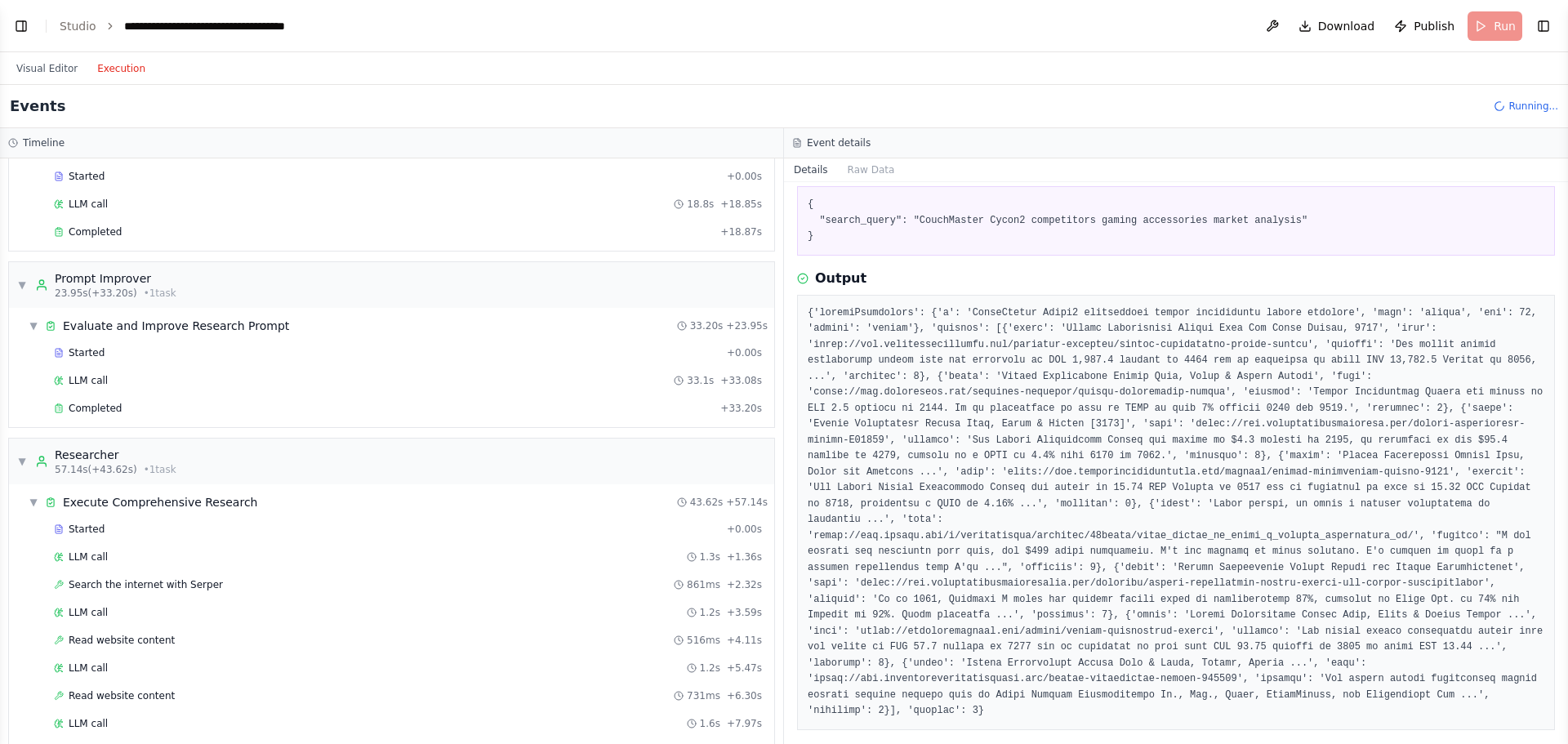
click at [1051, 264] on div "Search the internet with Serper 8/14/2025, 1:33:58 PM Input { "search_query": "…" at bounding box center [1177, 462] width 784 height 562
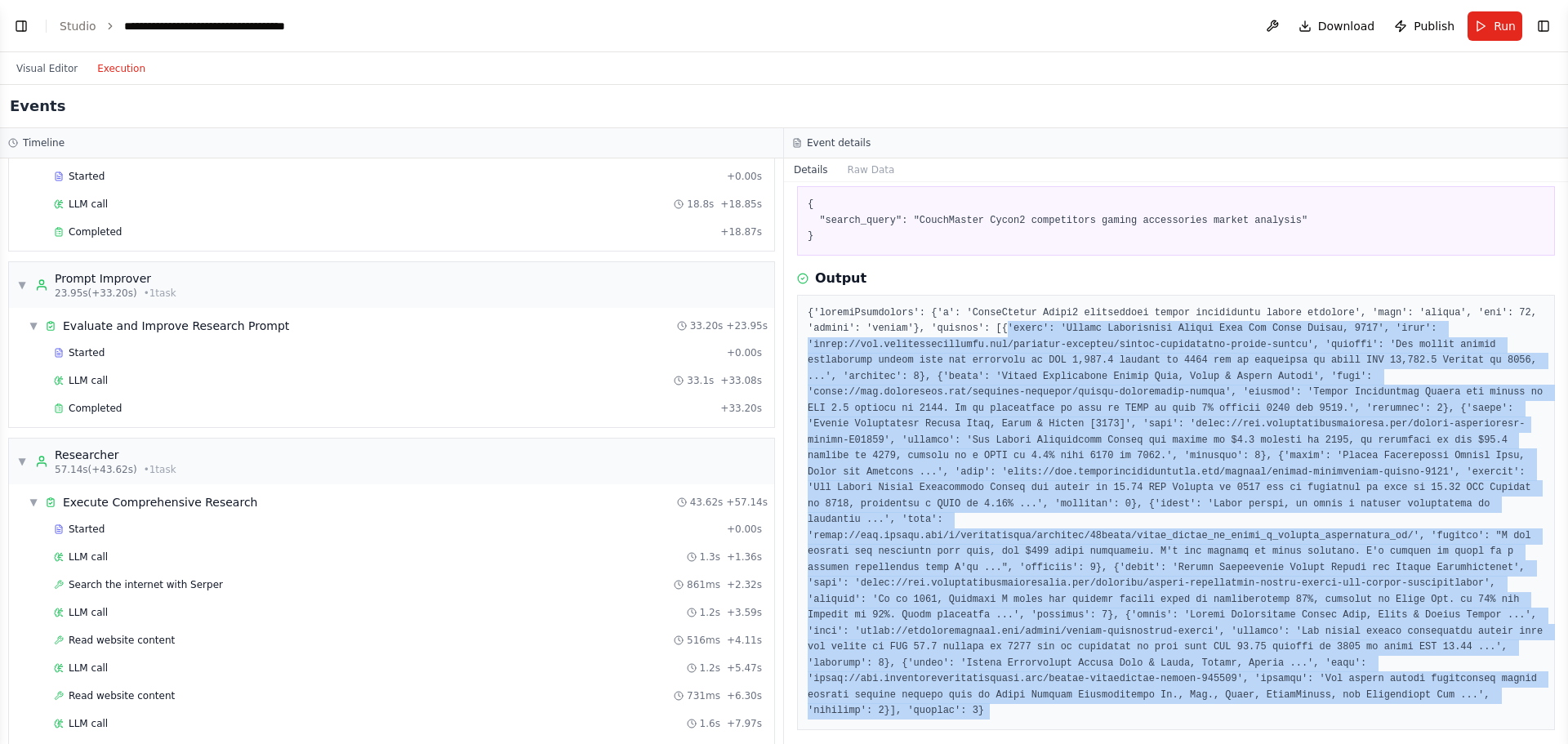
drag, startPoint x: 936, startPoint y: 326, endPoint x: 1199, endPoint y: 692, distance: 450.7
click at [1227, 703] on div "Search the internet with Serper 8/14/2025, 1:33:58 PM Input { "search_query": "…" at bounding box center [1177, 462] width 784 height 562
click at [1203, 582] on pre at bounding box center [1176, 513] width 737 height 414
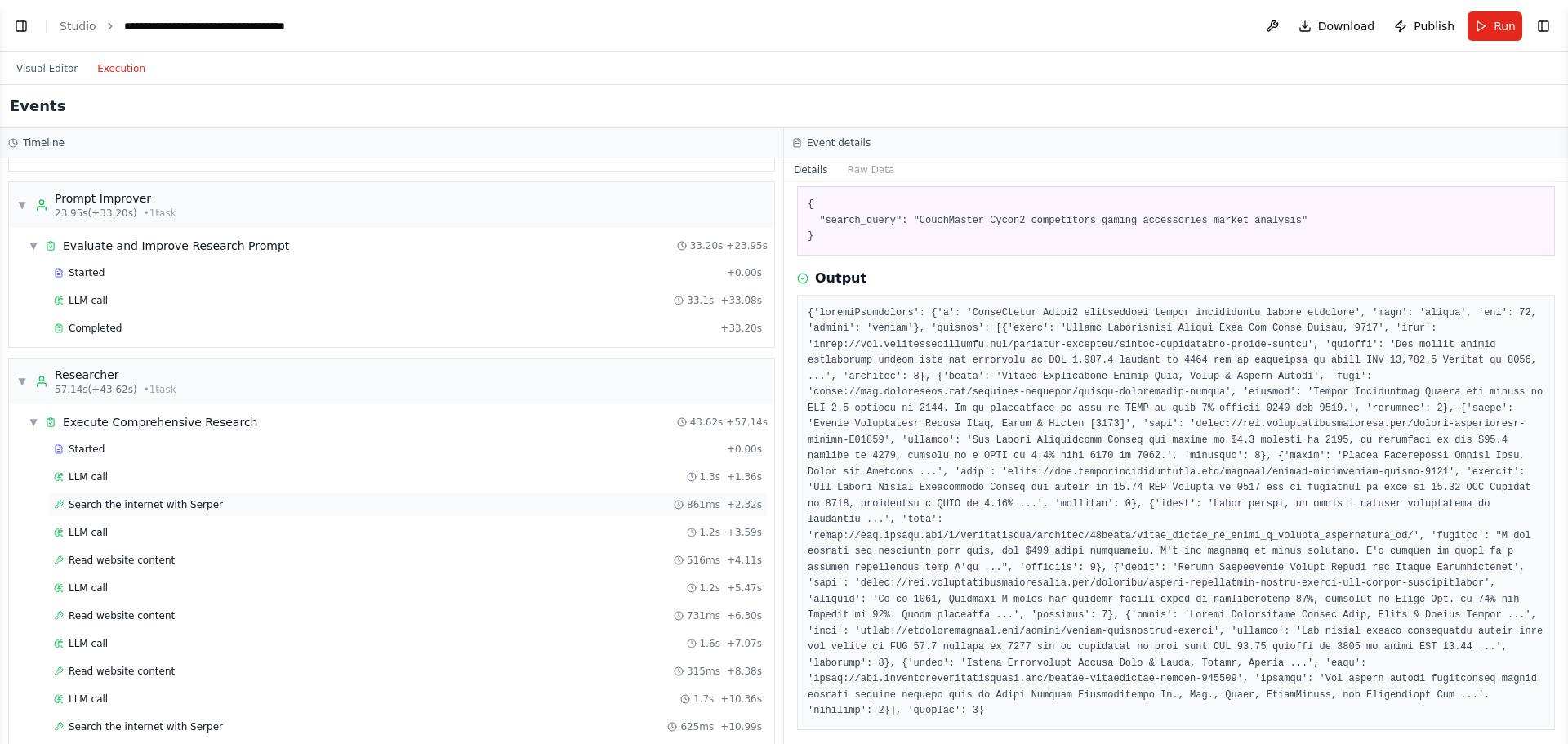
scroll to position [164, 0]
click at [230, 454] on div "Started + 0.00s" at bounding box center [408, 447] width 720 height 24
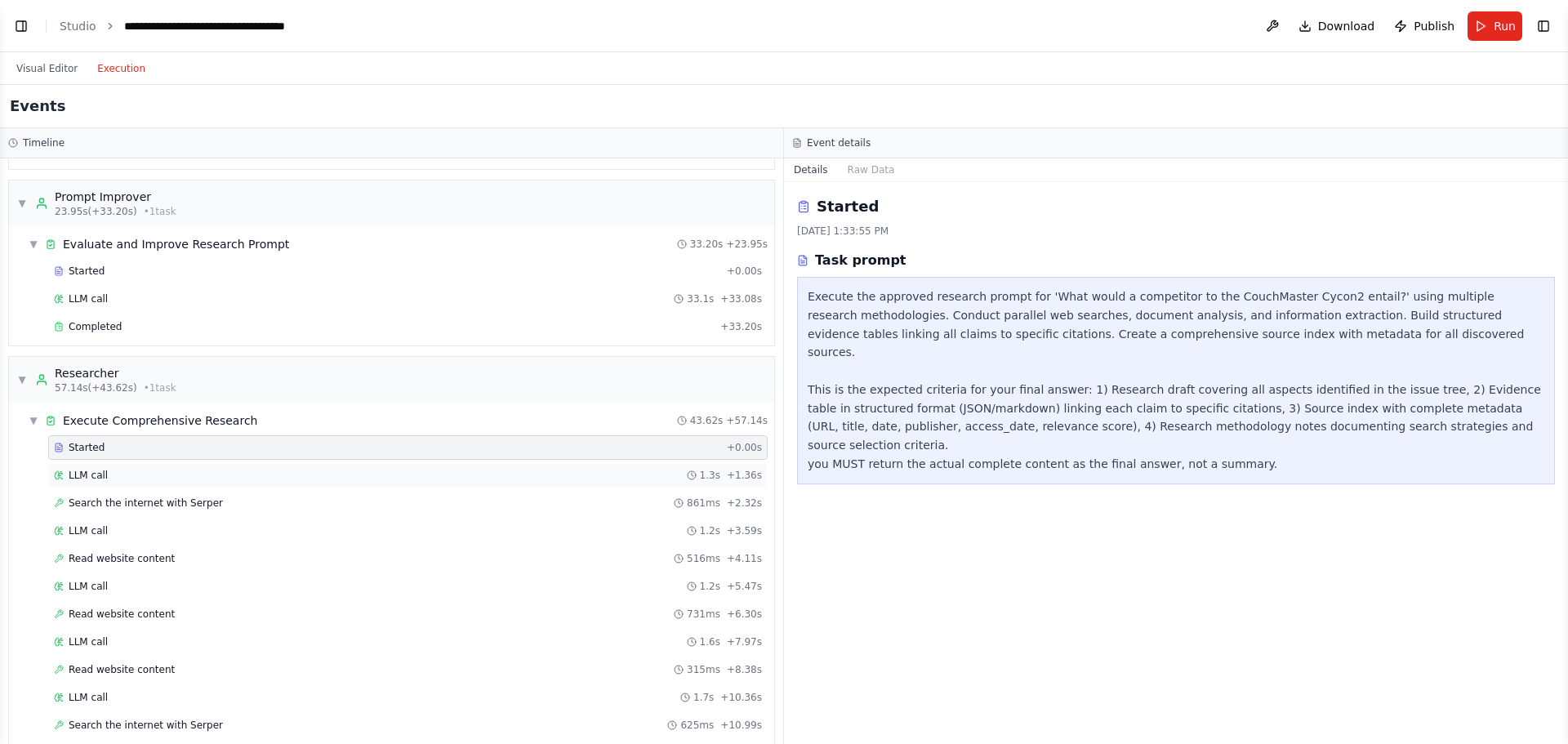
click at [218, 474] on div "LLM call 1.3s + 1.36s" at bounding box center [408, 475] width 708 height 13
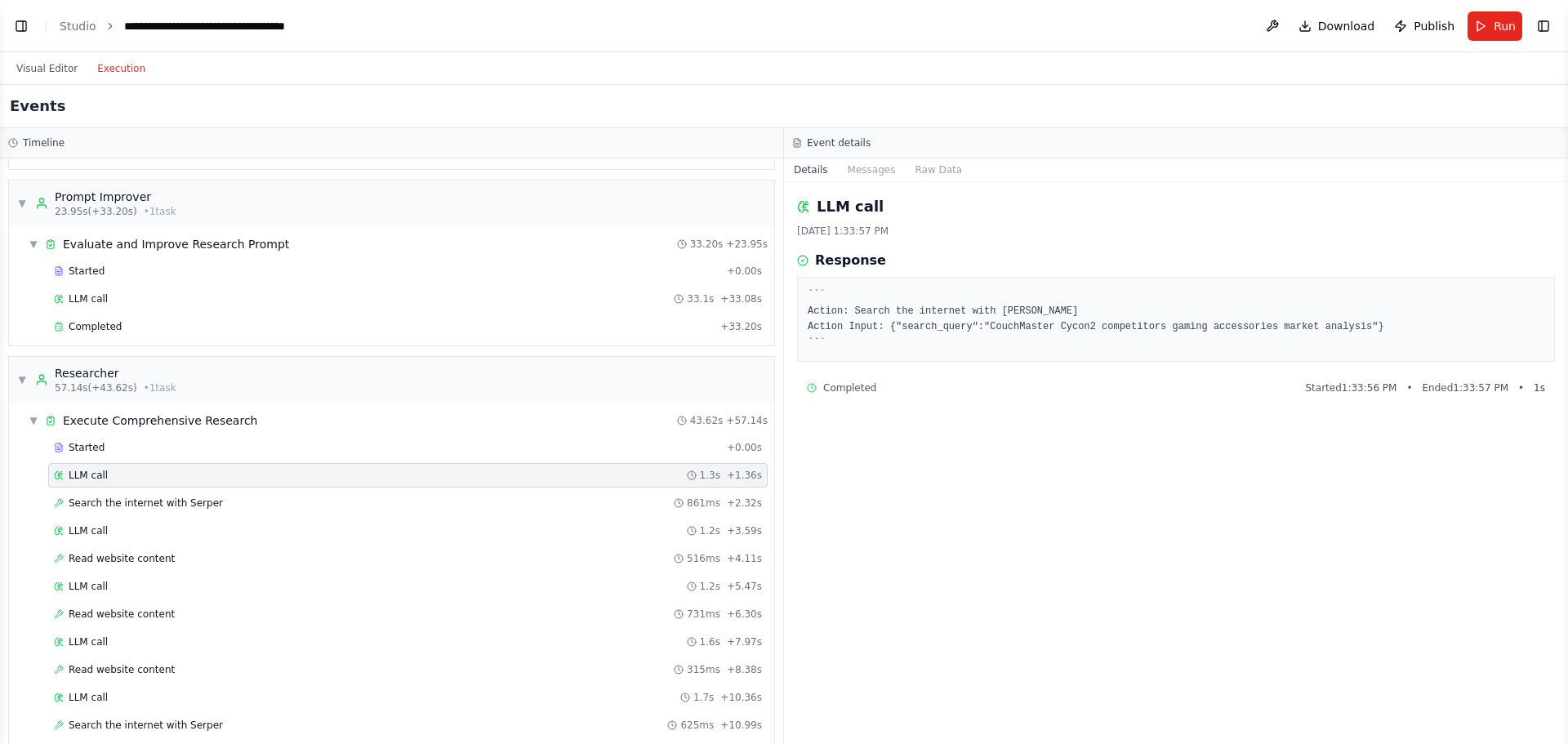
click at [233, 489] on div "Started + 0.00s LLM call 1.3s + 1.36s Search the internet with Serper 861ms + 2…" at bounding box center [399, 643] width 752 height 417
click at [229, 506] on div "Search the internet with Serper 861ms + 2.32s" at bounding box center [408, 503] width 708 height 13
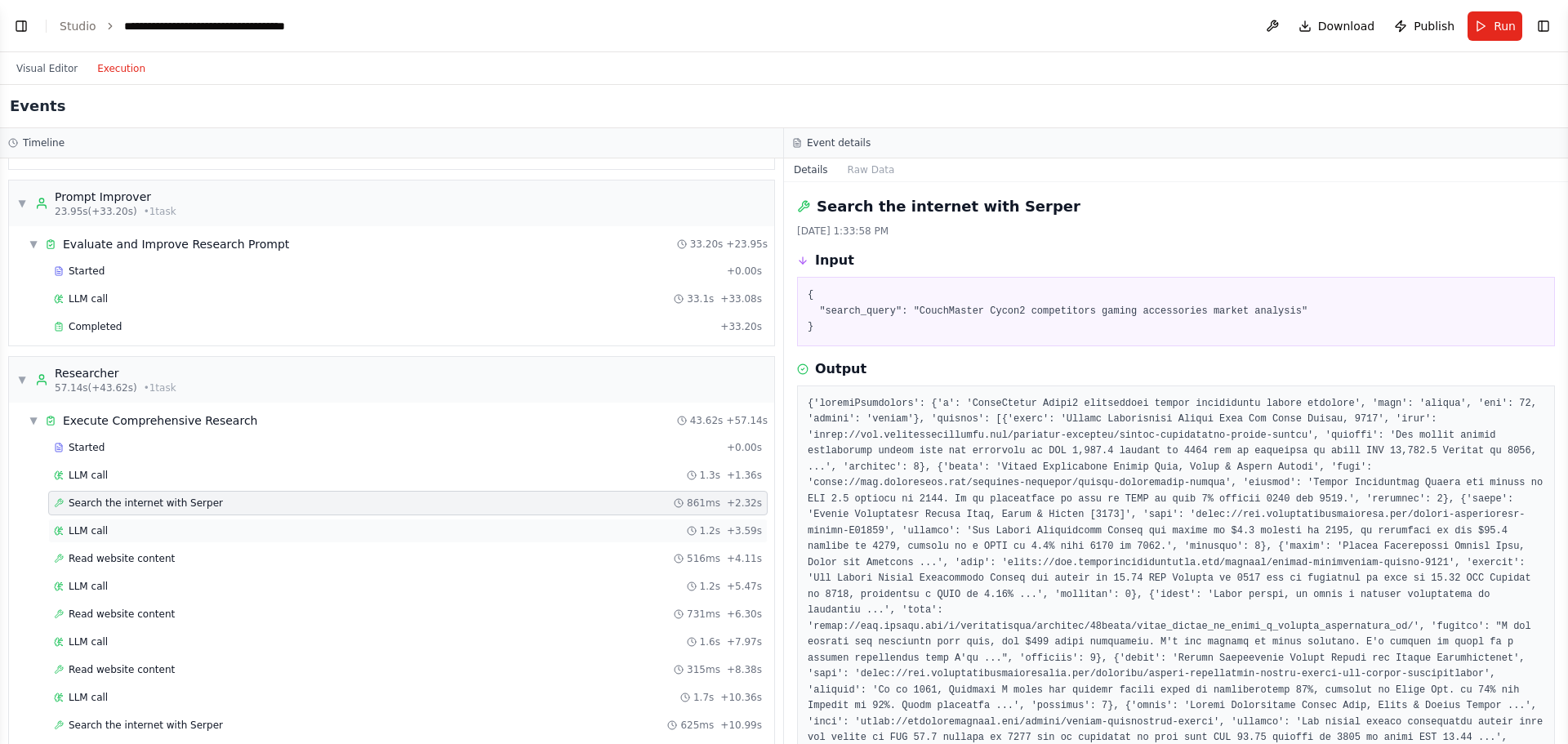
click at [201, 530] on div "LLM call 1.2s + 3.59s" at bounding box center [408, 531] width 708 height 13
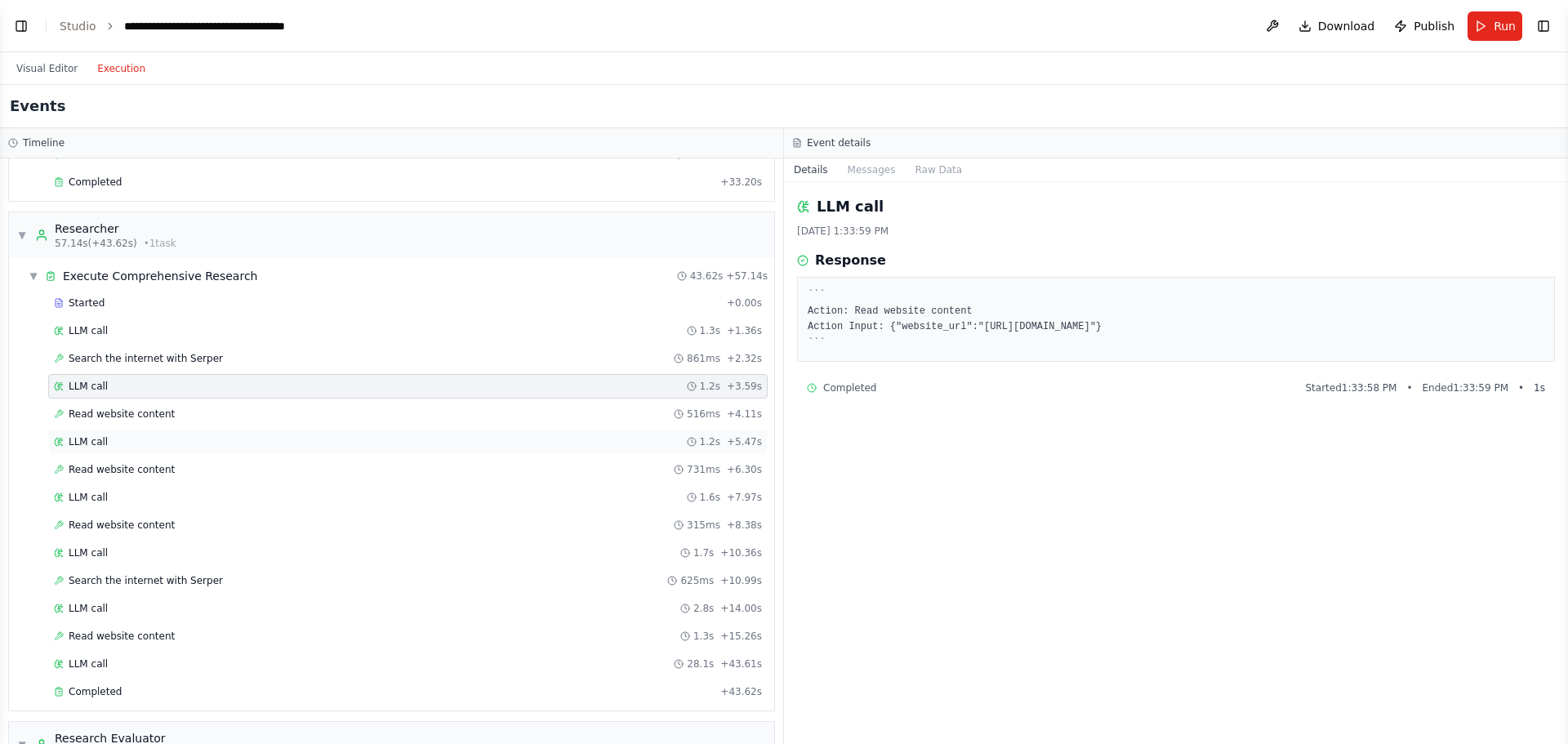
scroll to position [327, 0]
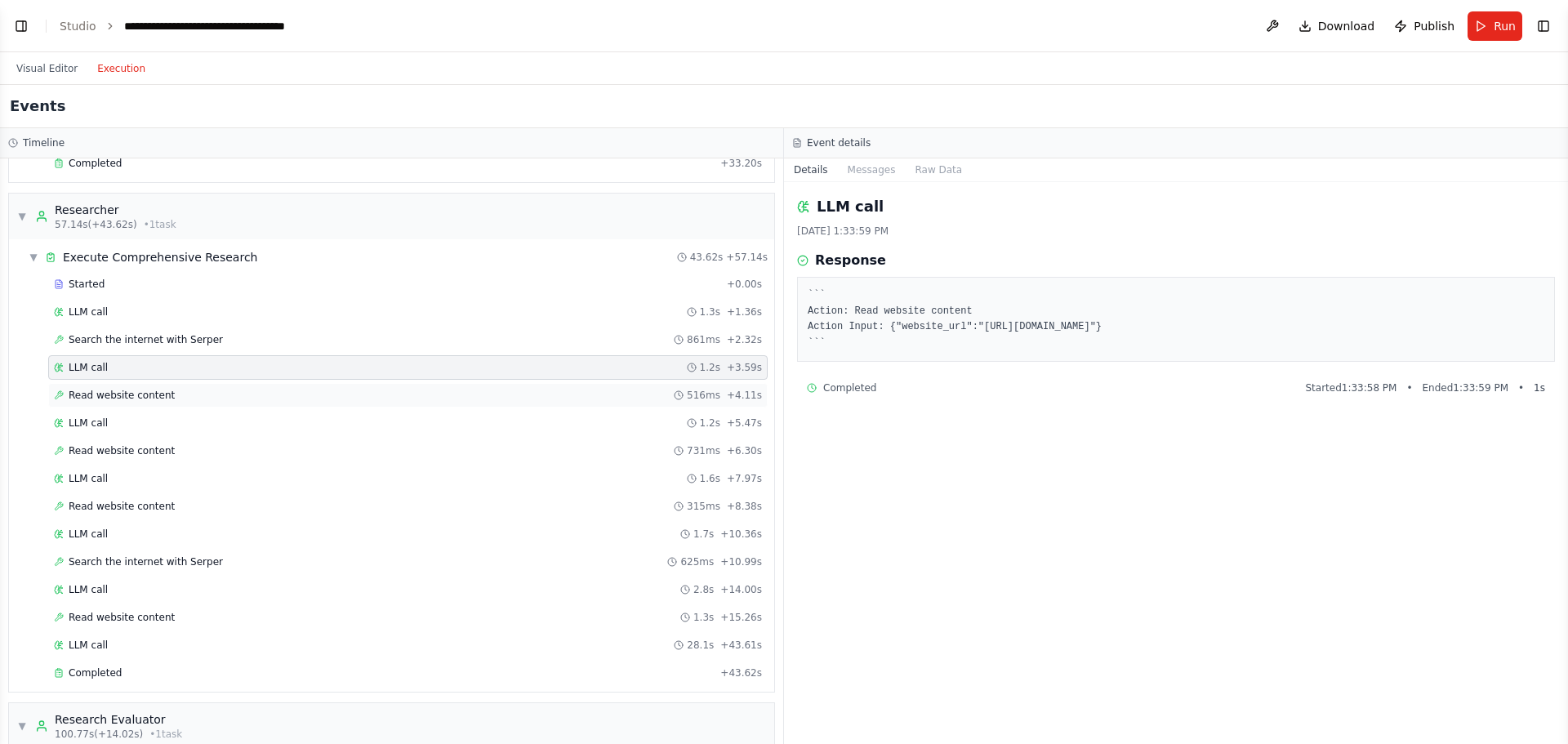
click at [373, 395] on div "Read website content 516ms + 4.11s" at bounding box center [408, 395] width 708 height 13
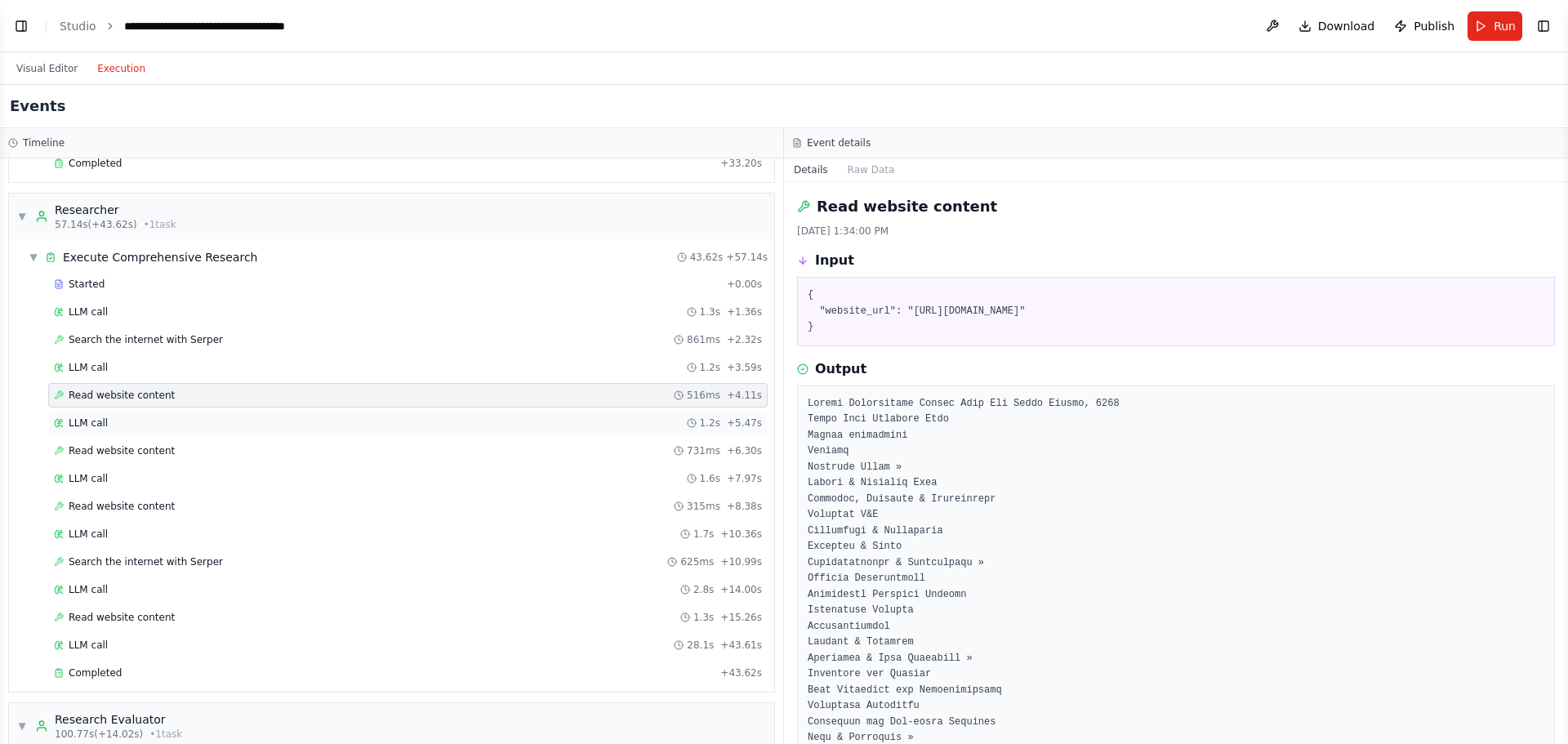
click at [331, 429] on div "LLM call 1.2s + 5.47s" at bounding box center [408, 423] width 708 height 13
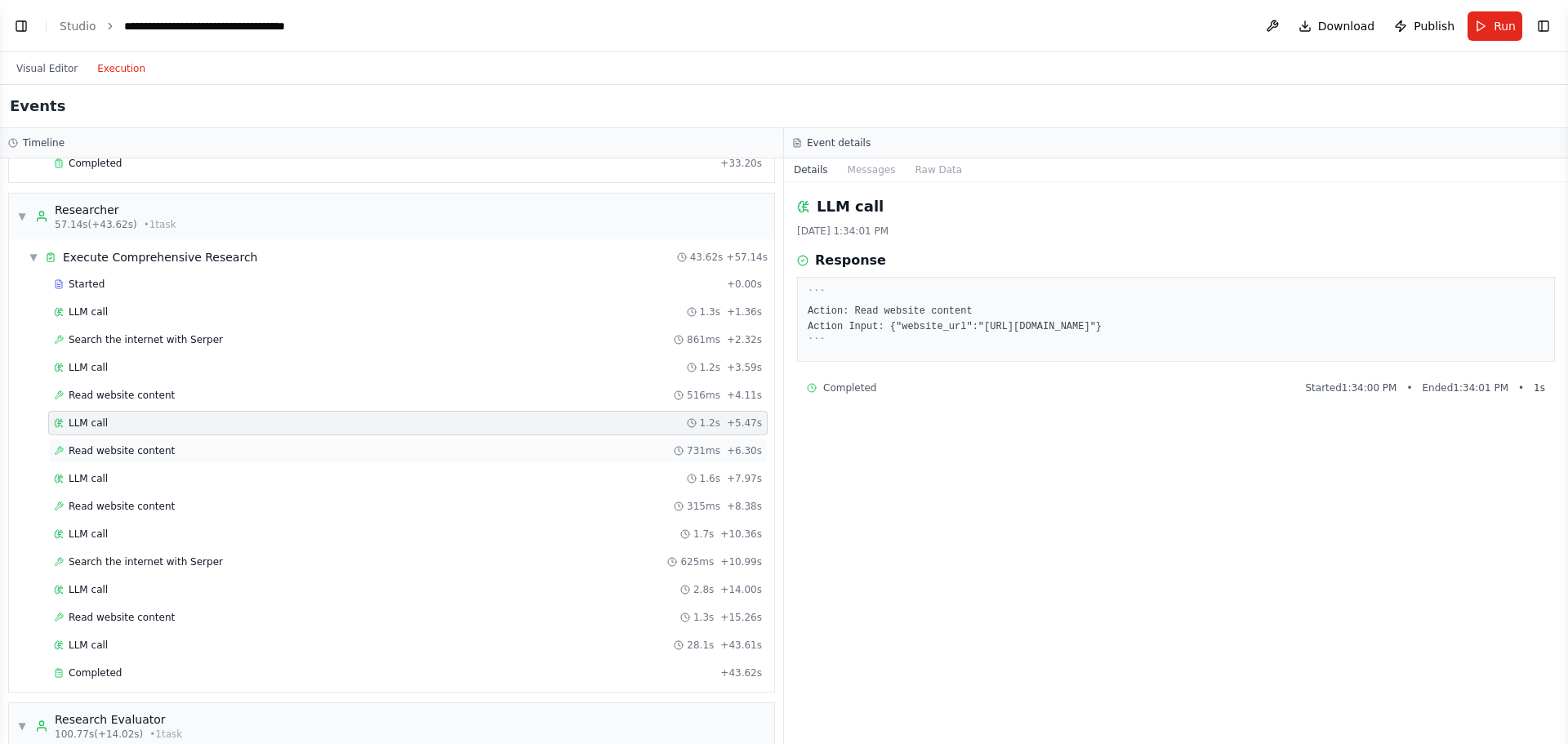
click at [299, 452] on div "Read website content 731ms + 6.30s" at bounding box center [408, 451] width 708 height 13
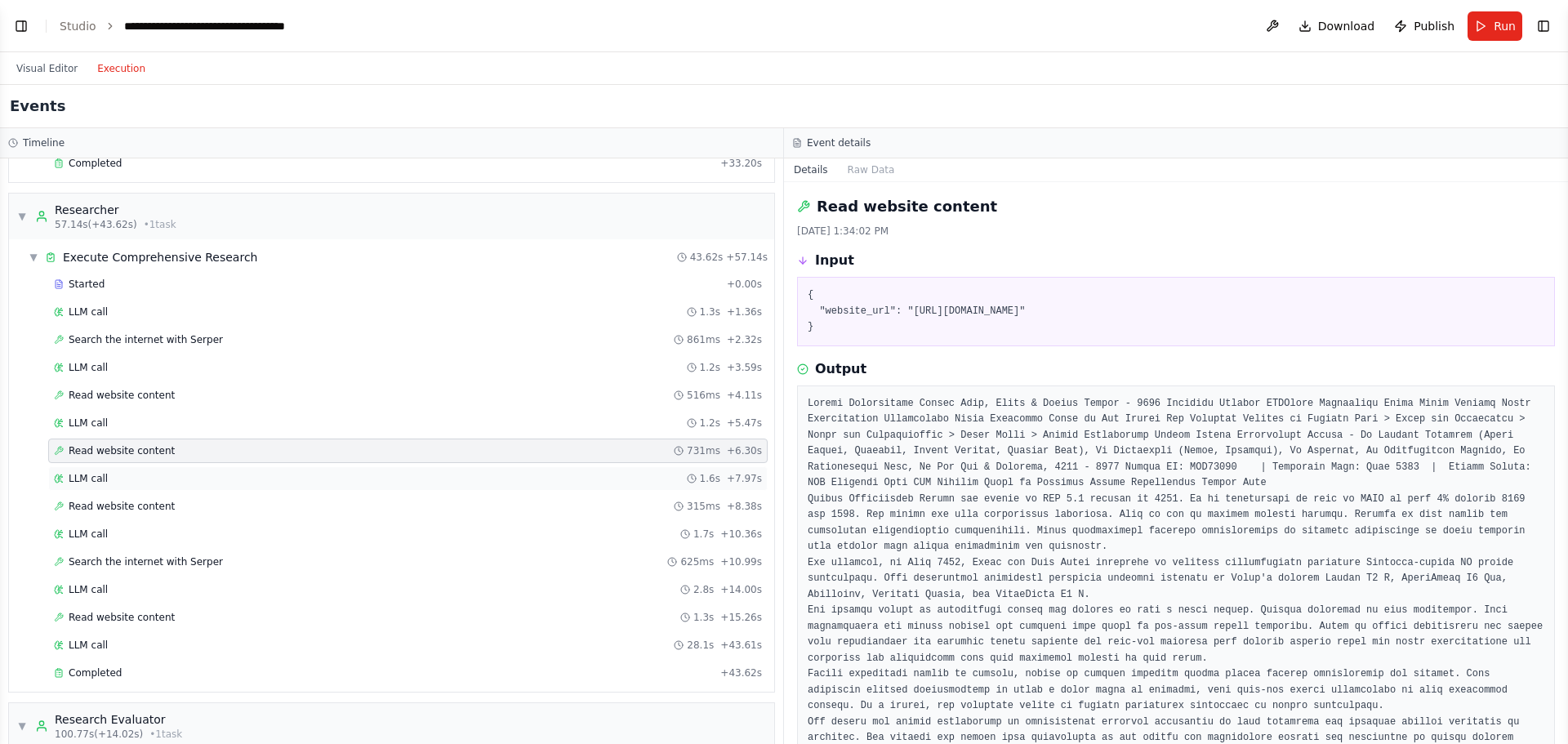
drag, startPoint x: 260, startPoint y: 475, endPoint x: 255, endPoint y: 484, distance: 10.3
click at [260, 477] on div "LLM call 1.6s + 7.97s" at bounding box center [408, 479] width 708 height 13
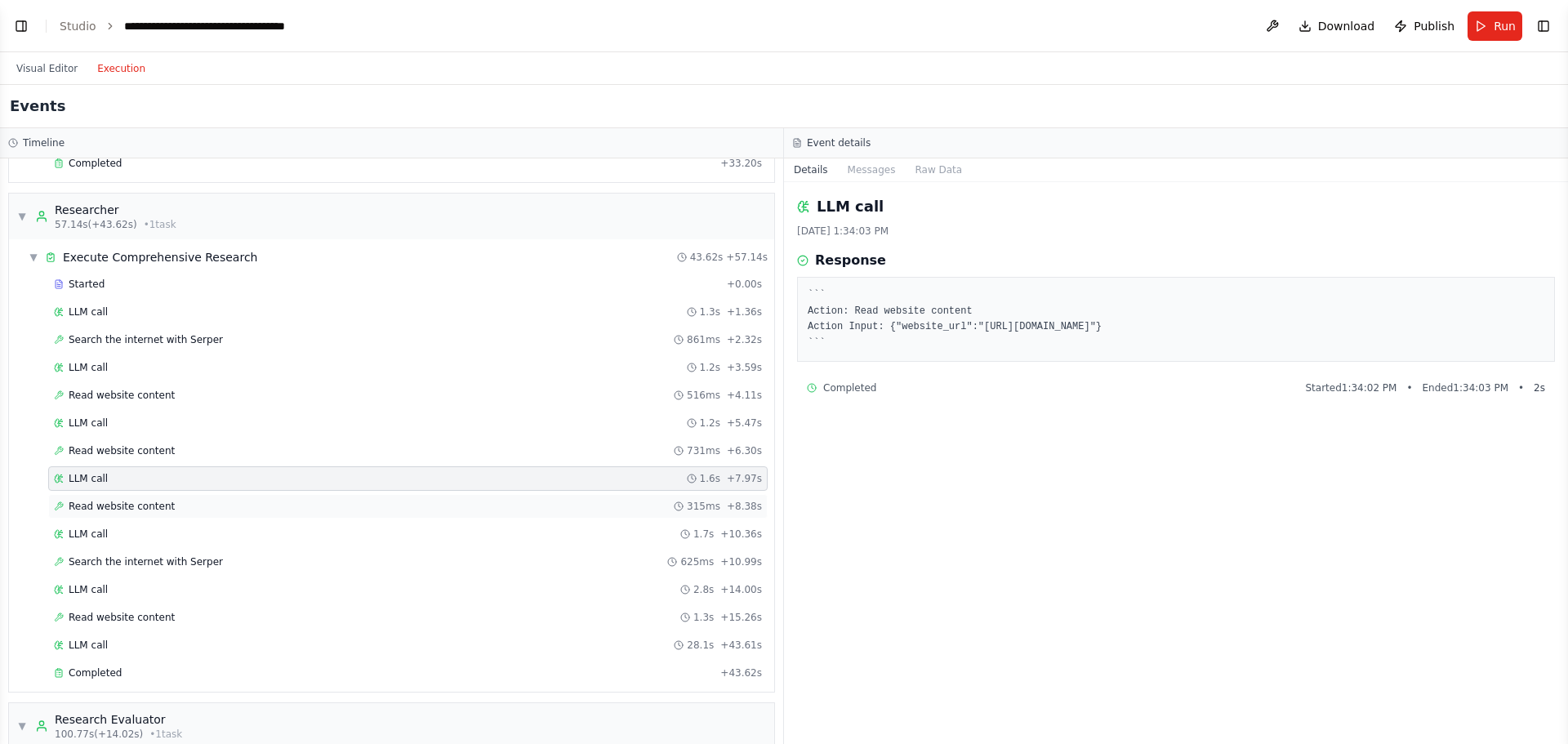
click at [230, 506] on div "Read website content 315ms + 8.38s" at bounding box center [408, 506] width 708 height 13
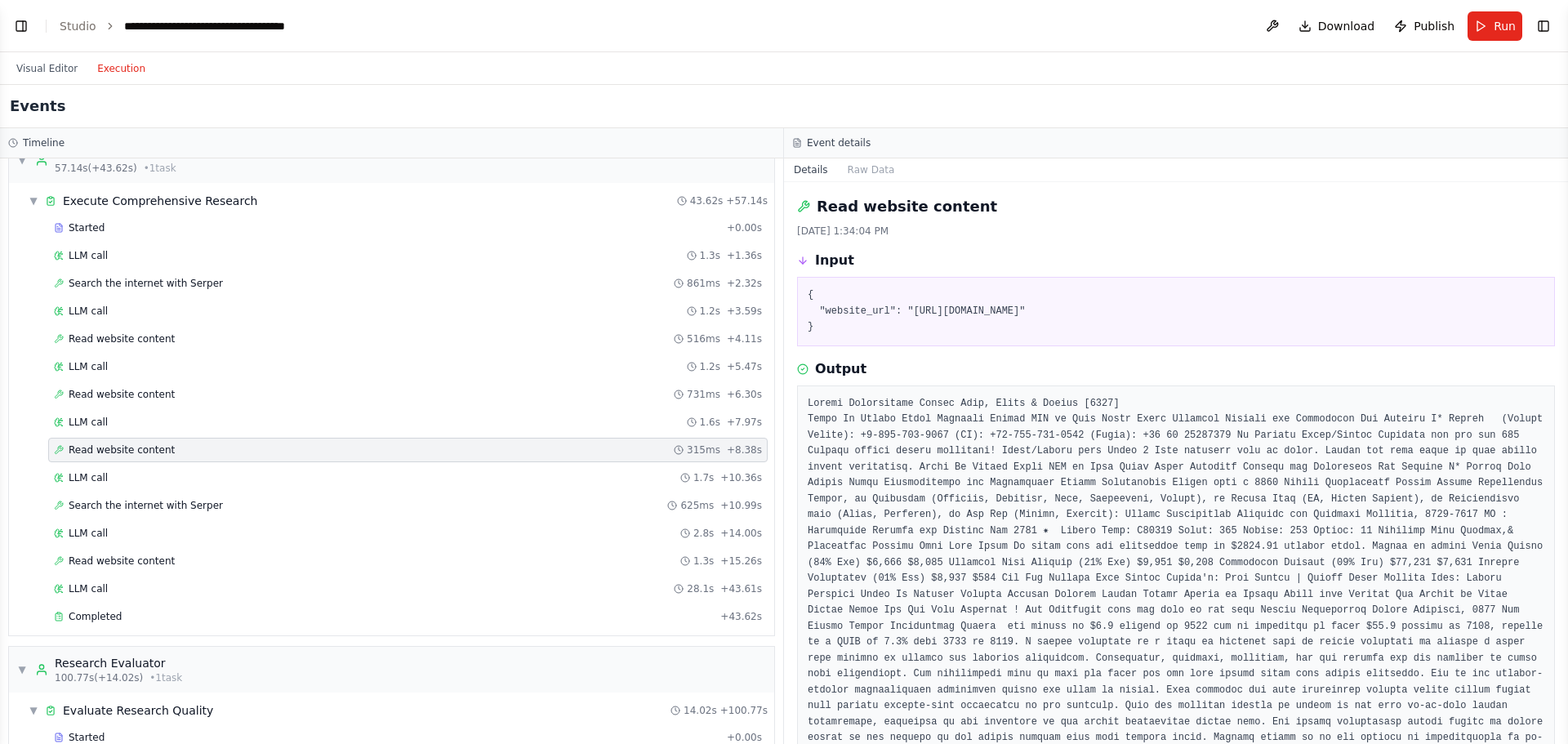
scroll to position [572, 0]
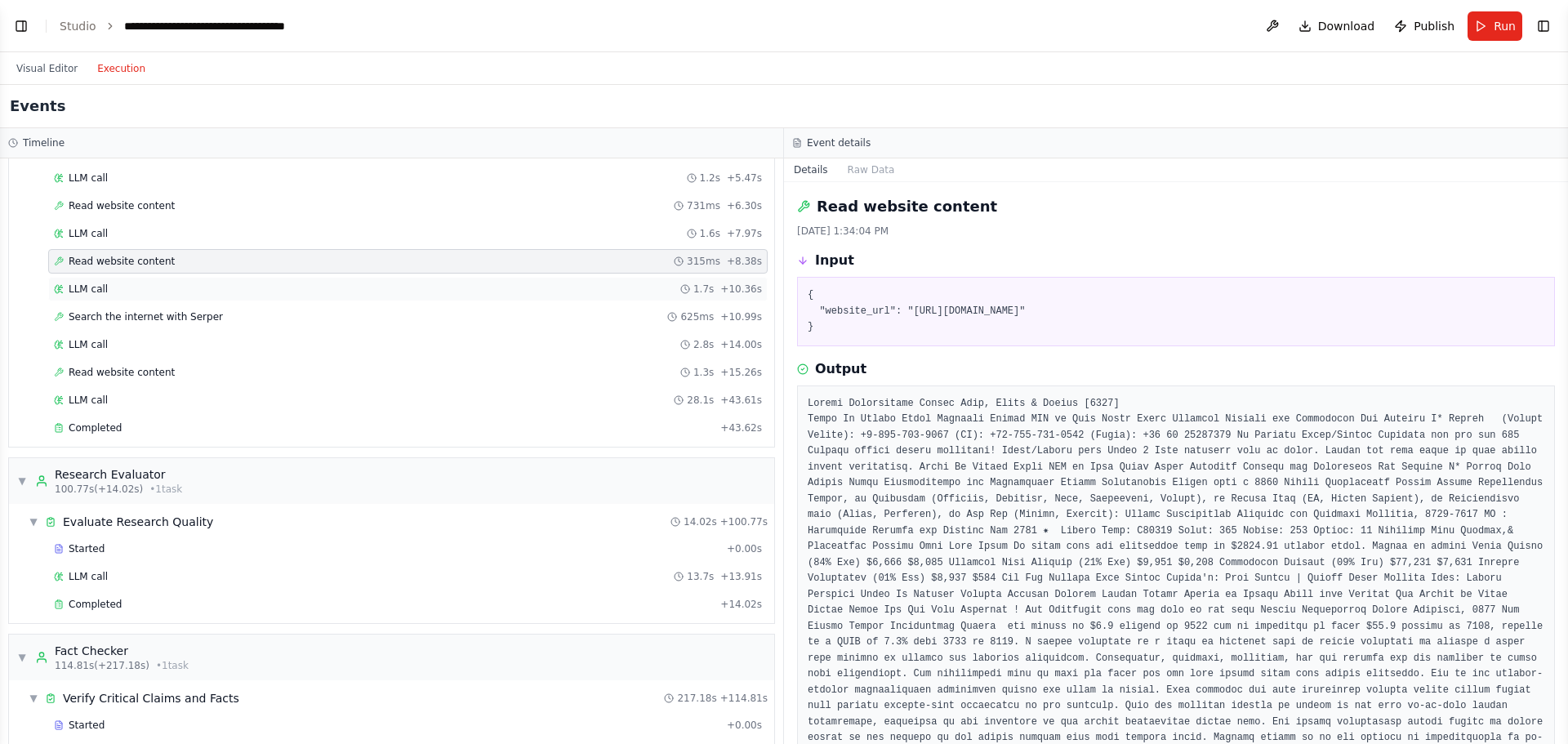
click at [236, 288] on div "LLM call 1.7s + 10.36s" at bounding box center [408, 289] width 708 height 13
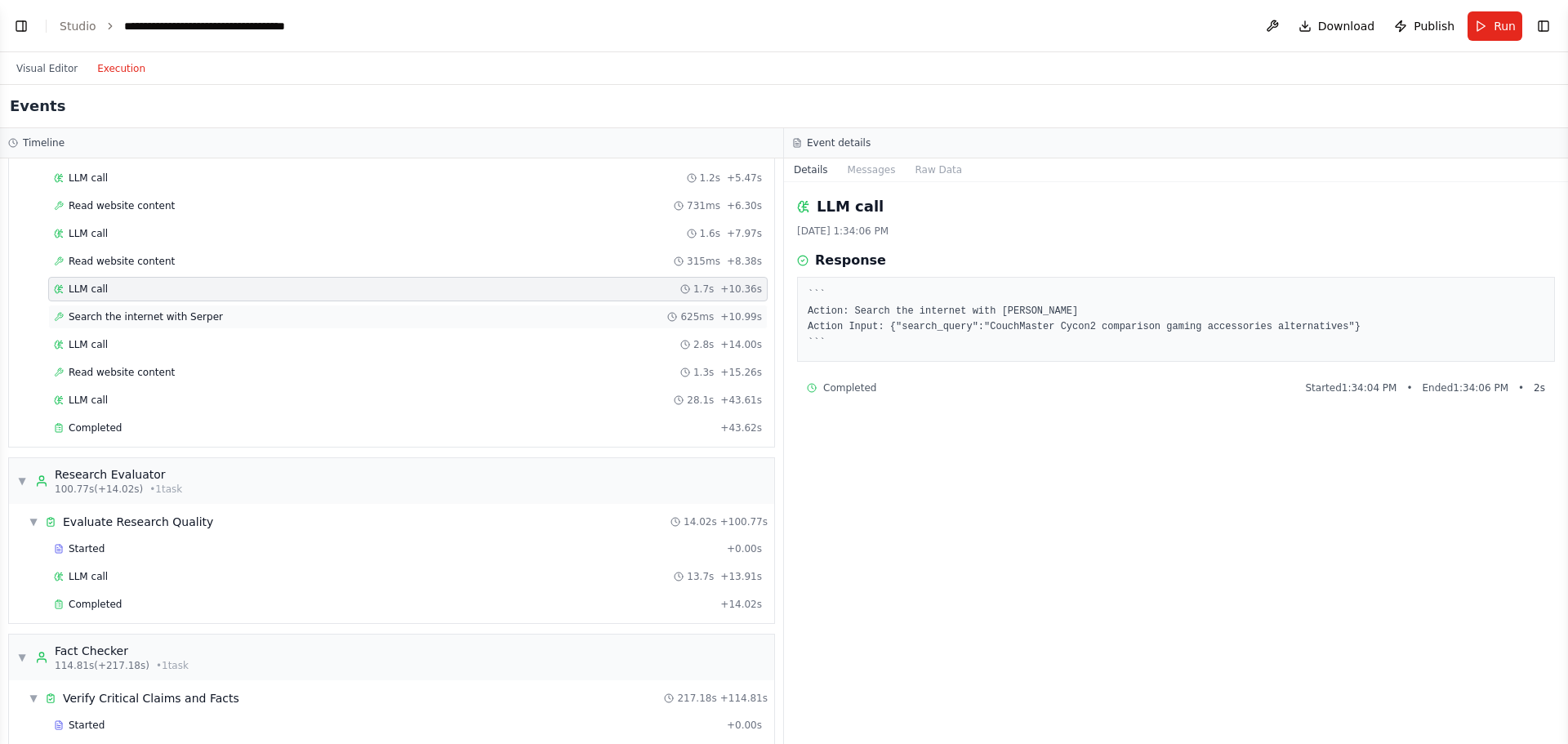
click at [228, 317] on div "Search the internet with Serper 625ms + 10.99s" at bounding box center [408, 317] width 708 height 13
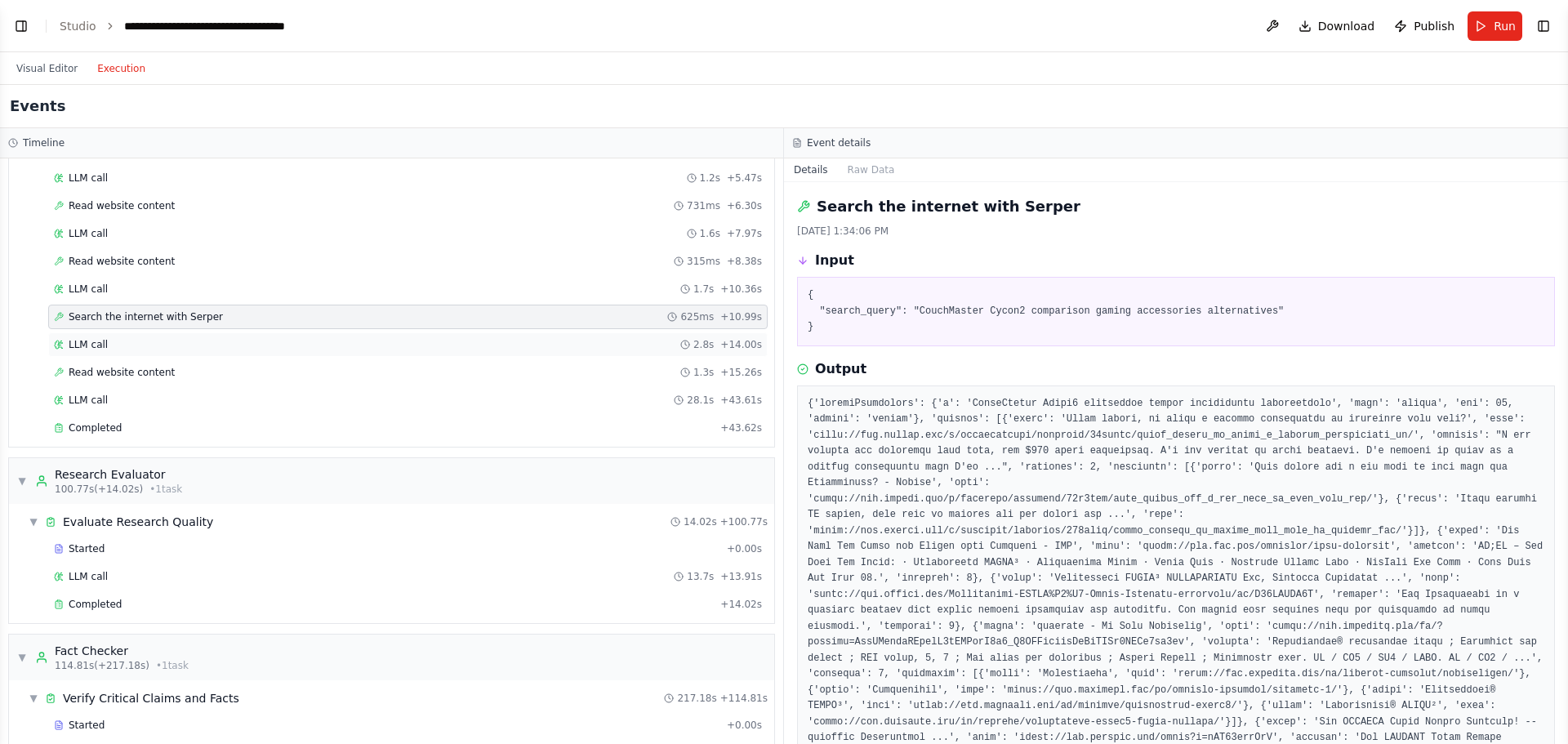
click at [212, 353] on div "LLM call 2.8s + 14.00s" at bounding box center [408, 345] width 720 height 24
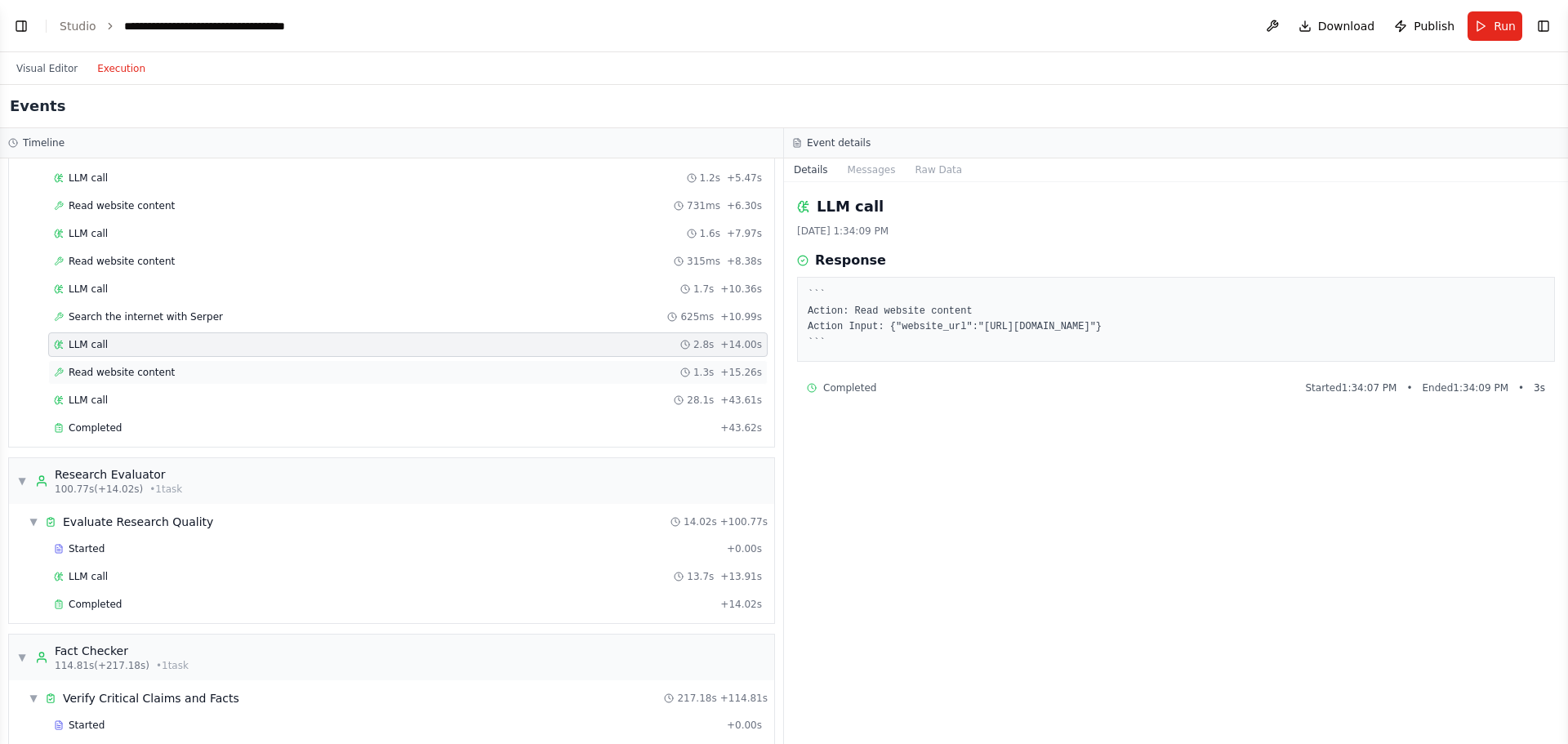
click at [203, 380] on div "Read website content 1.3s + 15.26s" at bounding box center [408, 372] width 720 height 24
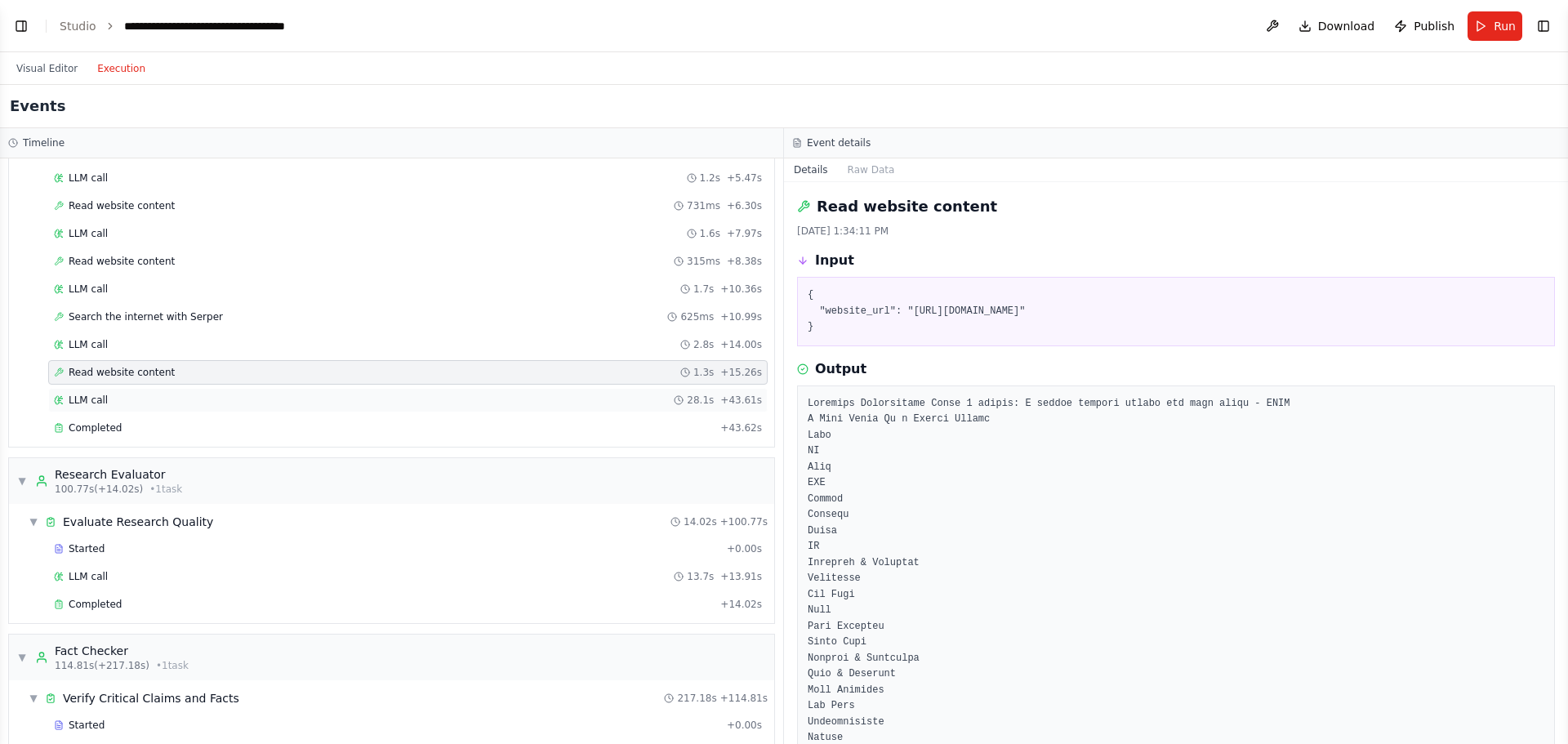
drag, startPoint x: 198, startPoint y: 392, endPoint x: 185, endPoint y: 411, distance: 23.0
click at [197, 392] on div "LLM call 28.1s + 43.61s" at bounding box center [408, 399] width 720 height 24
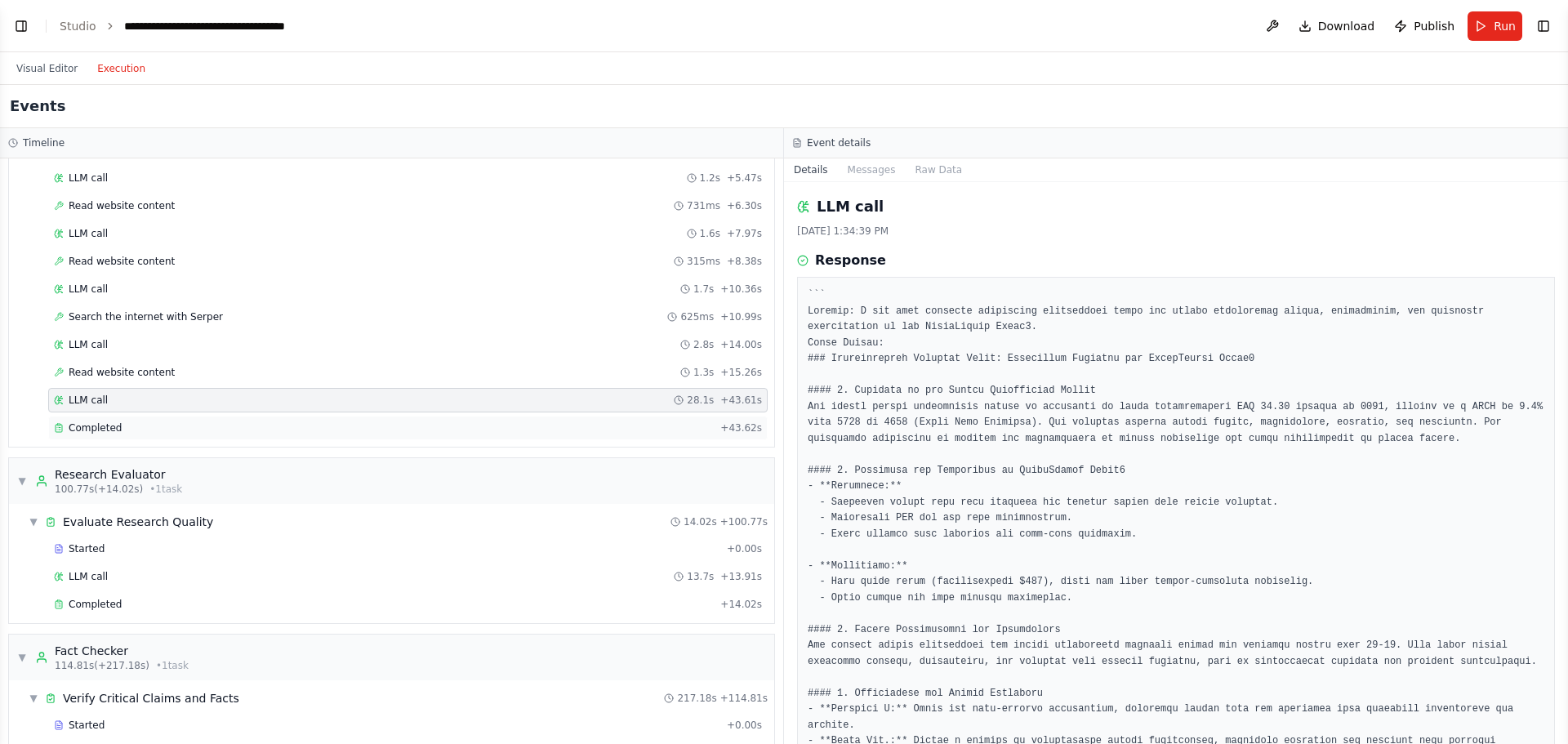
click at [175, 421] on div "Completed + 43.62s" at bounding box center [408, 427] width 720 height 24
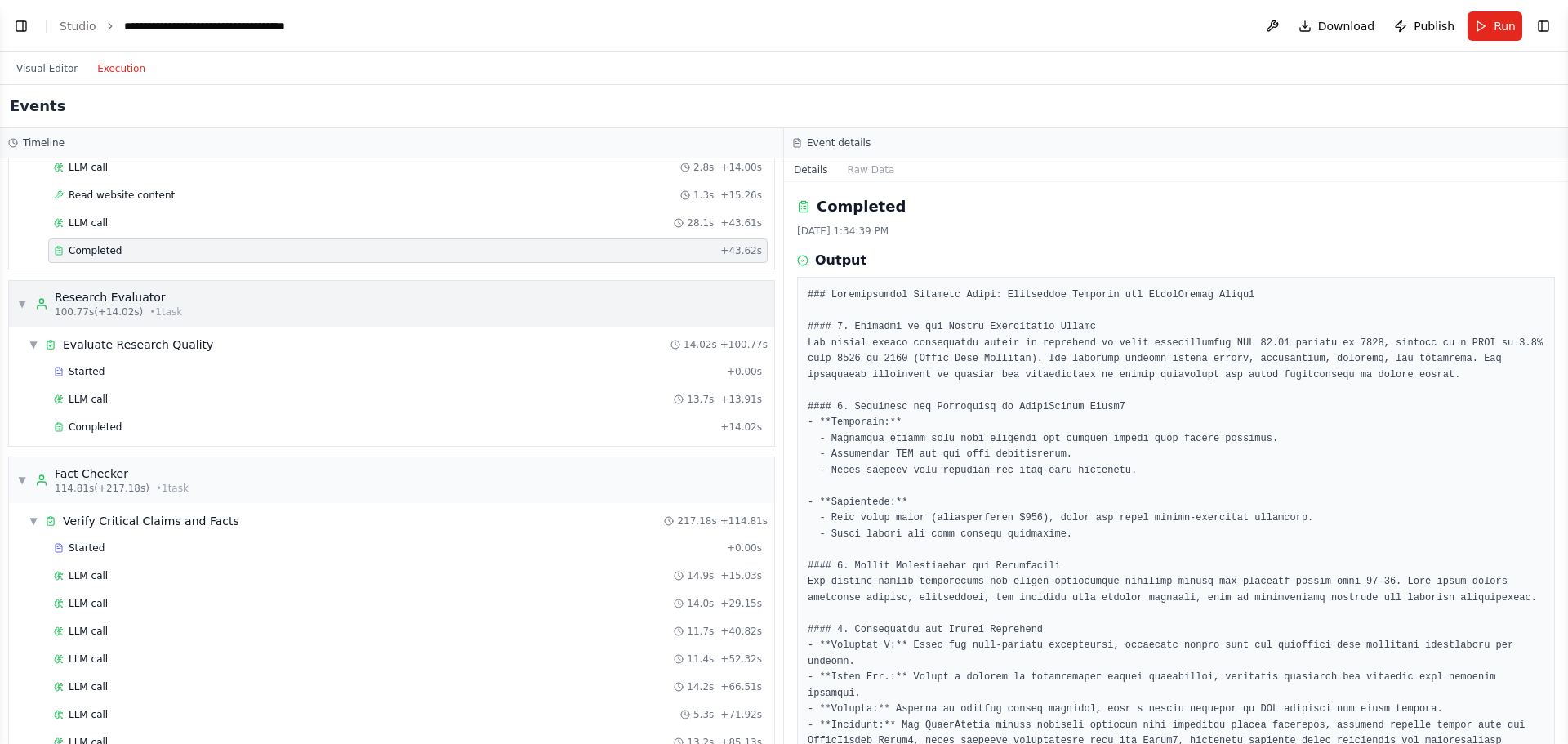
scroll to position [735, 0]
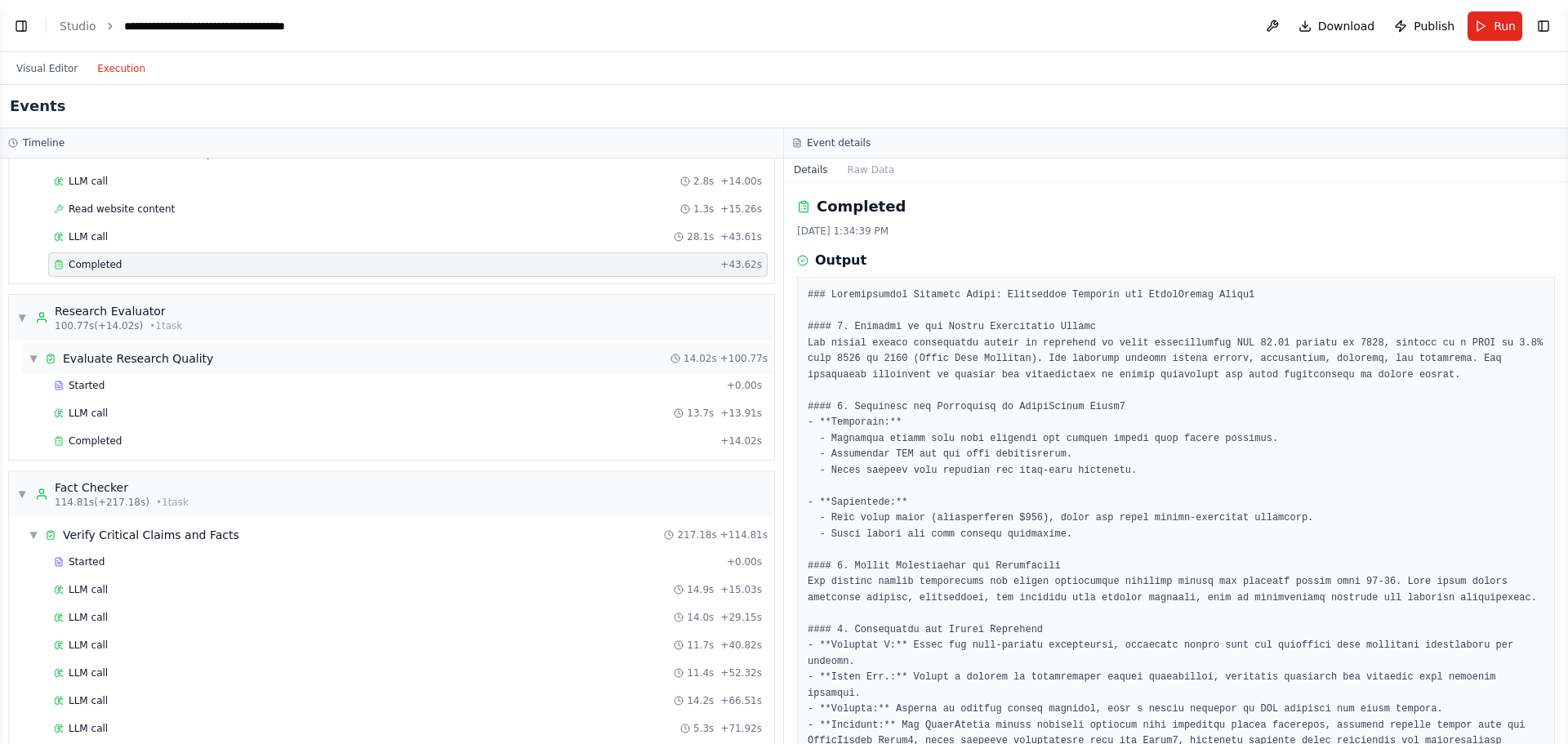
click at [314, 354] on div "▼ Evaluate Research Quality 14.02s + 100.77s" at bounding box center [399, 358] width 752 height 30
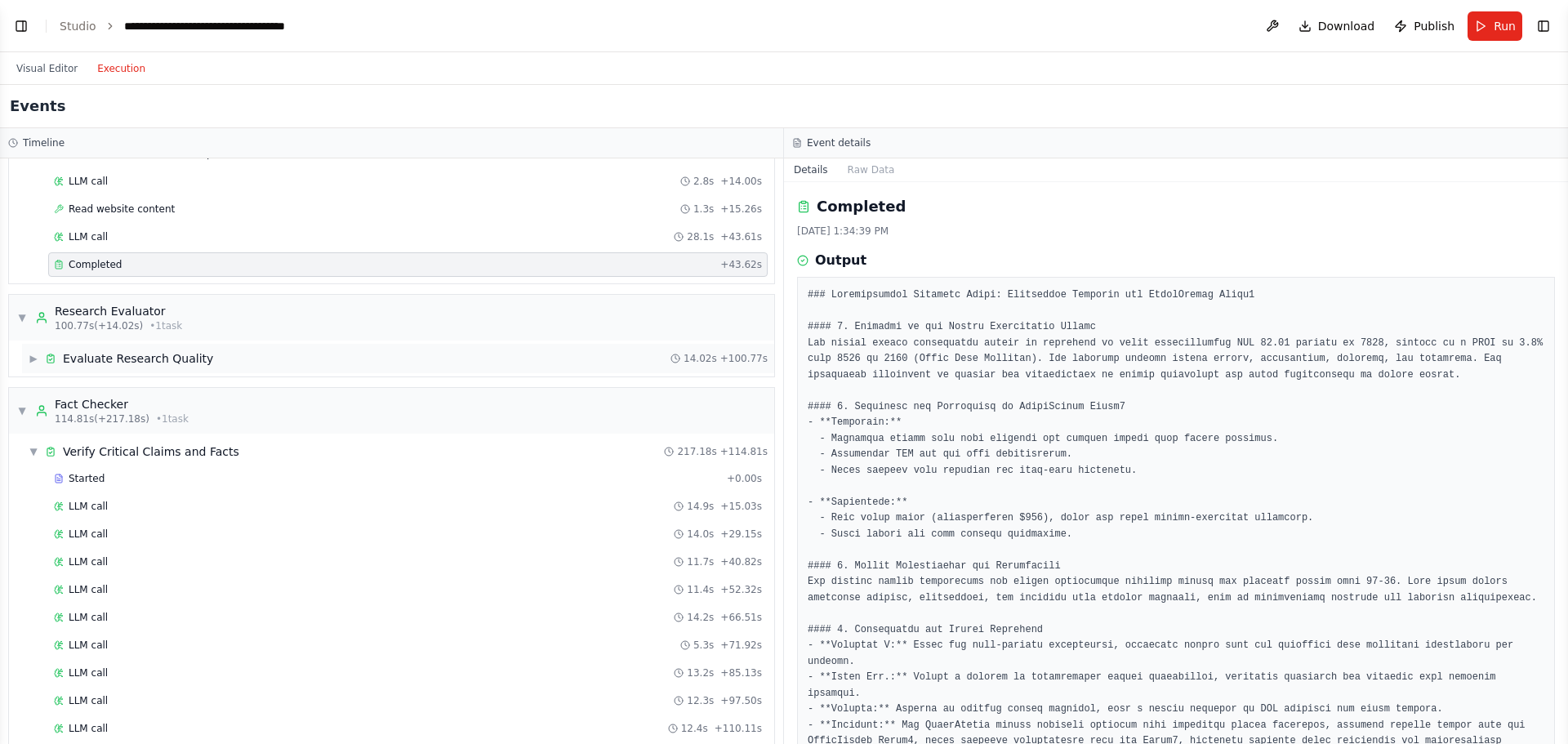
click at [290, 370] on div "▶ Evaluate Research Quality 14.02s + 100.77s" at bounding box center [399, 358] width 752 height 30
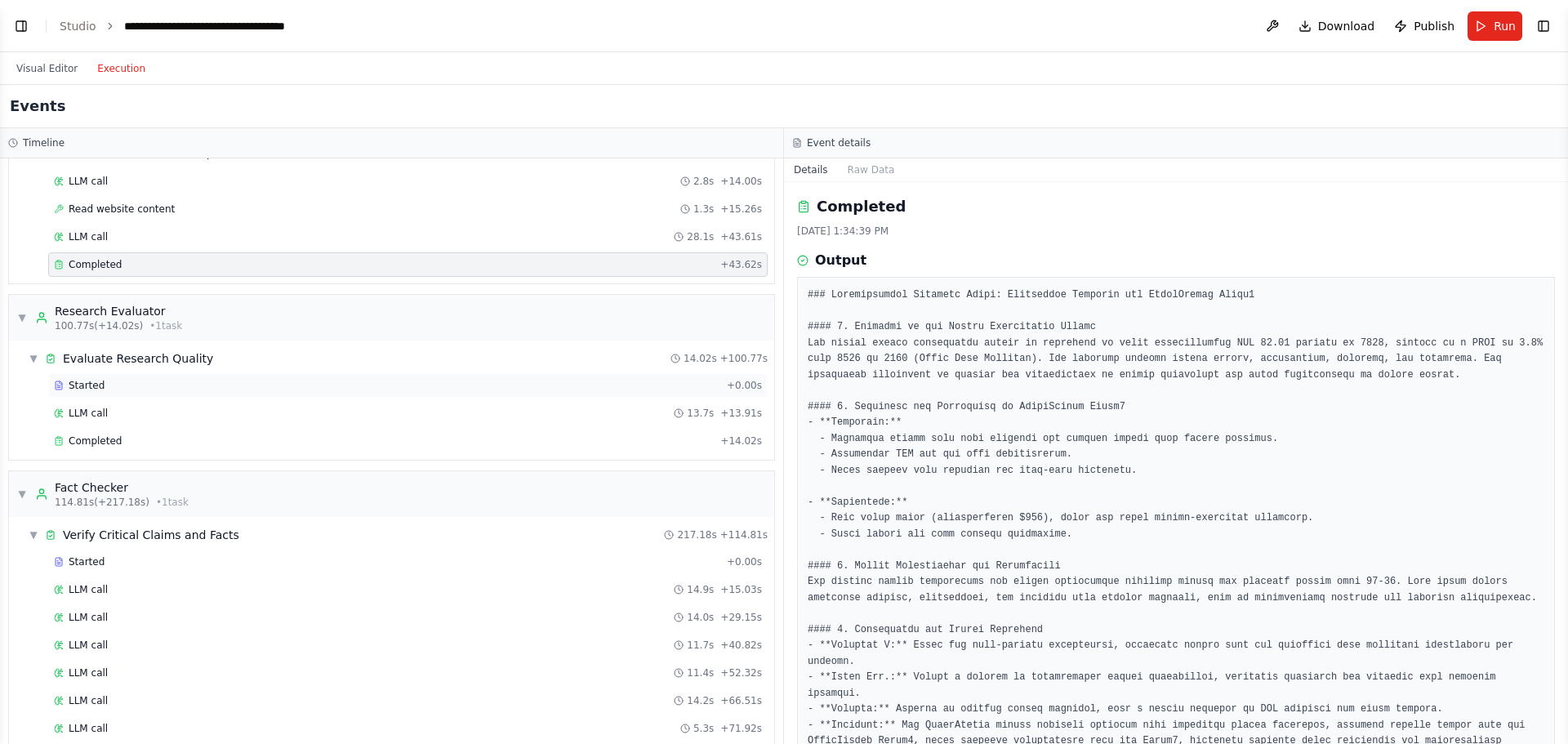
click at [266, 396] on div "Started + 0.00s" at bounding box center [408, 385] width 720 height 24
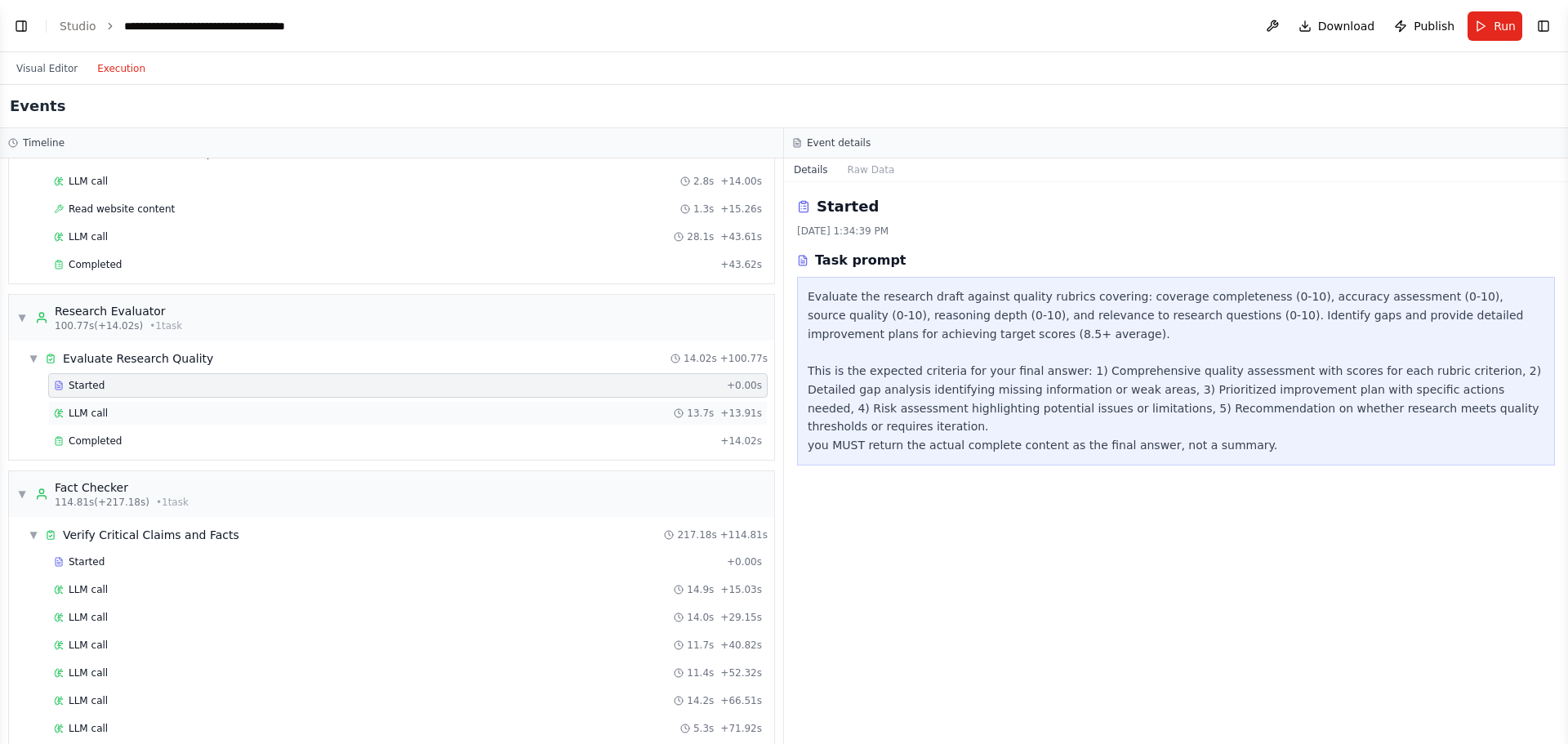
click at [379, 416] on div "LLM call 13.7s + 13.91s" at bounding box center [408, 413] width 708 height 13
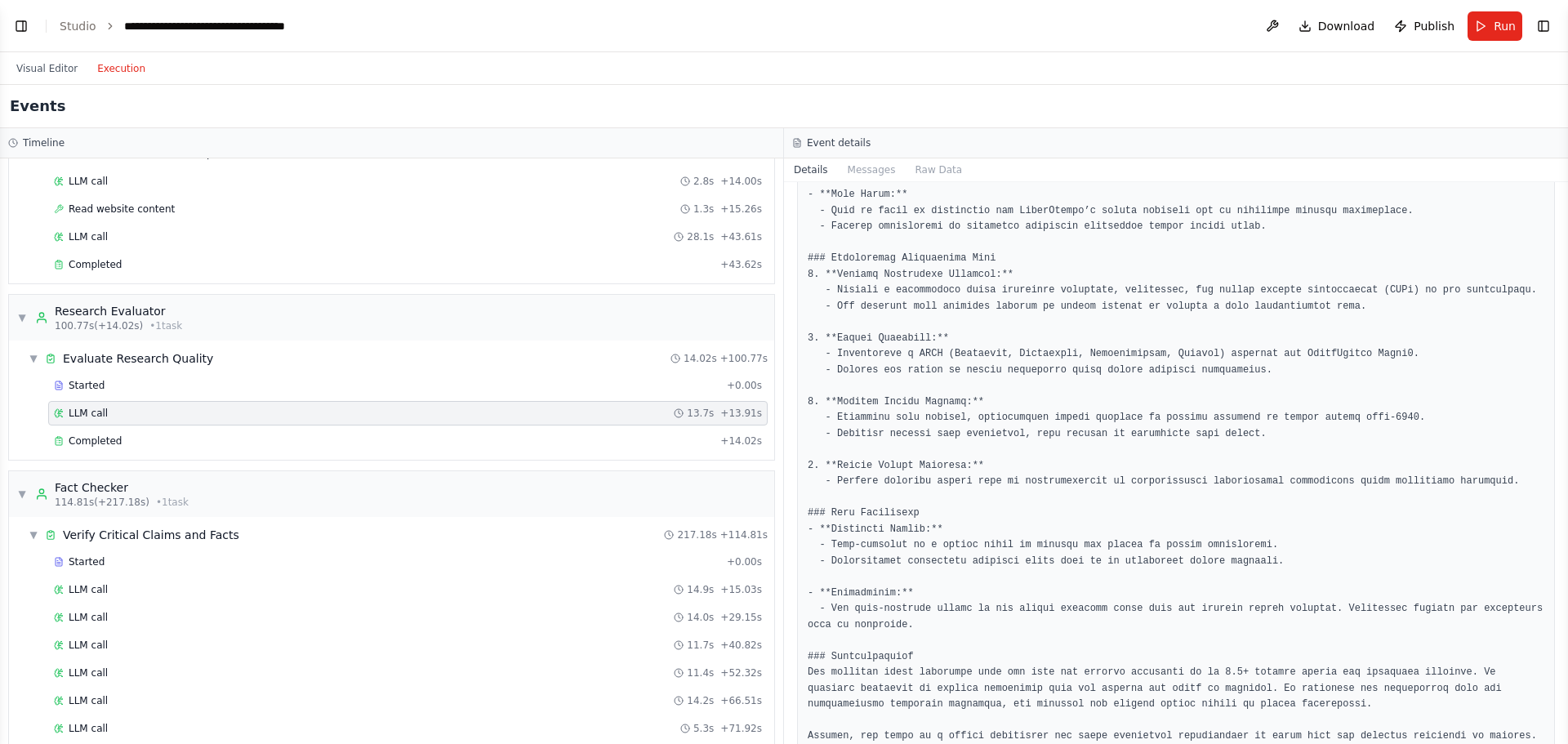
scroll to position [684, 0]
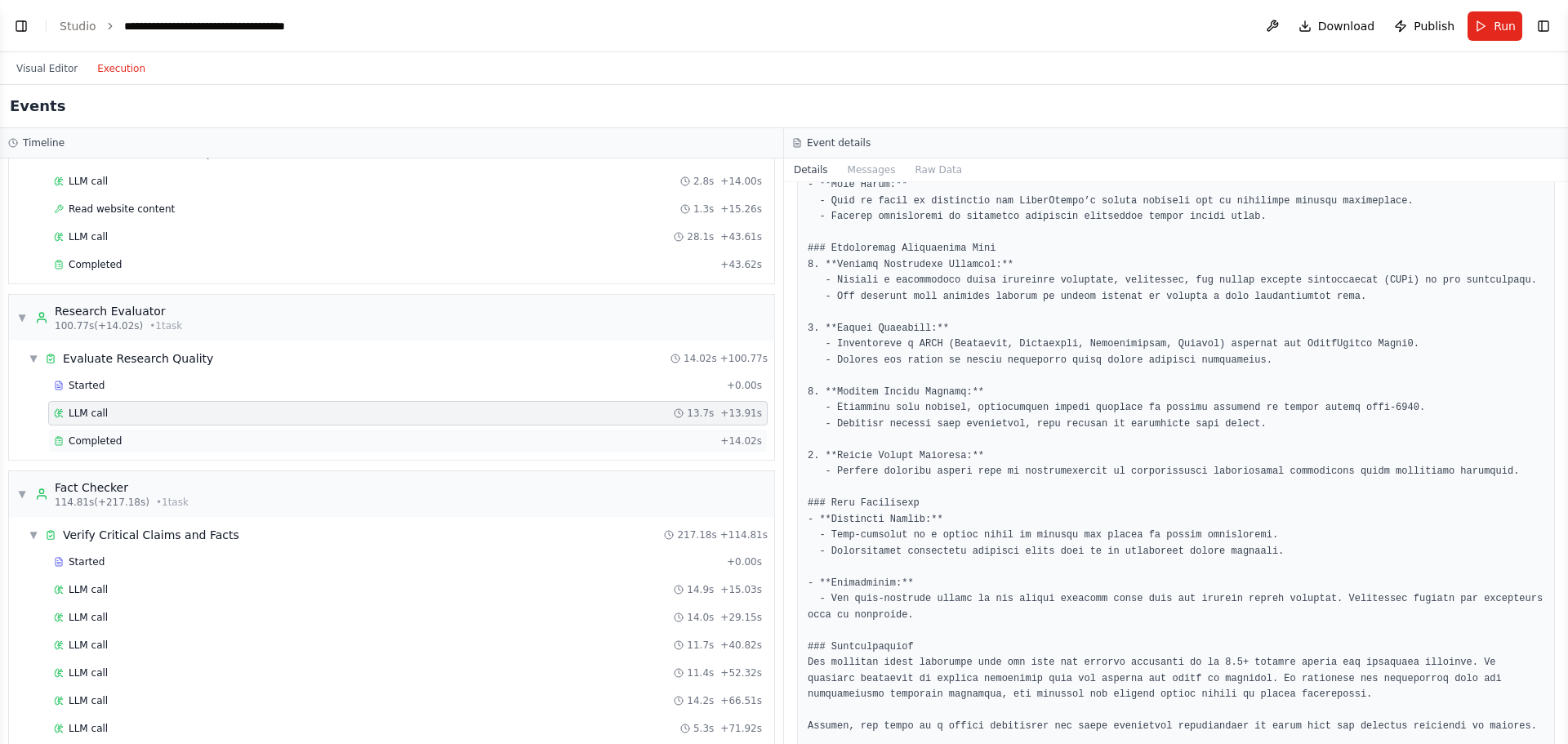
click at [484, 438] on div "Completed" at bounding box center [384, 441] width 660 height 13
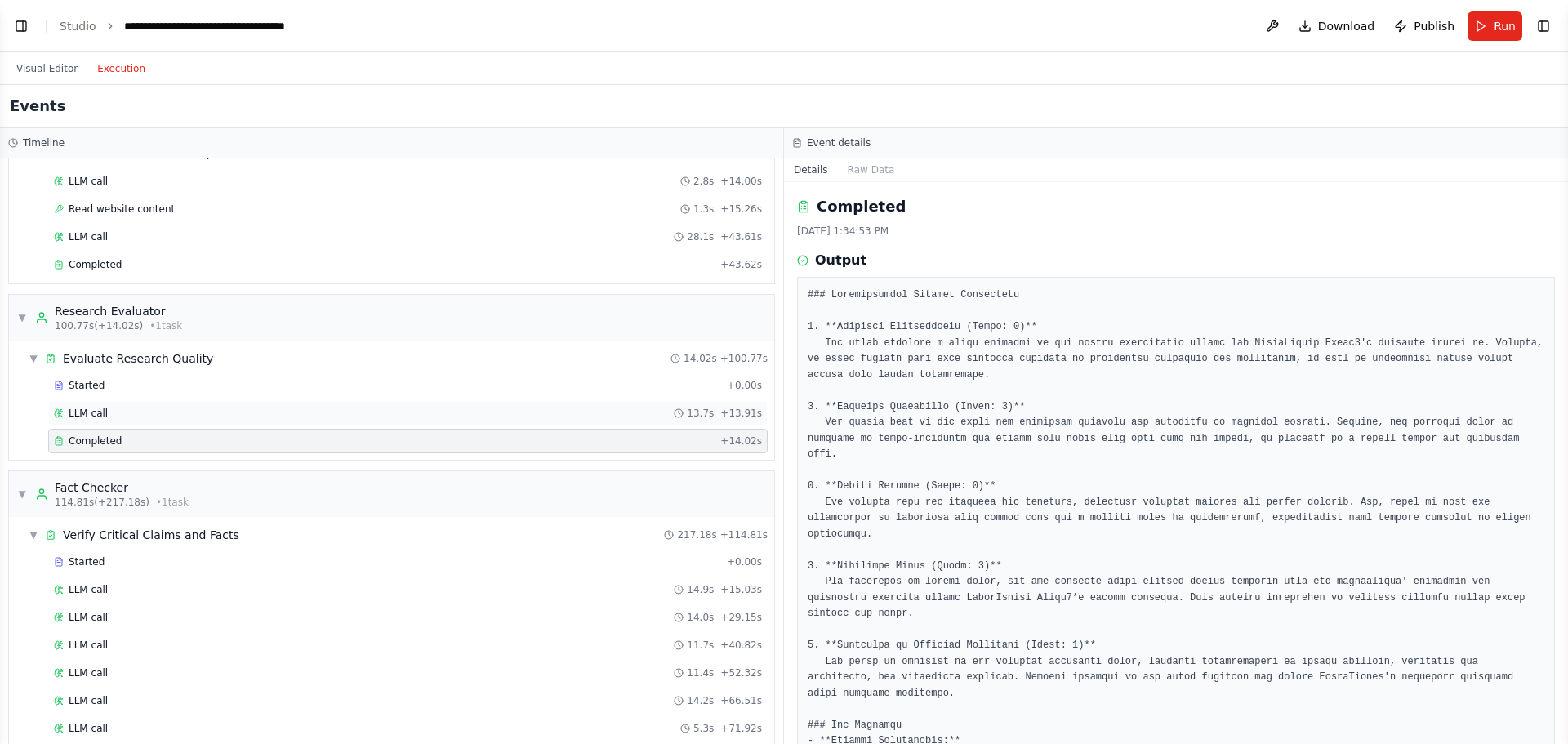
click at [602, 408] on div "LLM call 13.7s + 13.91s" at bounding box center [408, 413] width 708 height 13
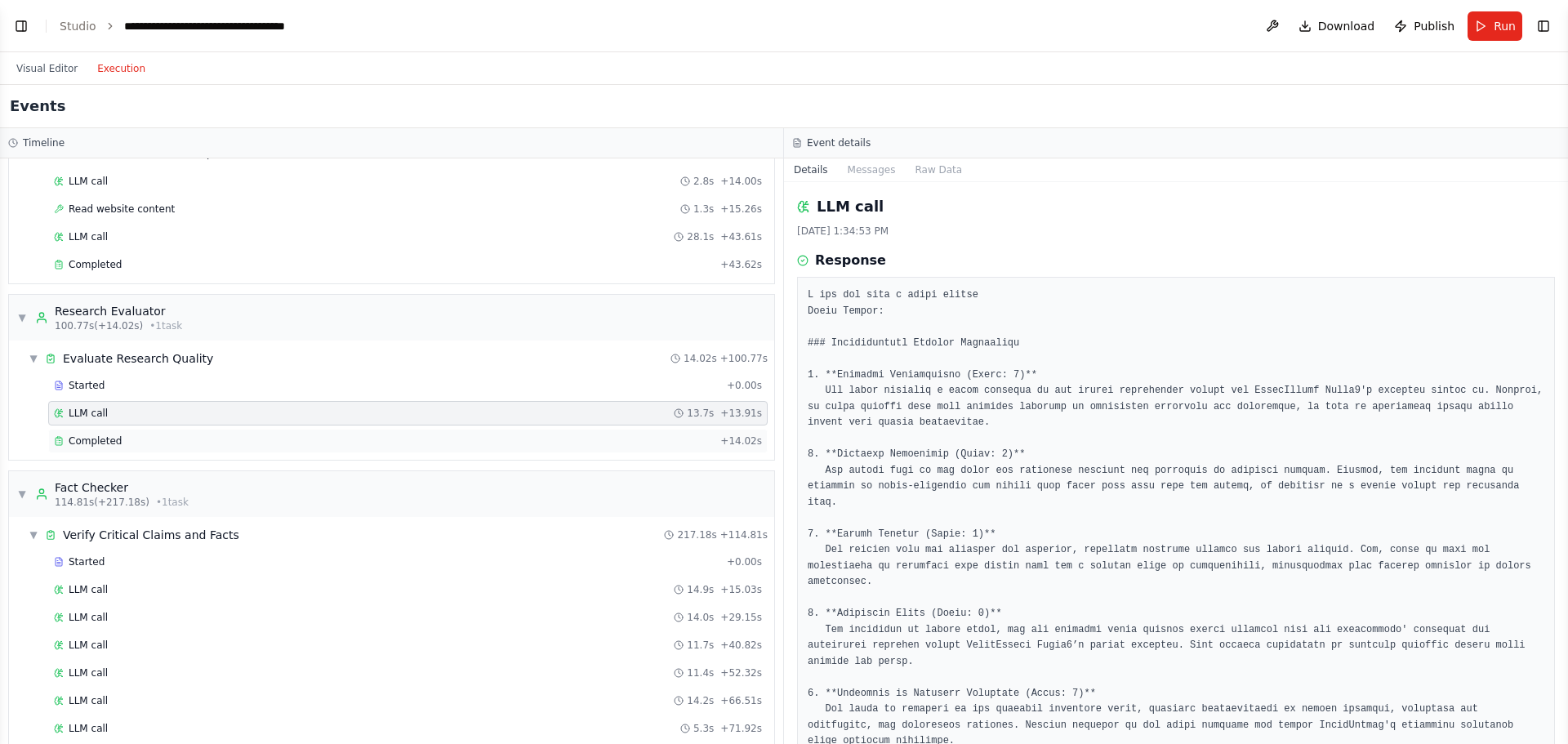
click at [588, 440] on div "Completed" at bounding box center [384, 441] width 660 height 13
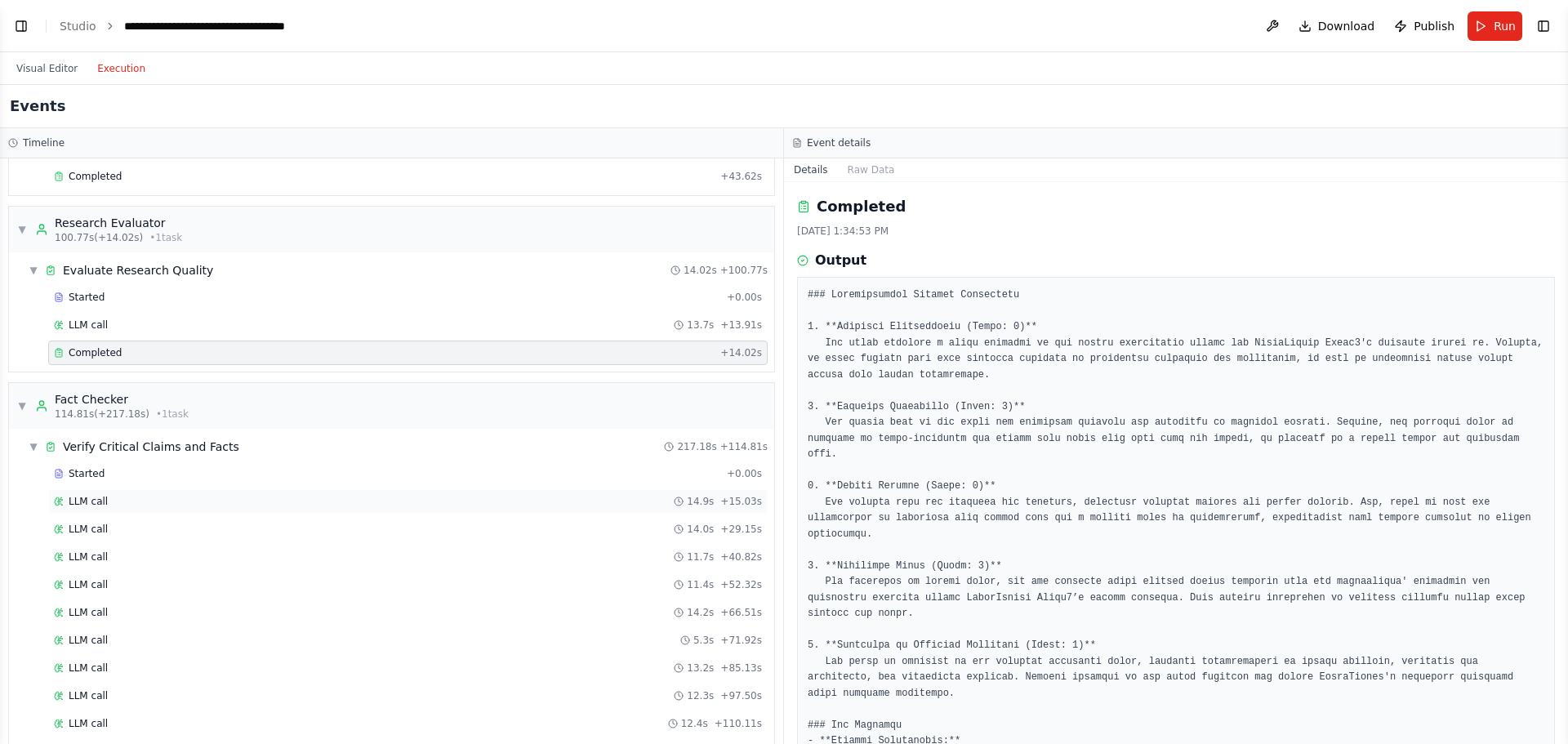
scroll to position [981, 0]
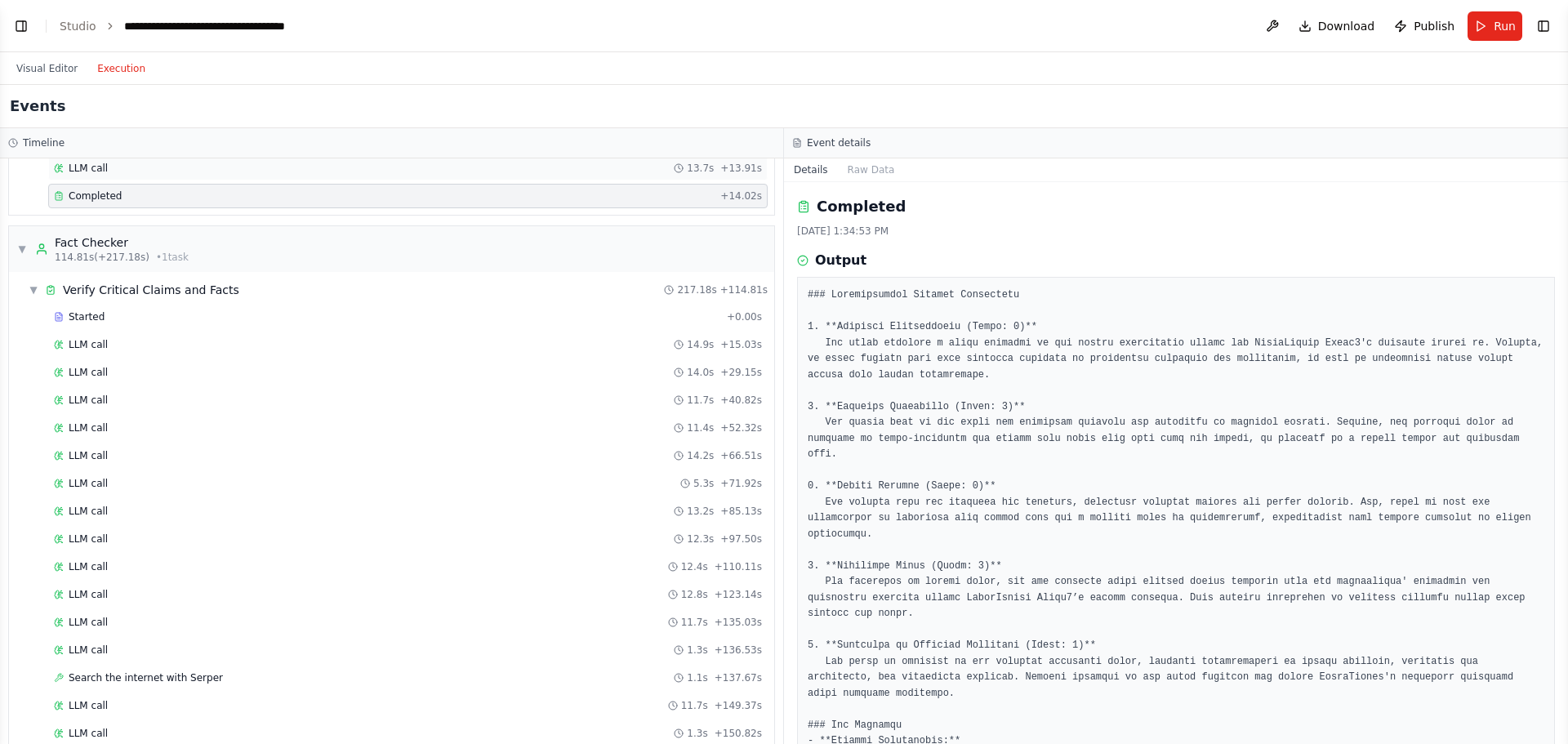
click at [657, 180] on div "LLM call 13.7s + 13.91s" at bounding box center [408, 167] width 720 height 24
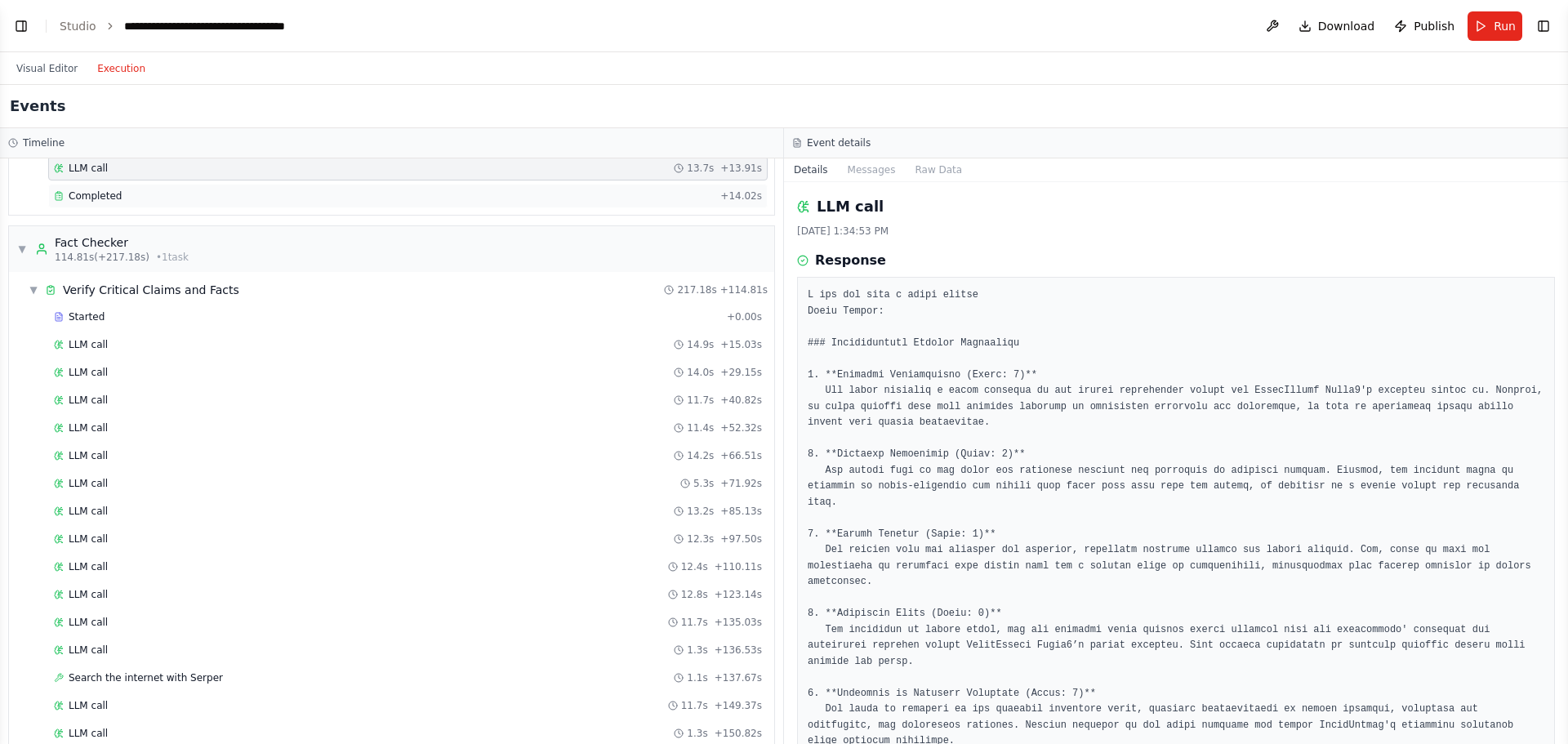
click at [655, 191] on div "Completed" at bounding box center [384, 196] width 660 height 13
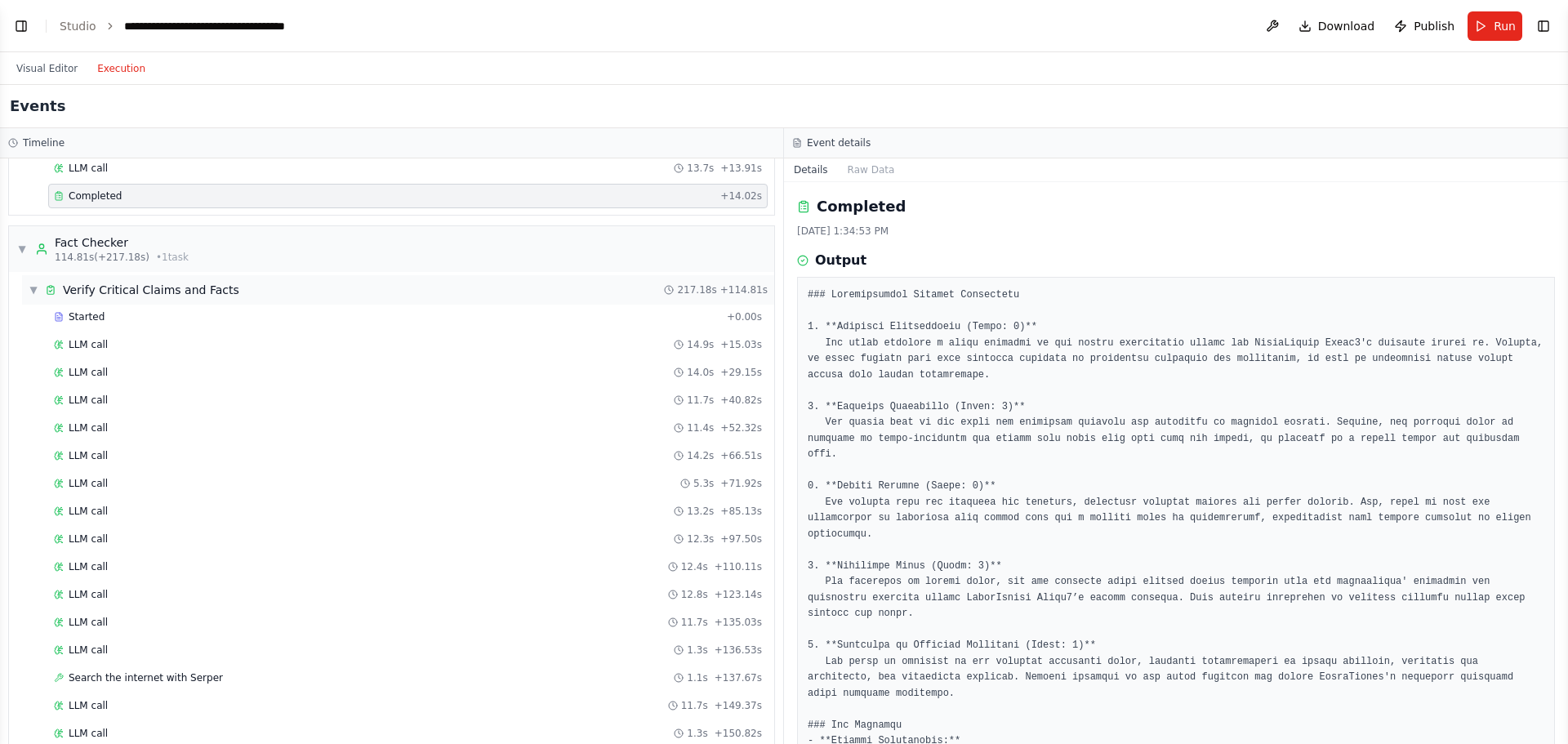
click at [413, 278] on div "▼ Verify Critical Claims and Facts 217.18s + 114.81s" at bounding box center [399, 290] width 752 height 30
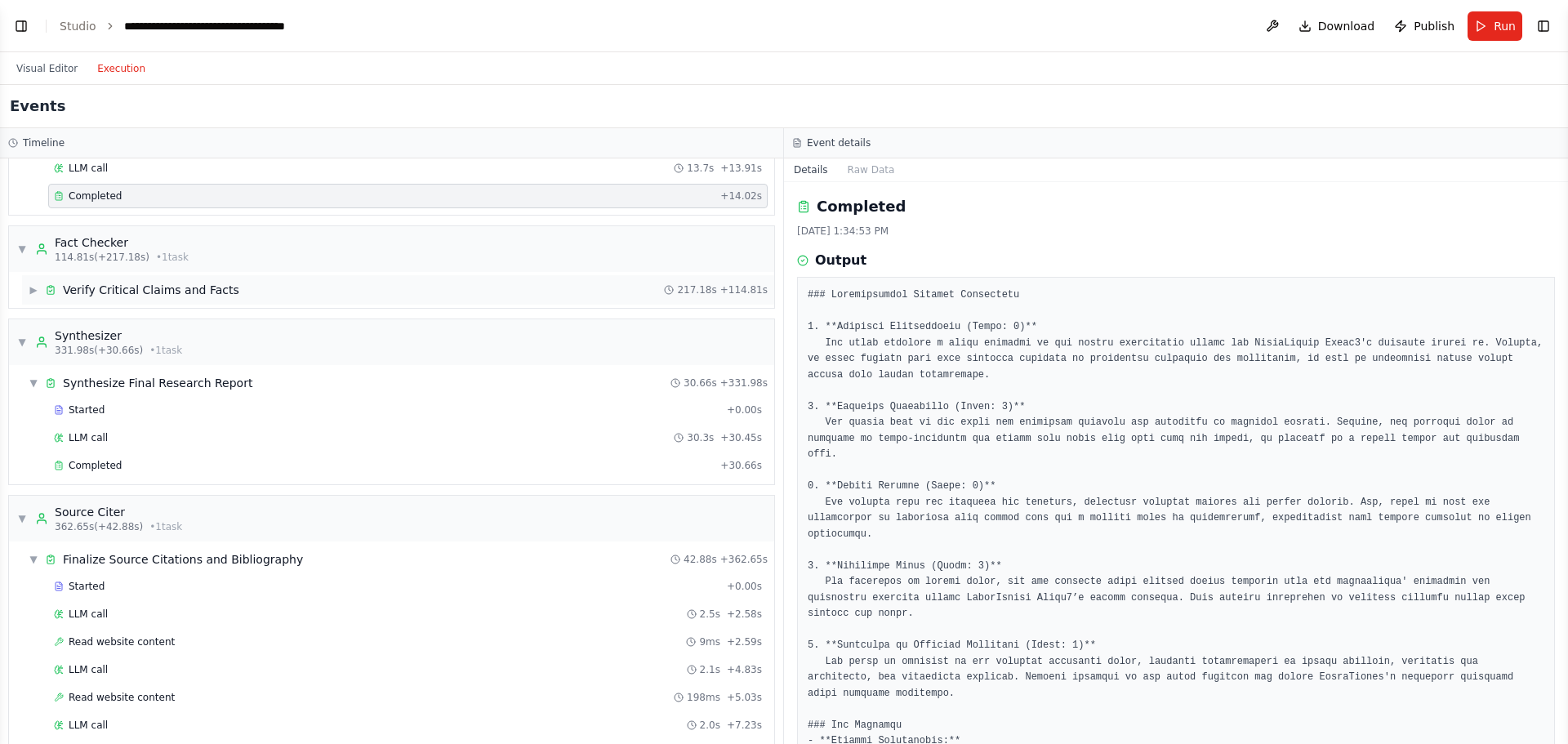
click at [388, 275] on div "▶ Verify Critical Claims and Facts 217.18s + 114.81s" at bounding box center [399, 290] width 752 height 30
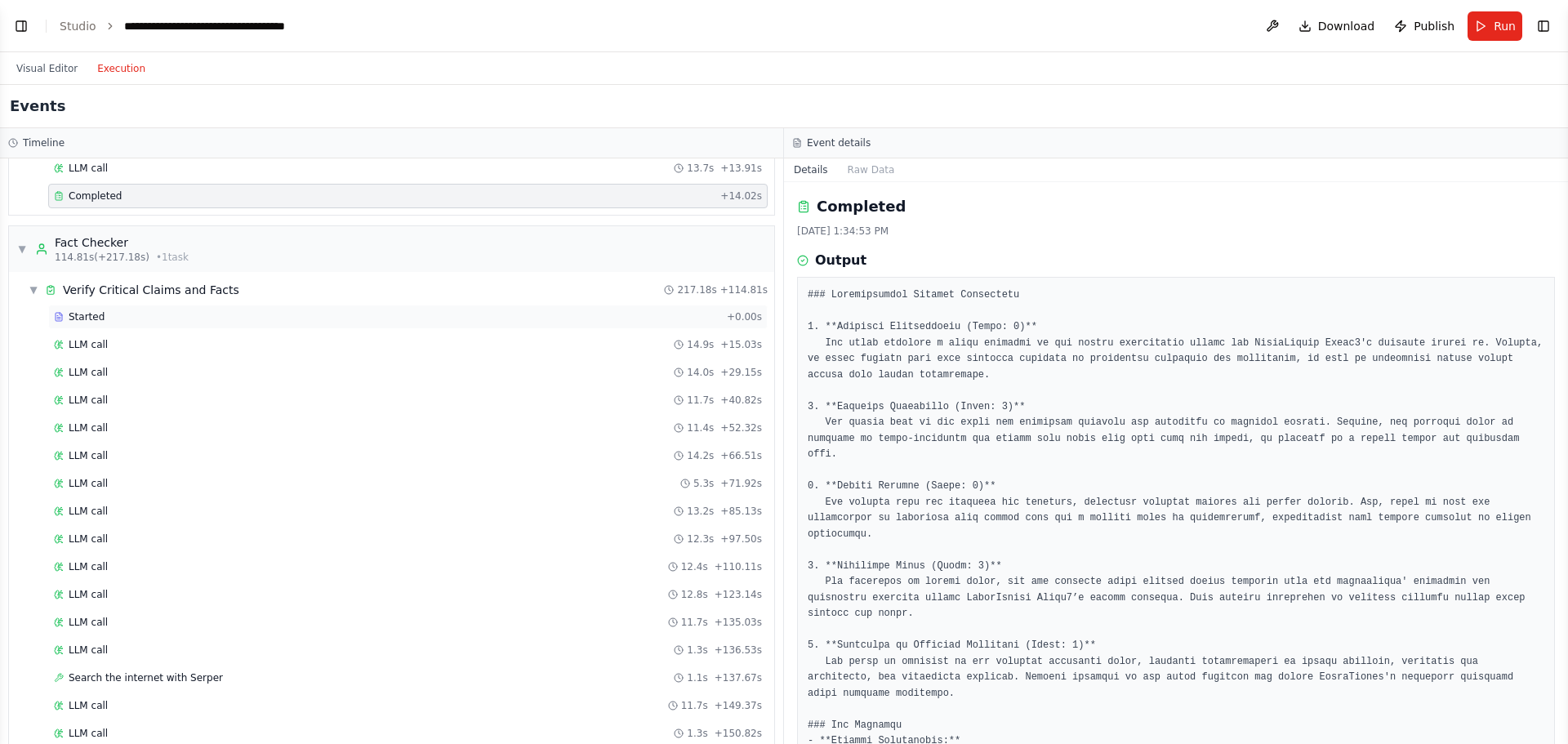
click at [359, 318] on div "Started" at bounding box center [387, 317] width 667 height 13
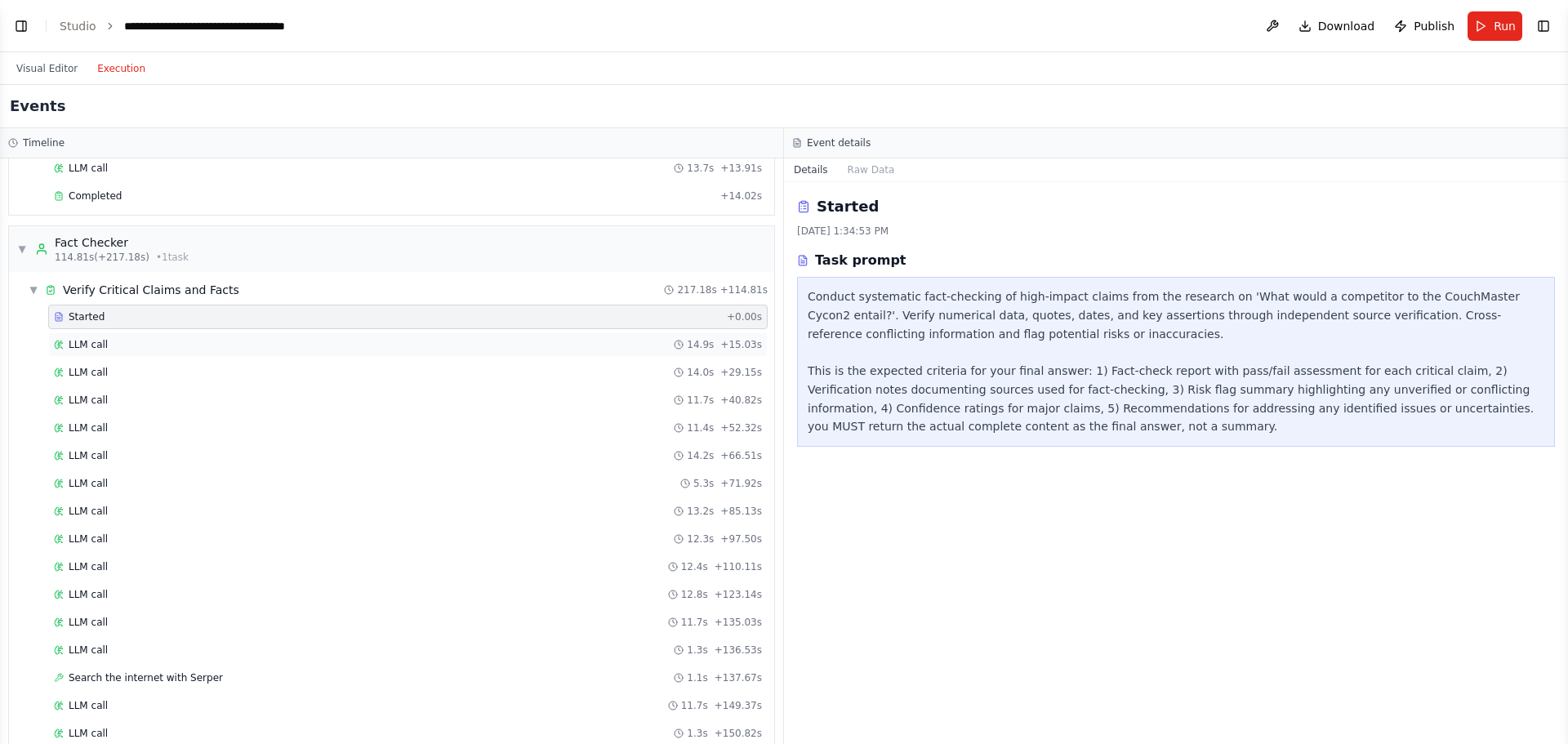
click at [362, 354] on div "LLM call 14.9s + 15.03s" at bounding box center [408, 345] width 720 height 24
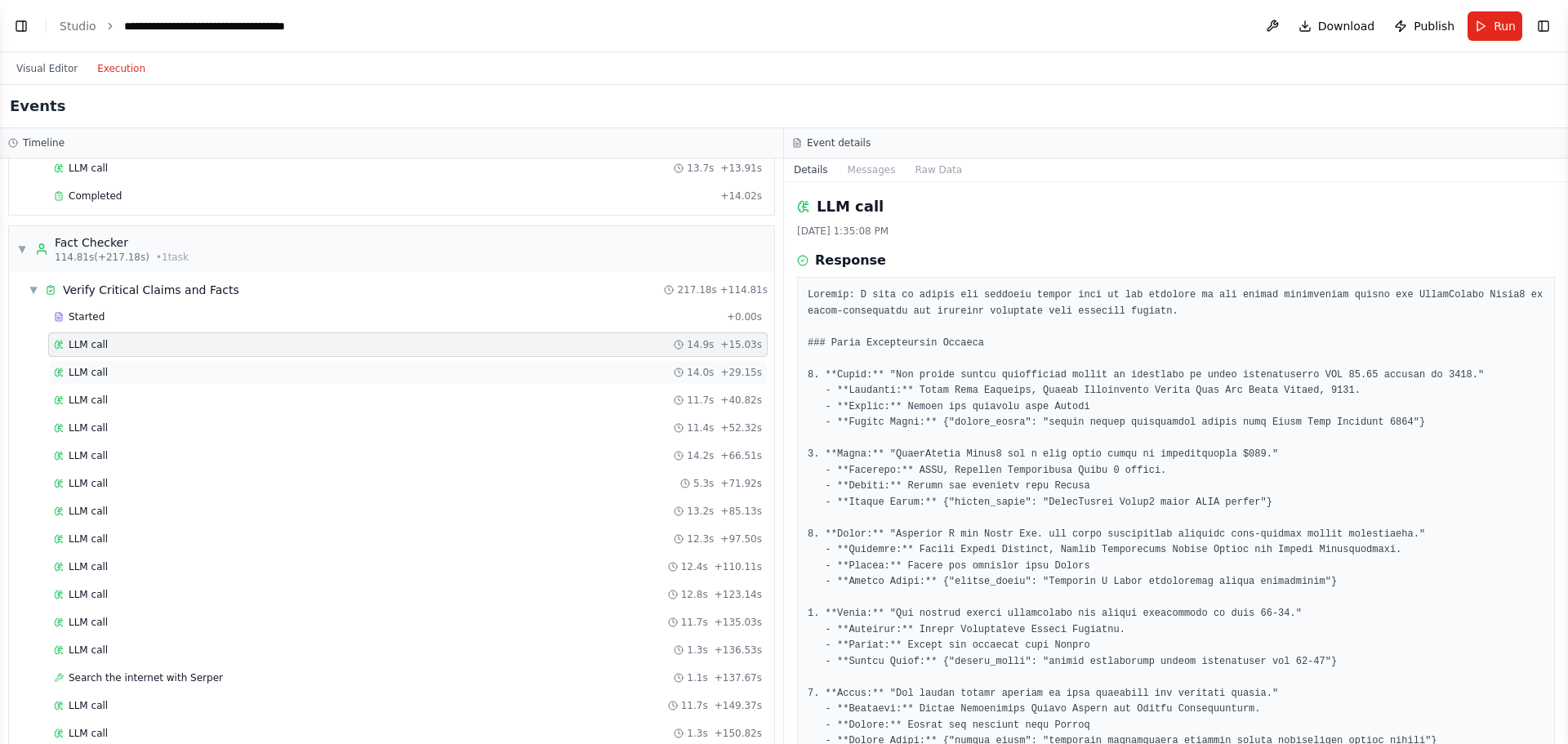
click at [328, 369] on div "LLM call 14.0s + 29.15s" at bounding box center [408, 372] width 708 height 13
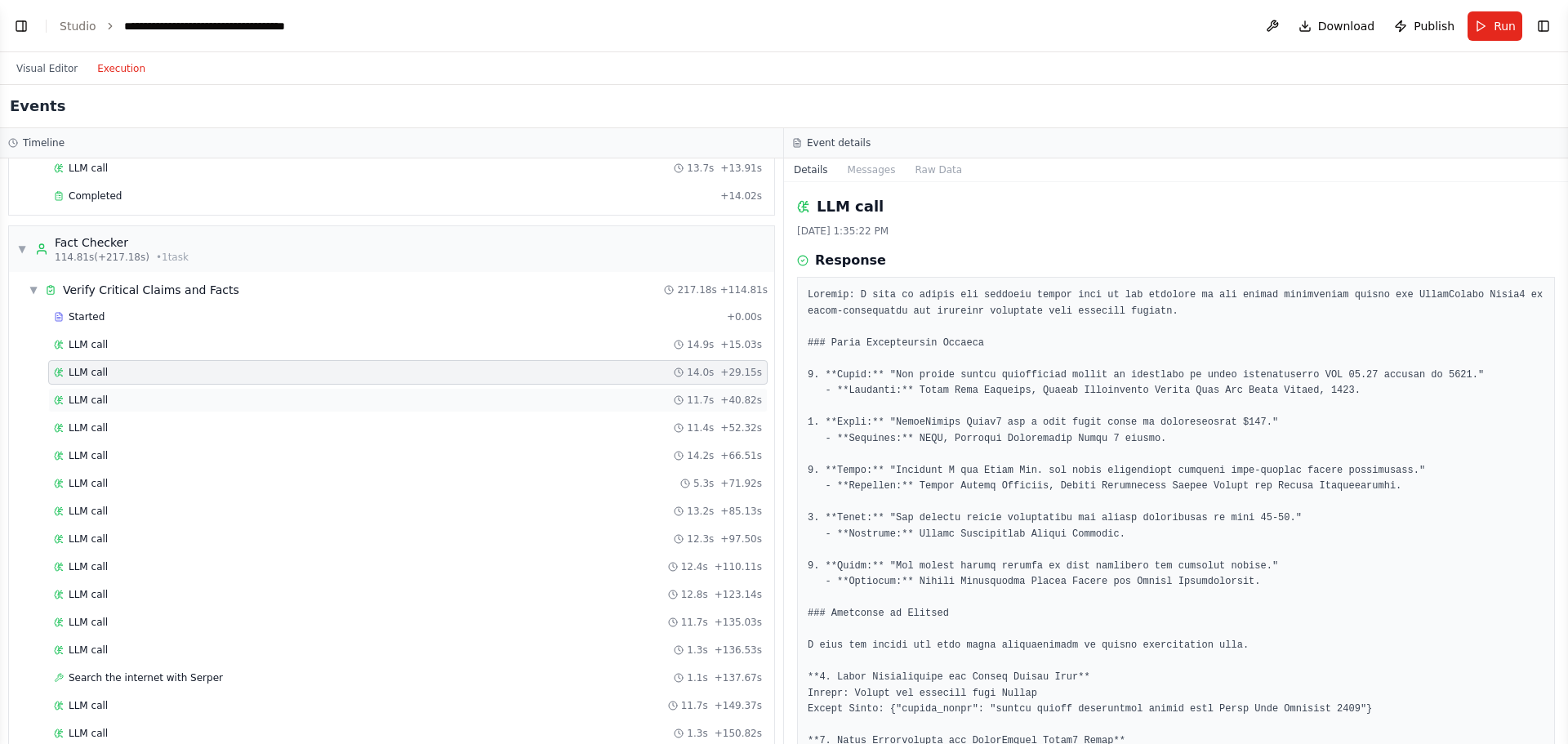
click at [318, 393] on div "LLM call 11.7s + 40.82s" at bounding box center [408, 399] width 720 height 24
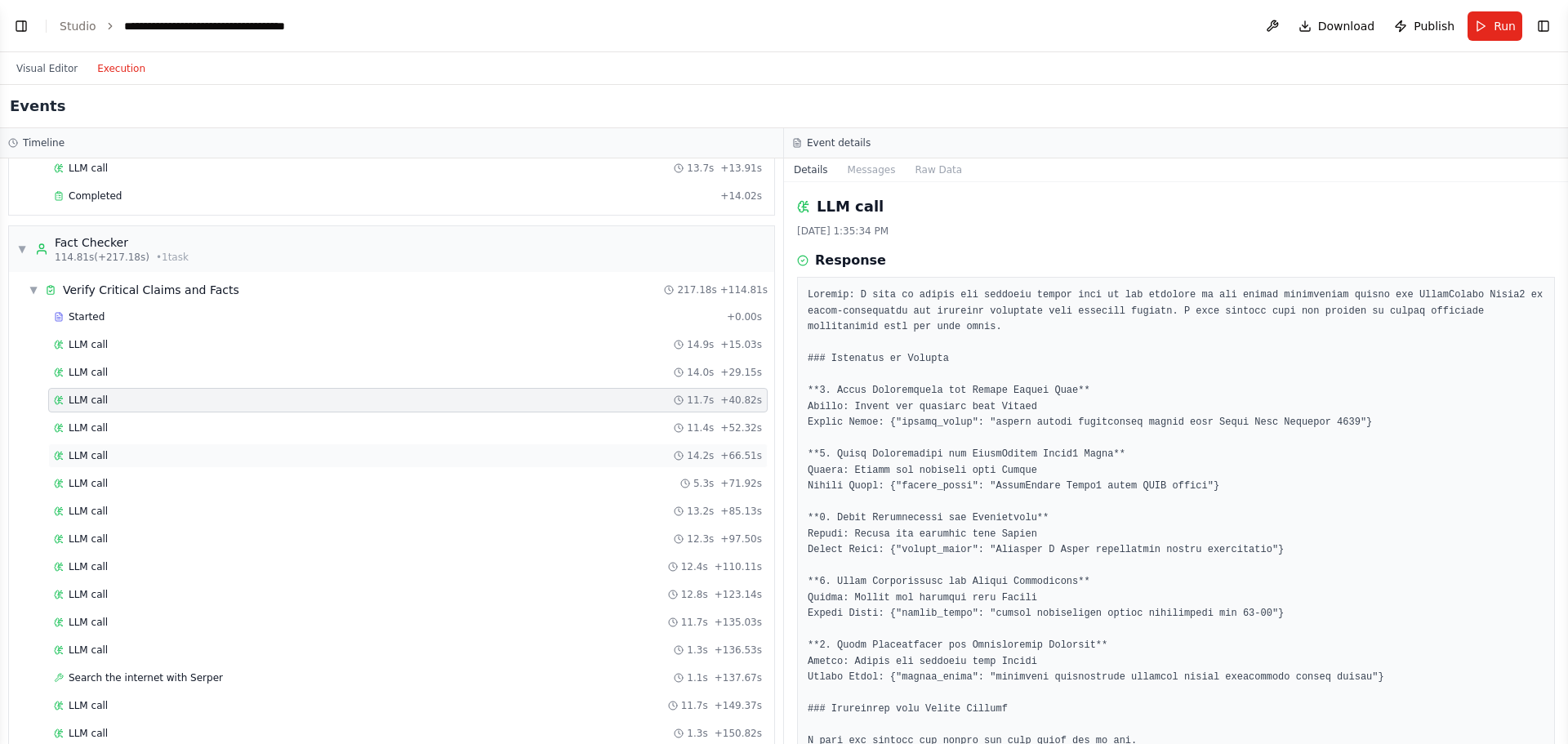
click at [319, 444] on div "LLM call 14.2s + 66.51s" at bounding box center [408, 455] width 720 height 24
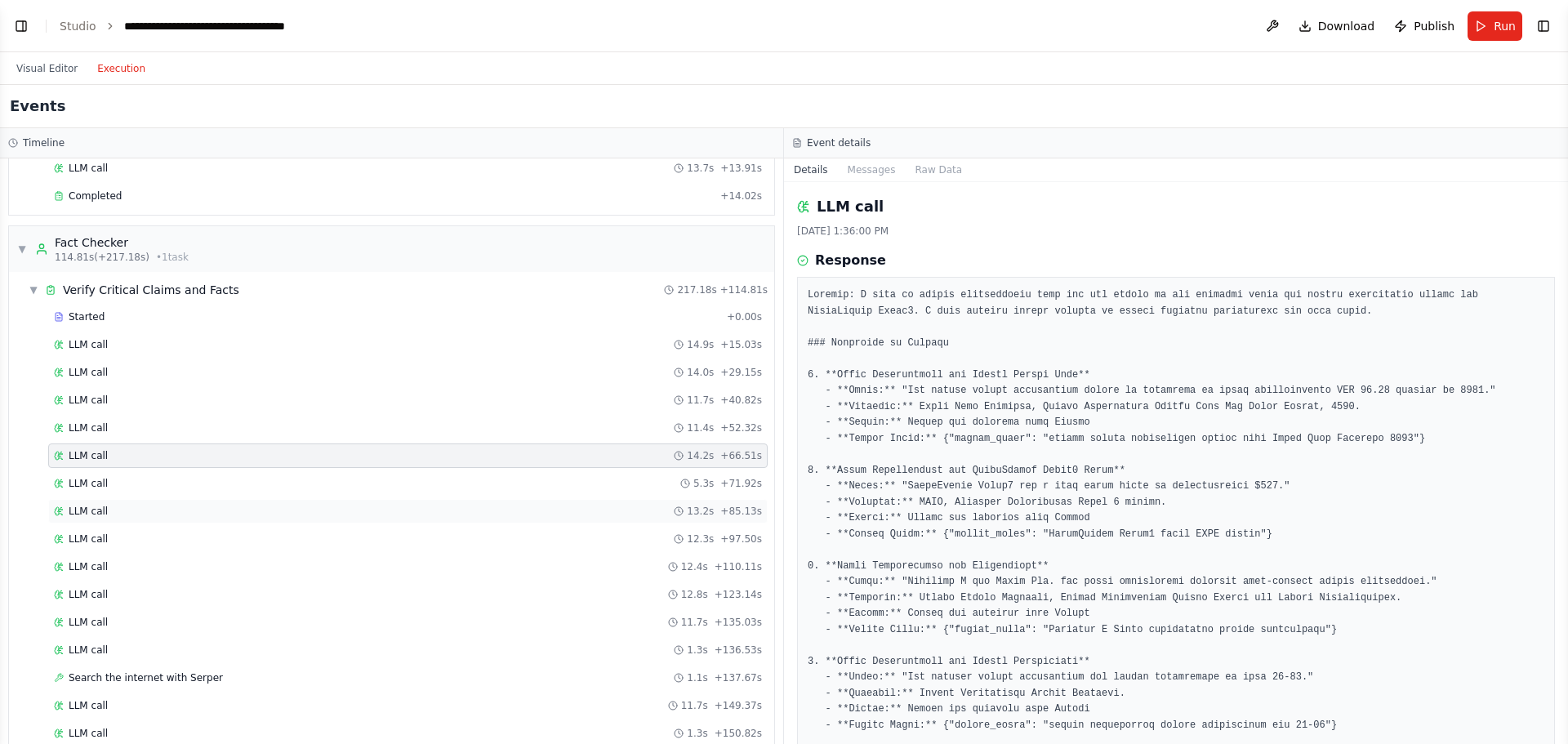
click at [318, 508] on div "LLM call 13.2s + 85.13s" at bounding box center [408, 511] width 708 height 13
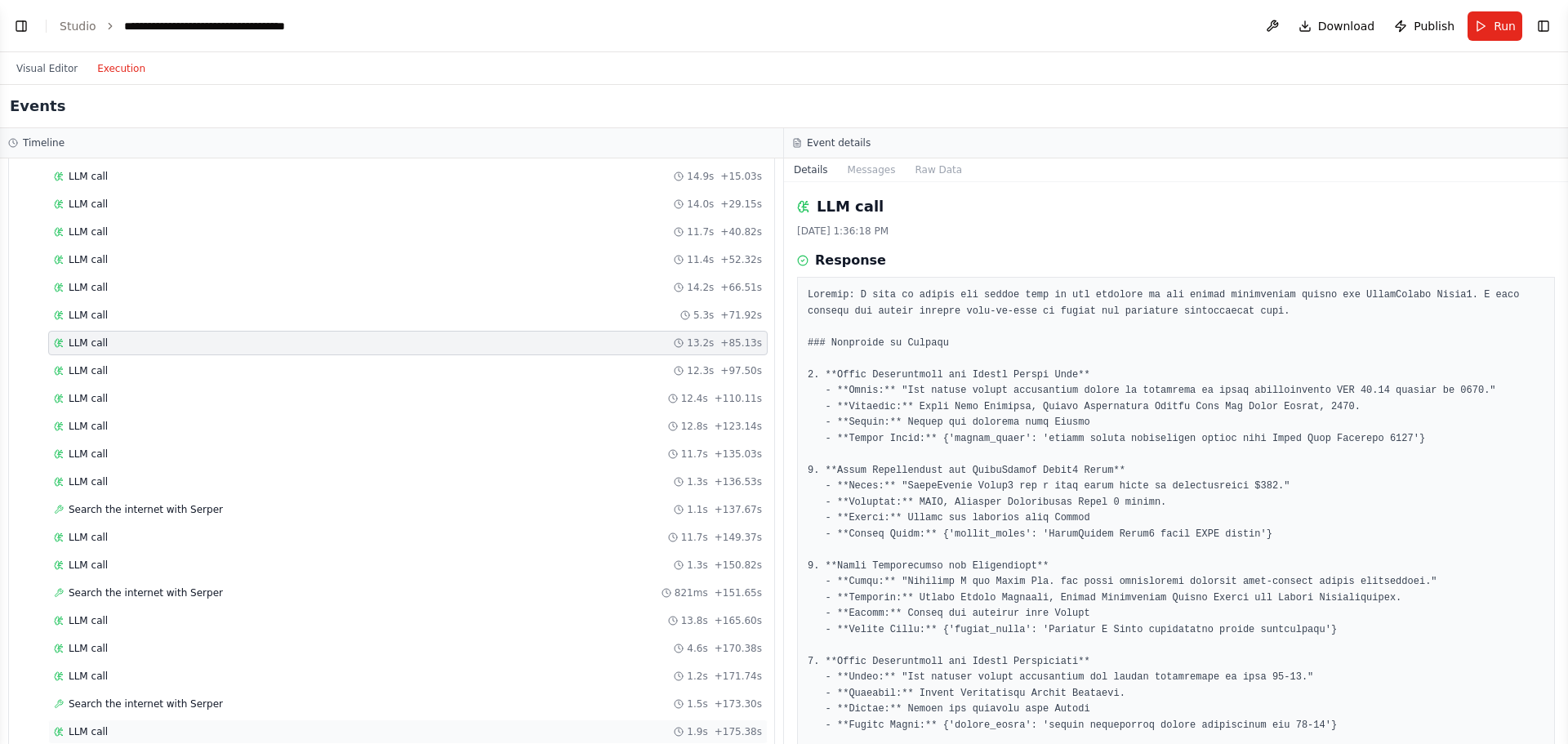
scroll to position [1389, 0]
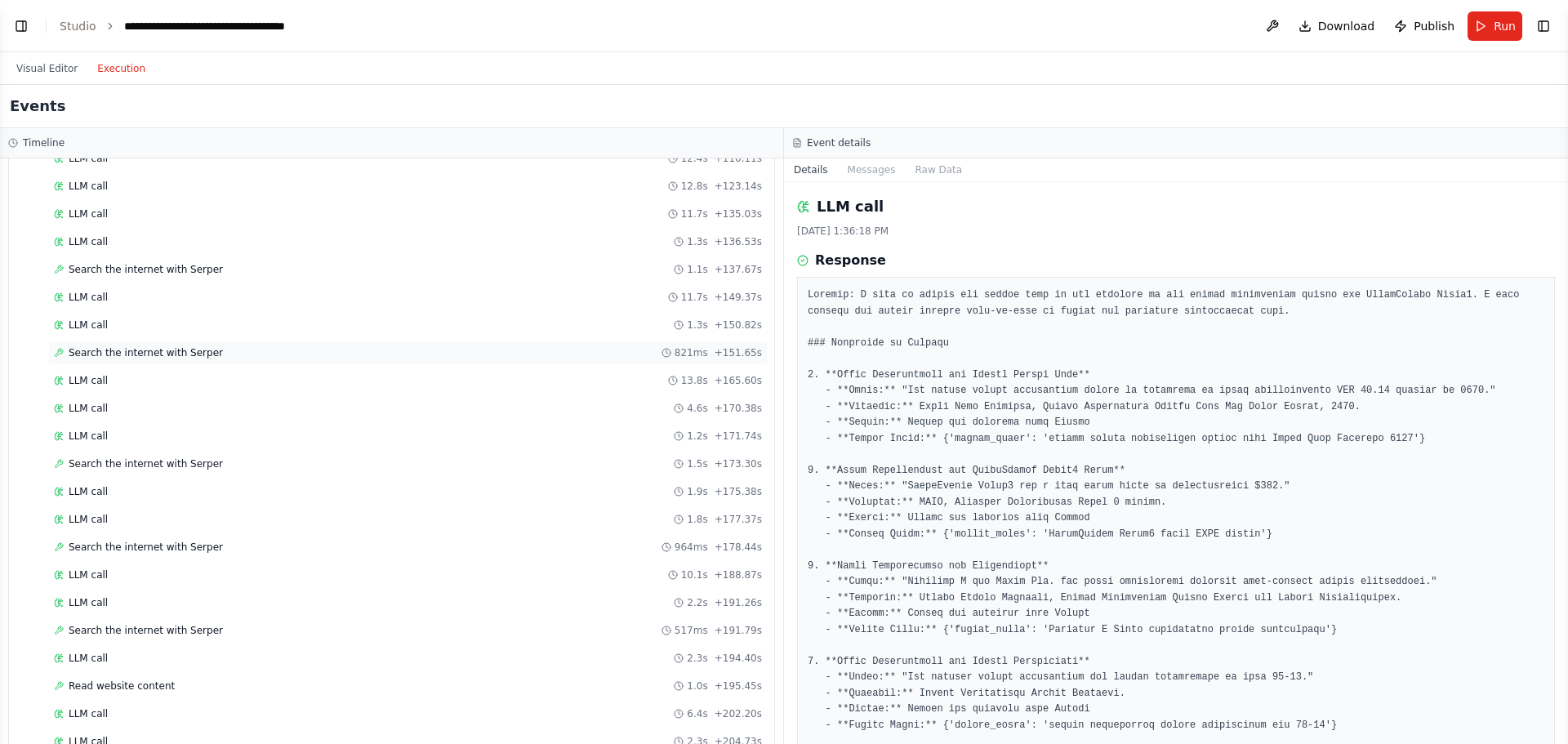
click at [329, 354] on div "Search the internet with Serper 821ms + 151.65s" at bounding box center [408, 353] width 708 height 13
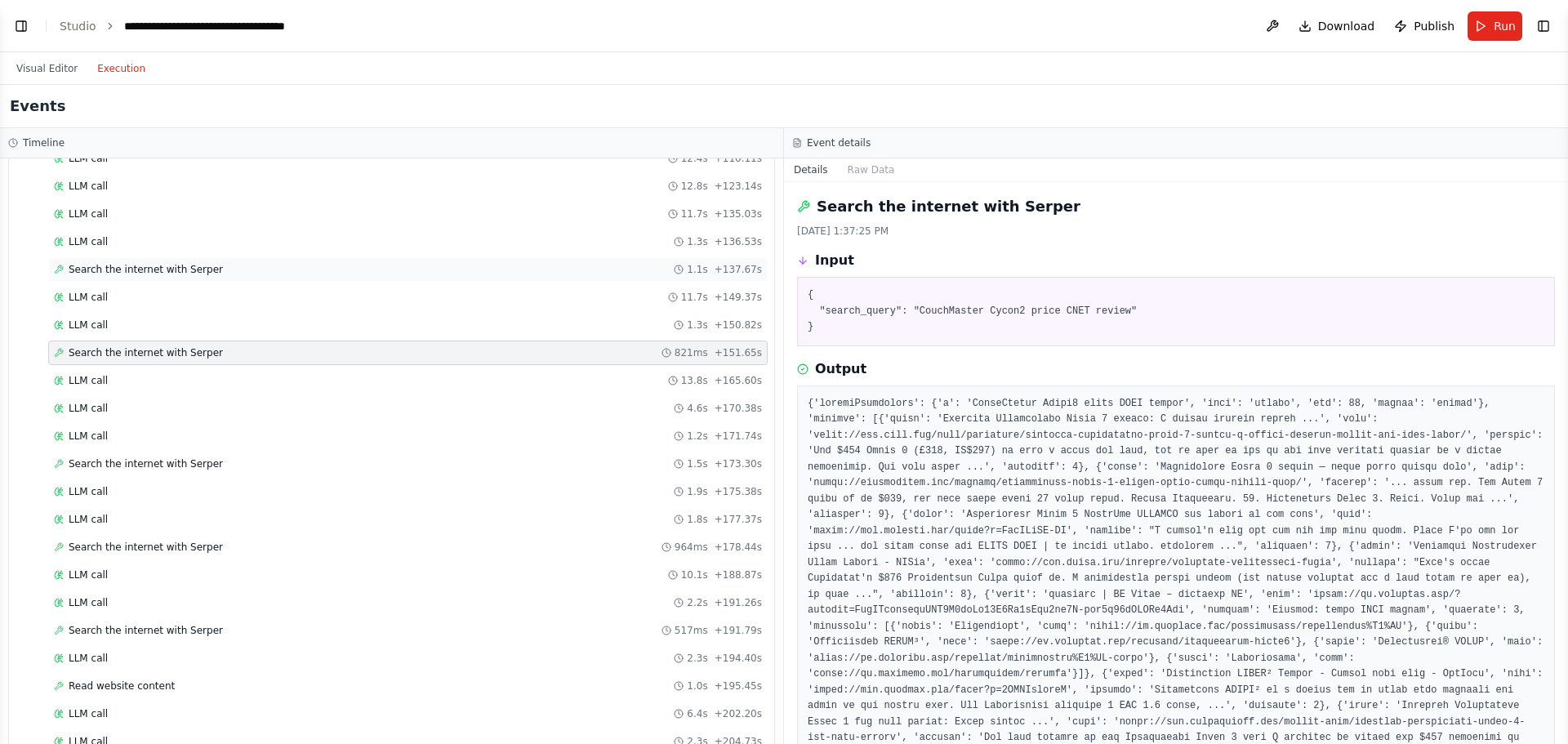
click at [327, 273] on div "Search the internet with Serper 1.1s + 137.67s" at bounding box center [408, 269] width 708 height 13
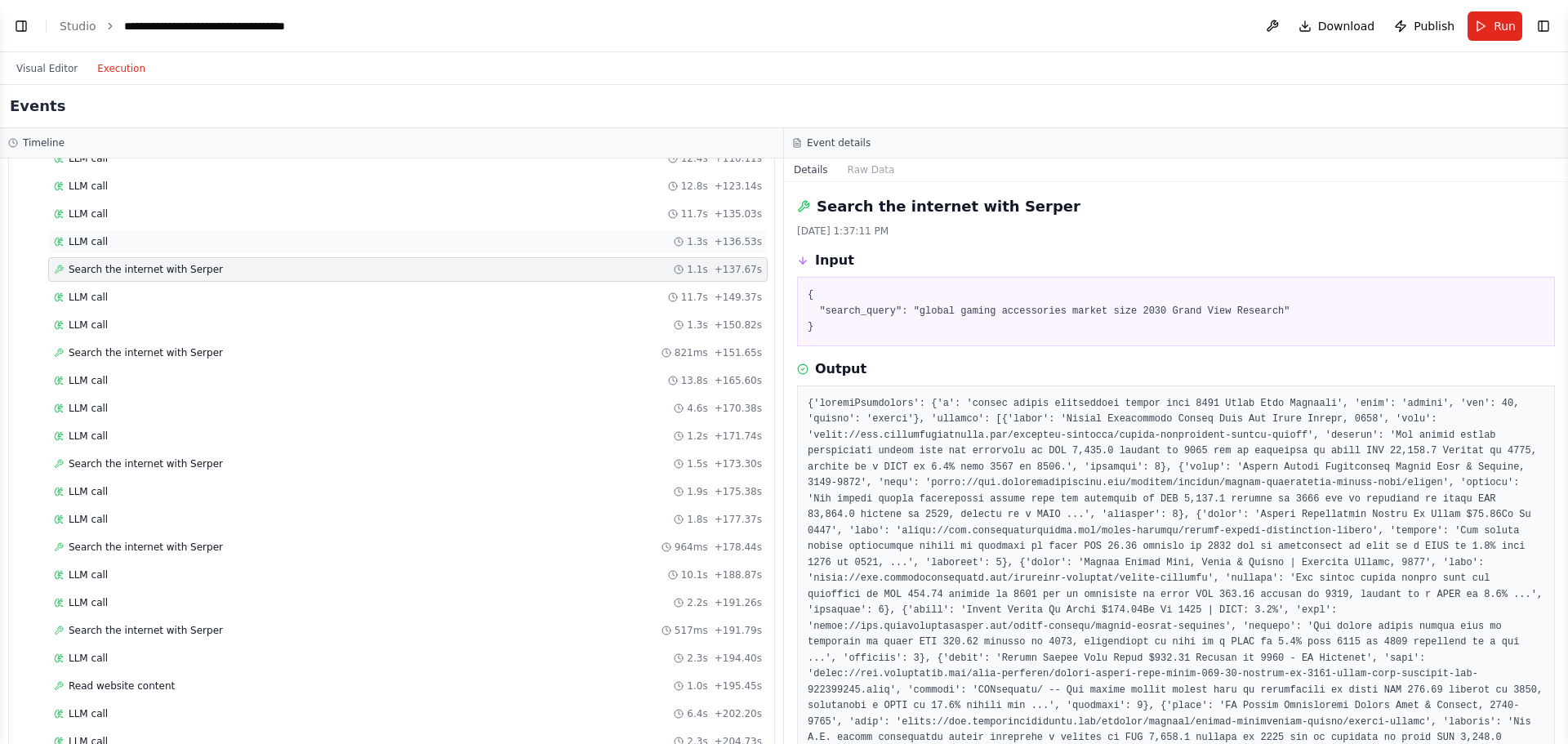
click at [347, 244] on div "LLM call 1.3s + 136.53s" at bounding box center [408, 242] width 708 height 13
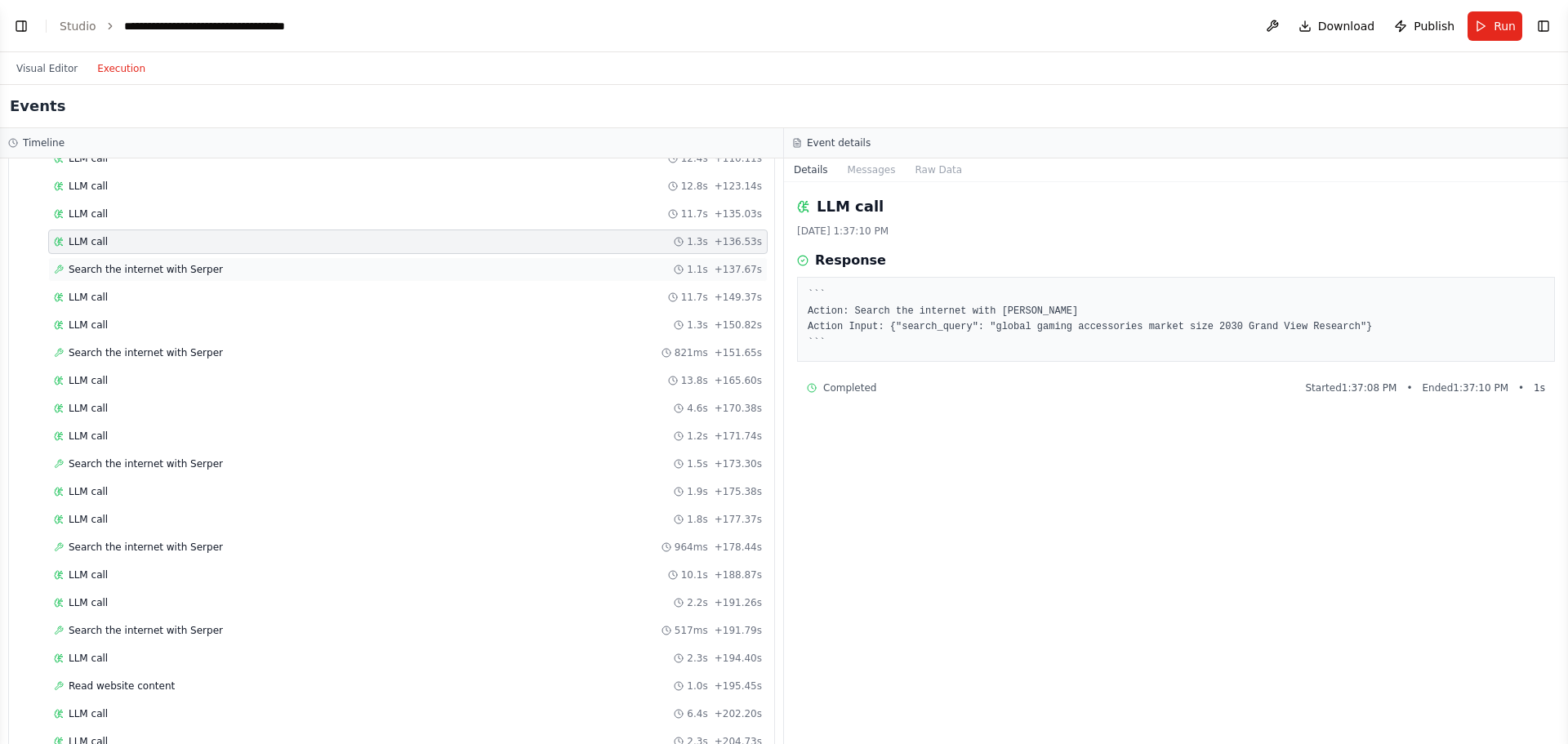
click at [336, 258] on div "Search the internet with Serper 1.1s + 137.67s" at bounding box center [408, 269] width 720 height 24
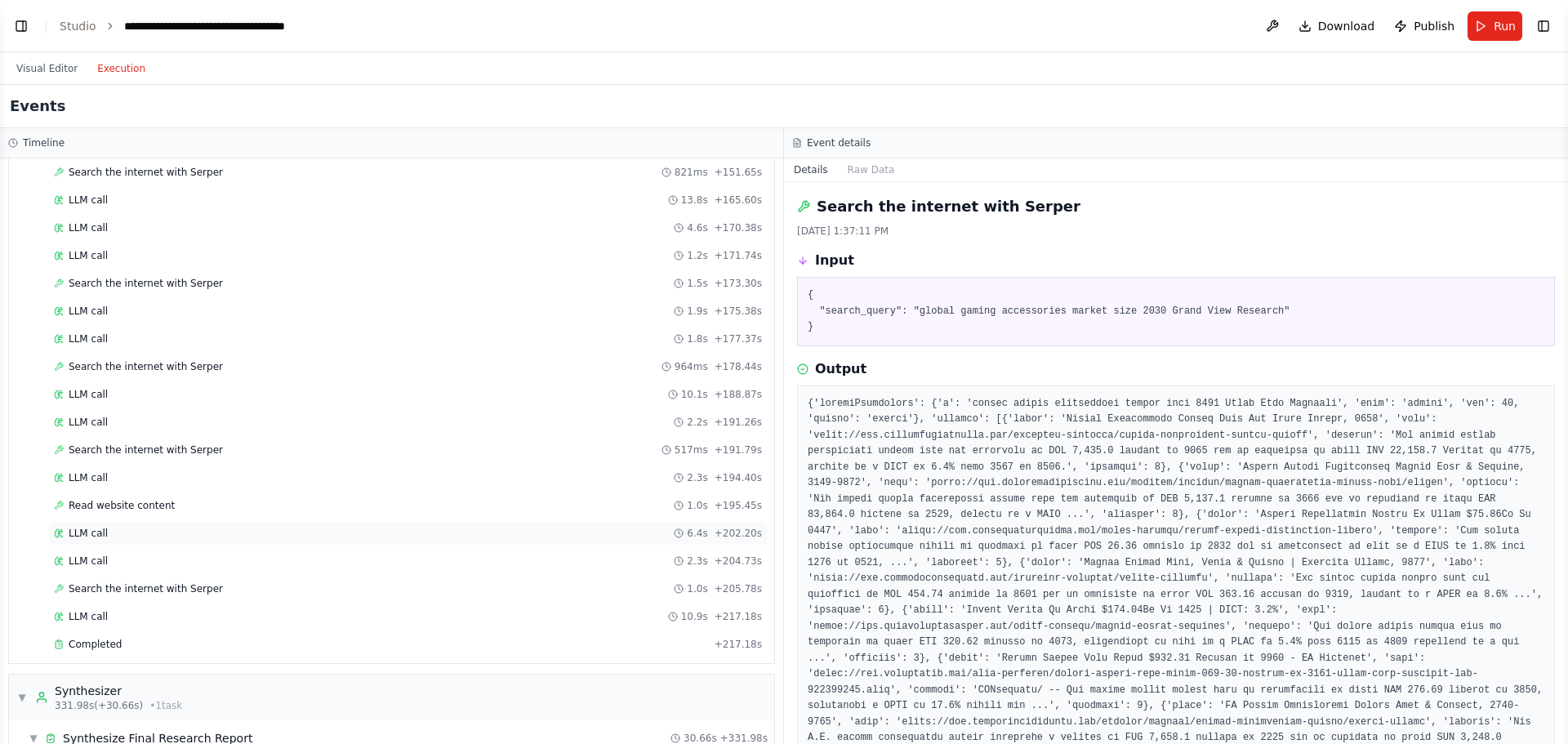
scroll to position [1552, 0]
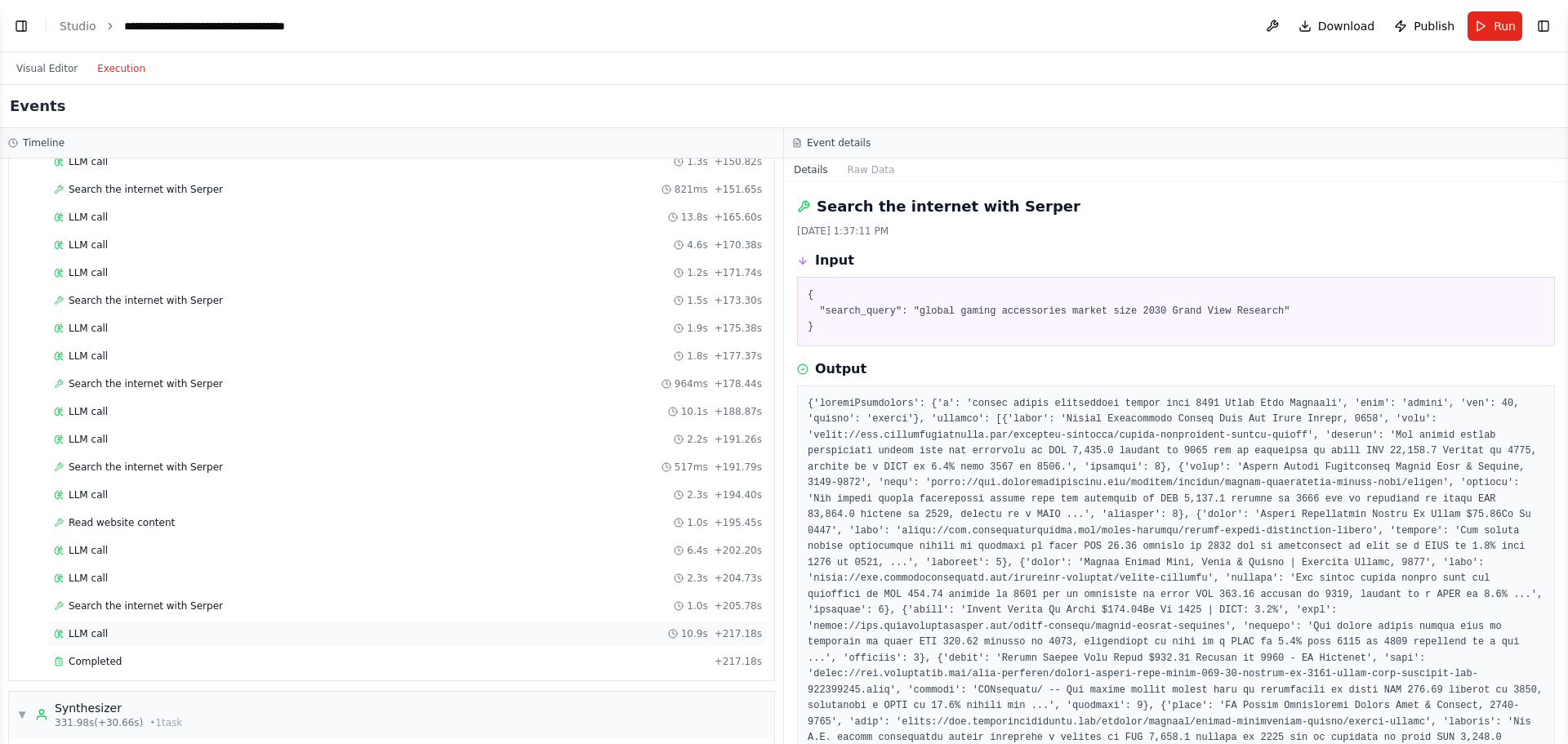
click at [226, 623] on div "LLM call 10.9s + 217.18s" at bounding box center [408, 633] width 720 height 24
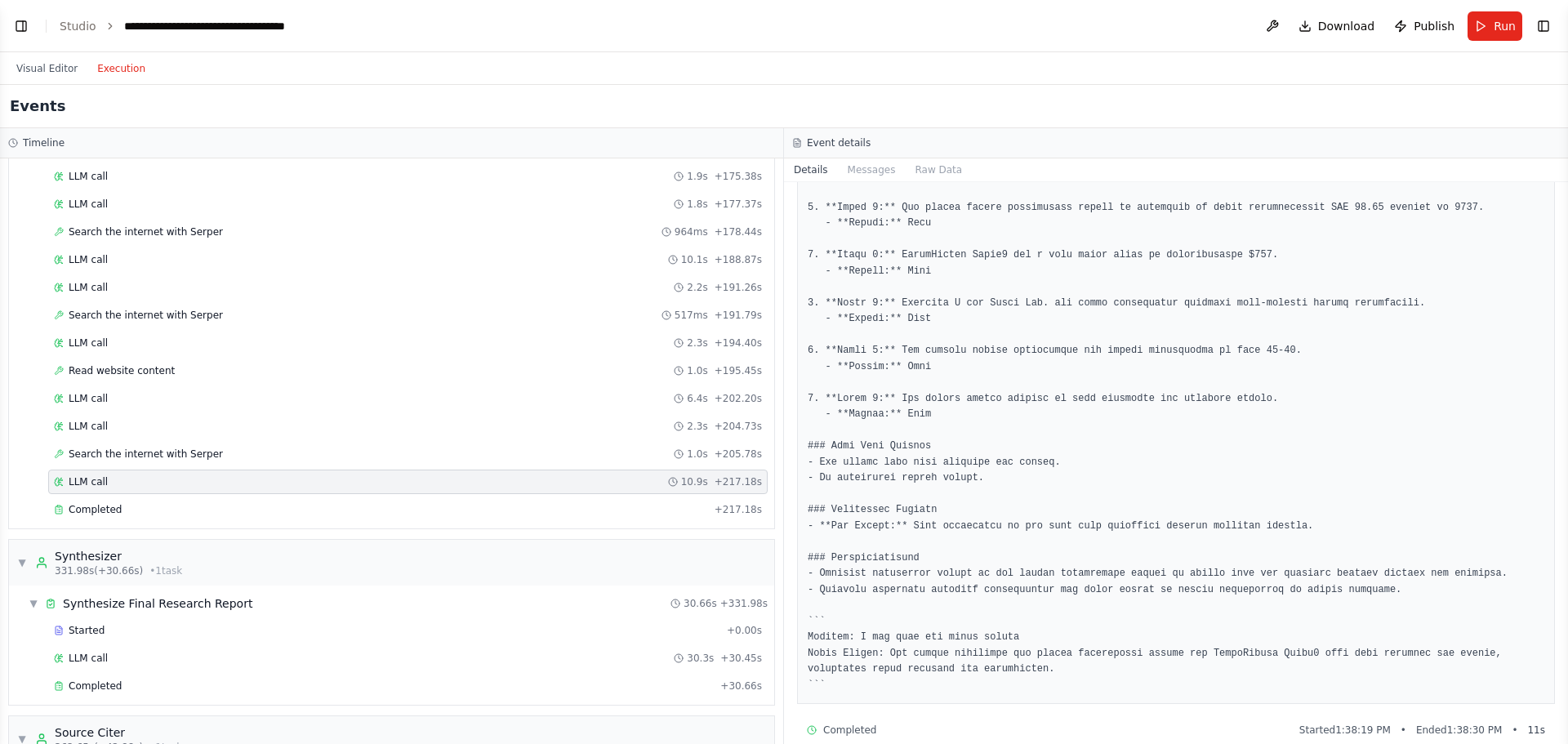
scroll to position [1797, 0]
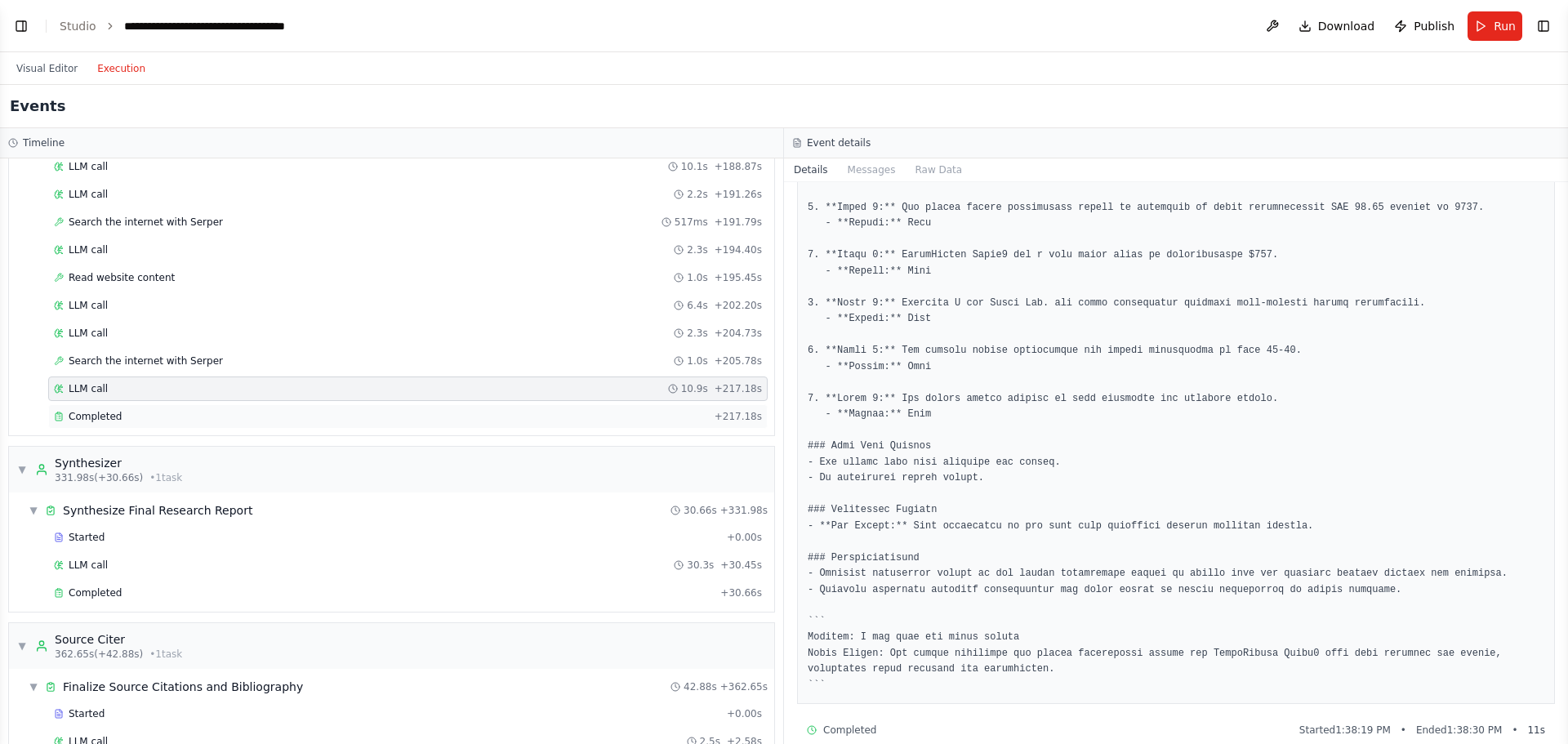
click at [175, 421] on div "Completed" at bounding box center [381, 417] width 654 height 13
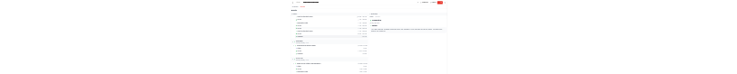
scroll to position [2089, 0]
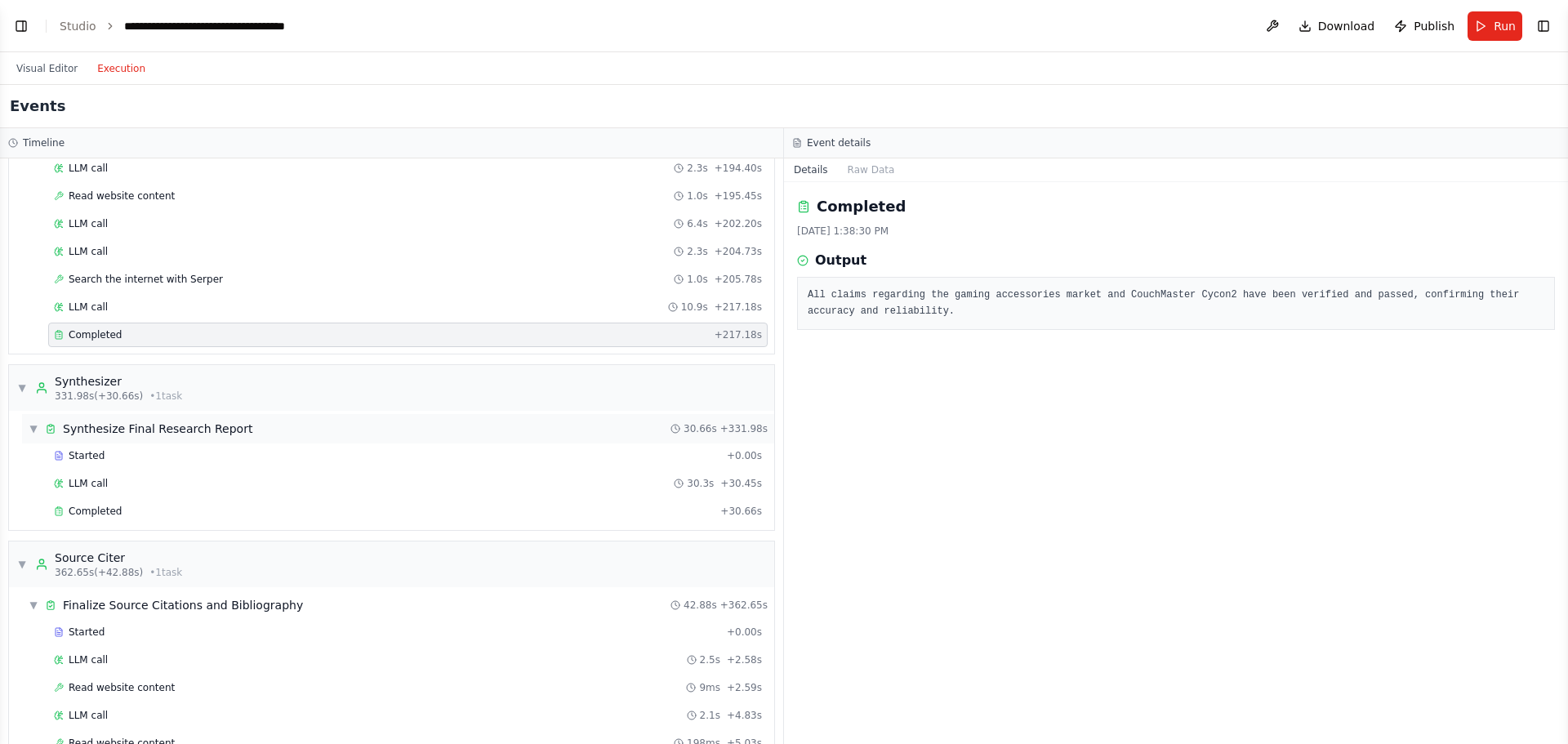
click at [249, 428] on div "▼ Synthesize Final Research Report 30.66s + 331.98s" at bounding box center [399, 428] width 752 height 30
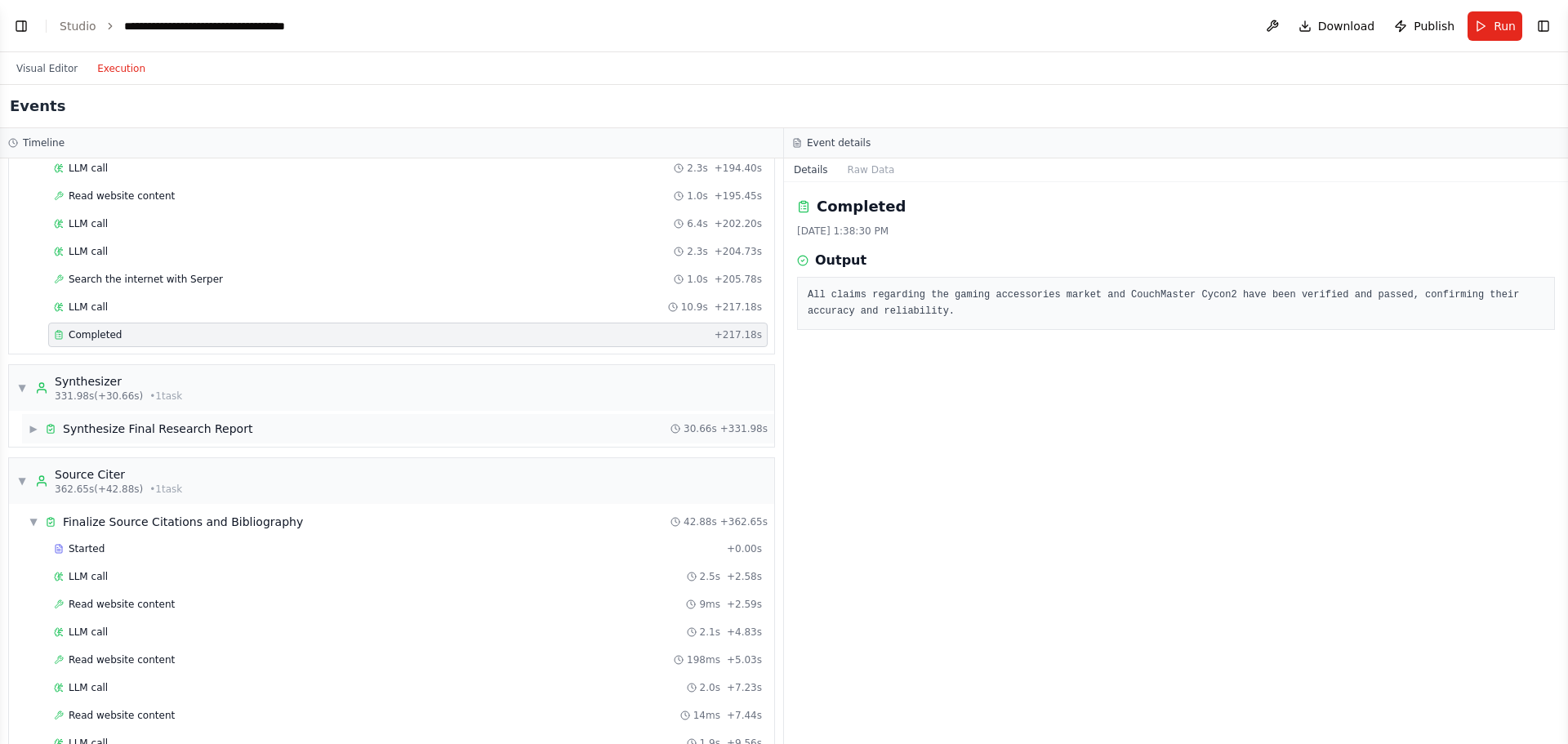
drag, startPoint x: 249, startPoint y: 428, endPoint x: 218, endPoint y: 442, distance: 34.0
click at [249, 429] on div "▶ Synthesize Final Research Report 30.66s + 331.98s" at bounding box center [399, 428] width 752 height 30
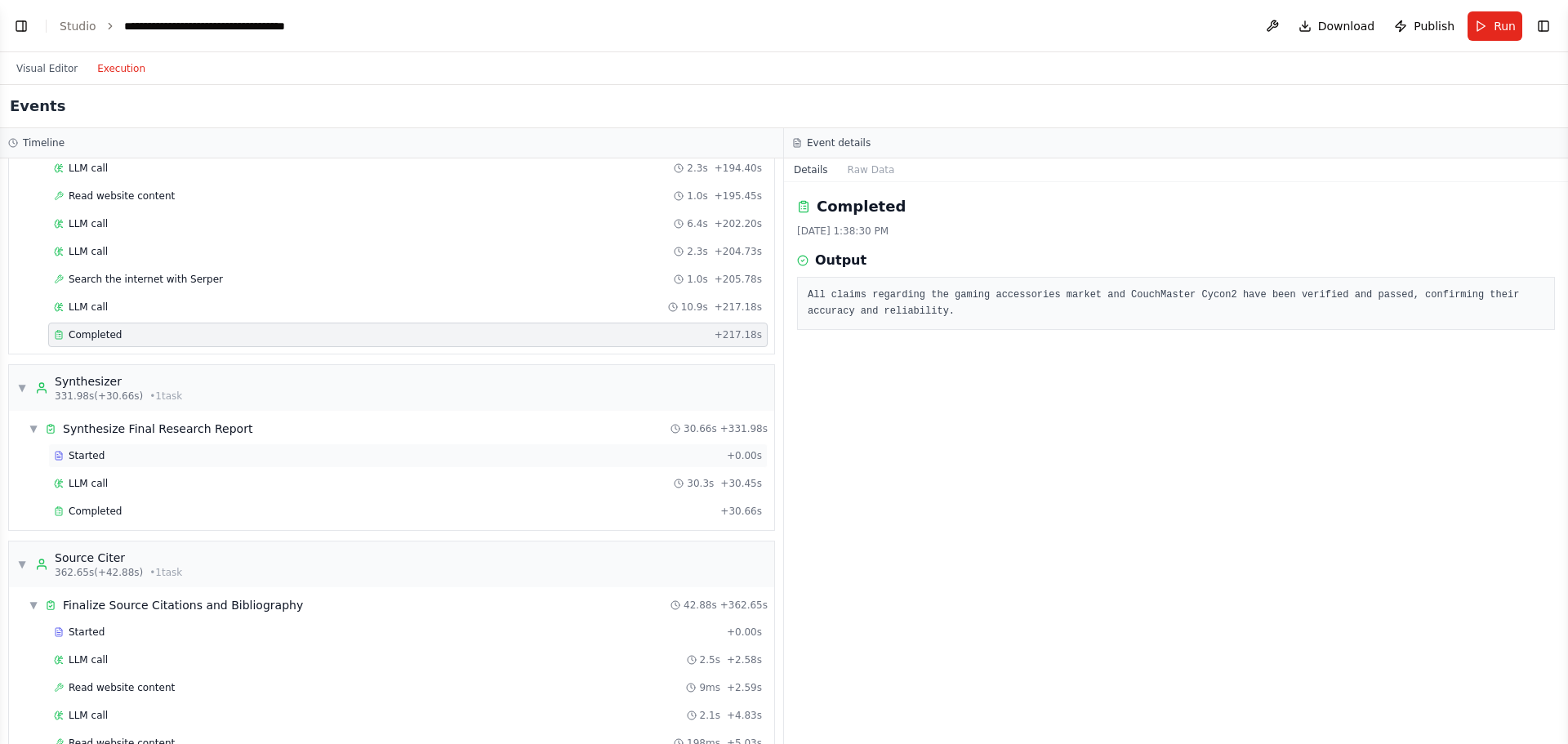
click at [205, 450] on div "Started" at bounding box center [387, 455] width 667 height 13
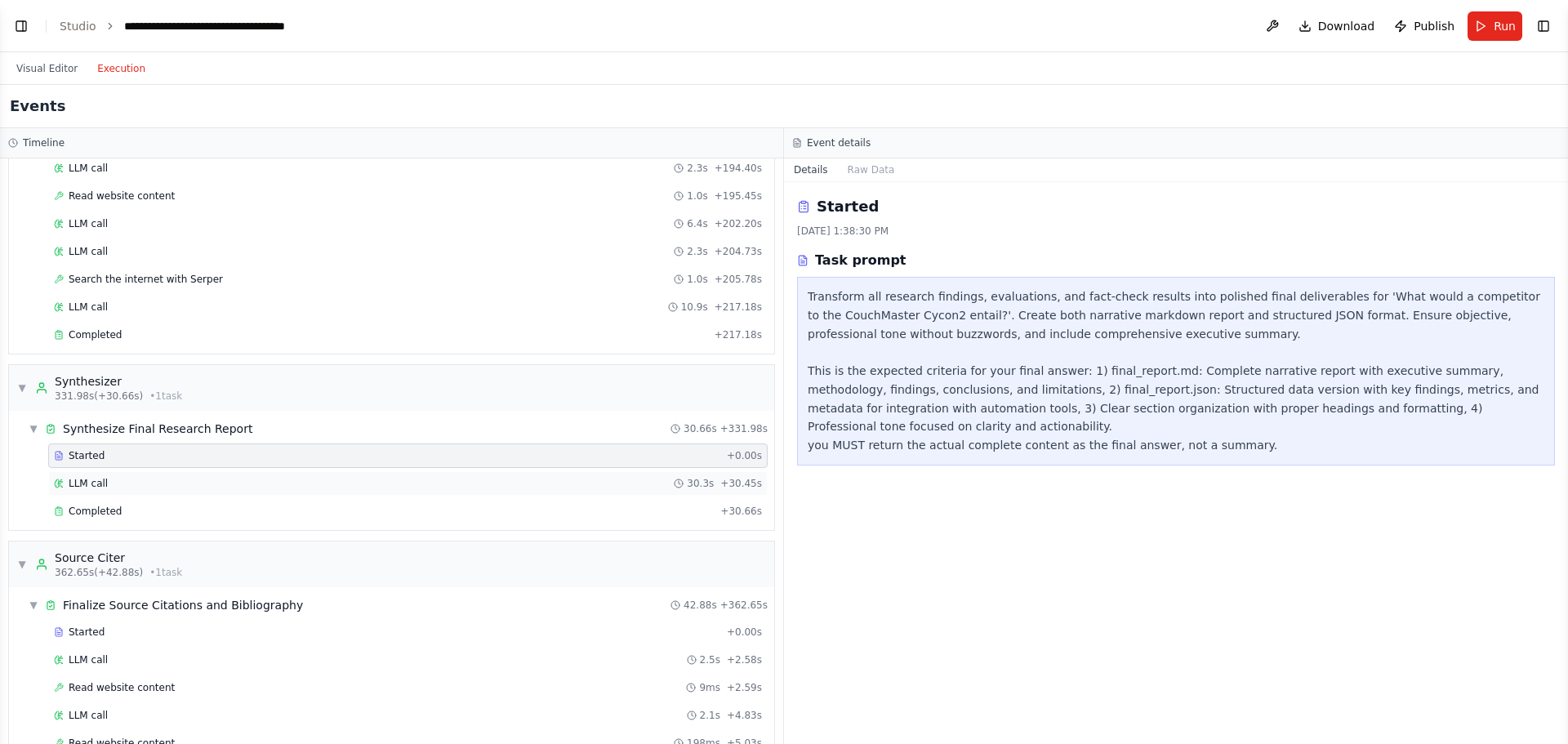
click at [346, 485] on div "LLM call 30.3s + 30.45s" at bounding box center [408, 483] width 708 height 13
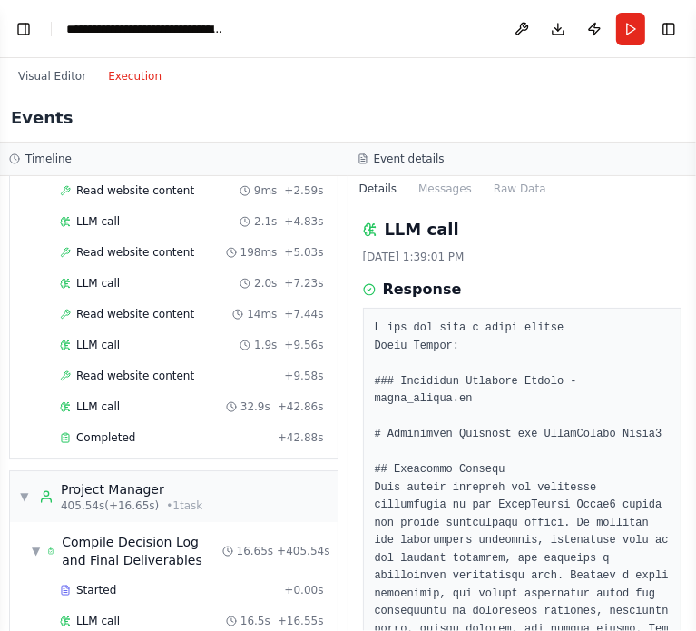
scroll to position [2909, 0]
